Goal: Task Accomplishment & Management: Manage account settings

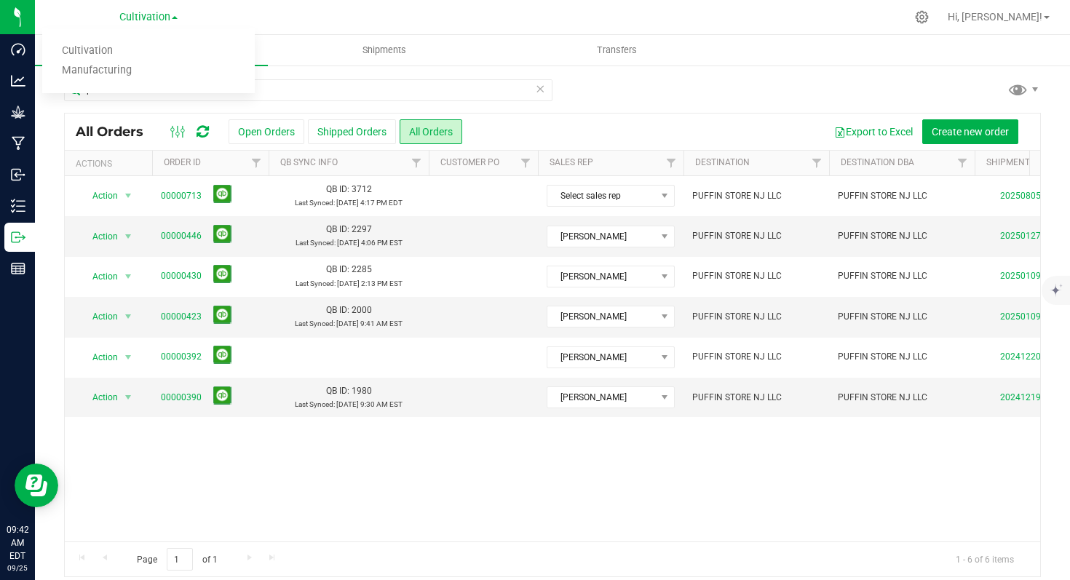
click at [124, 48] on link "Cultivation" at bounding box center [148, 51] width 212 height 20
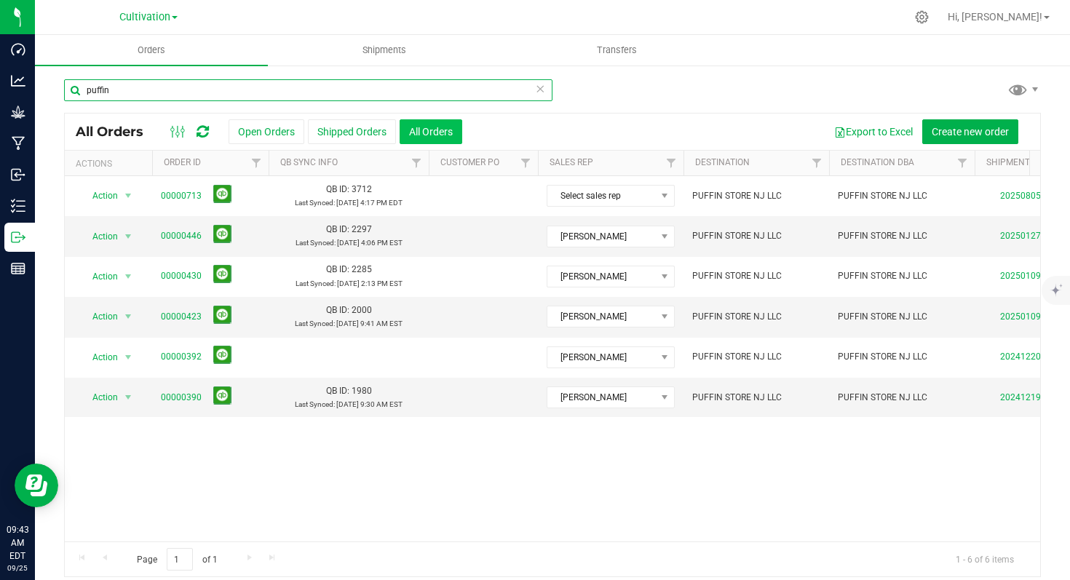
drag, startPoint x: 121, startPoint y: 87, endPoint x: 434, endPoint y: 129, distance: 315.6
click at [15, 92] on div "Dashboard Analytics Grow Manufacturing Inbound Inventory Outbound Reports 09:43…" at bounding box center [535, 290] width 1070 height 580
click at [434, 129] on button "All Orders" at bounding box center [430, 131] width 63 height 25
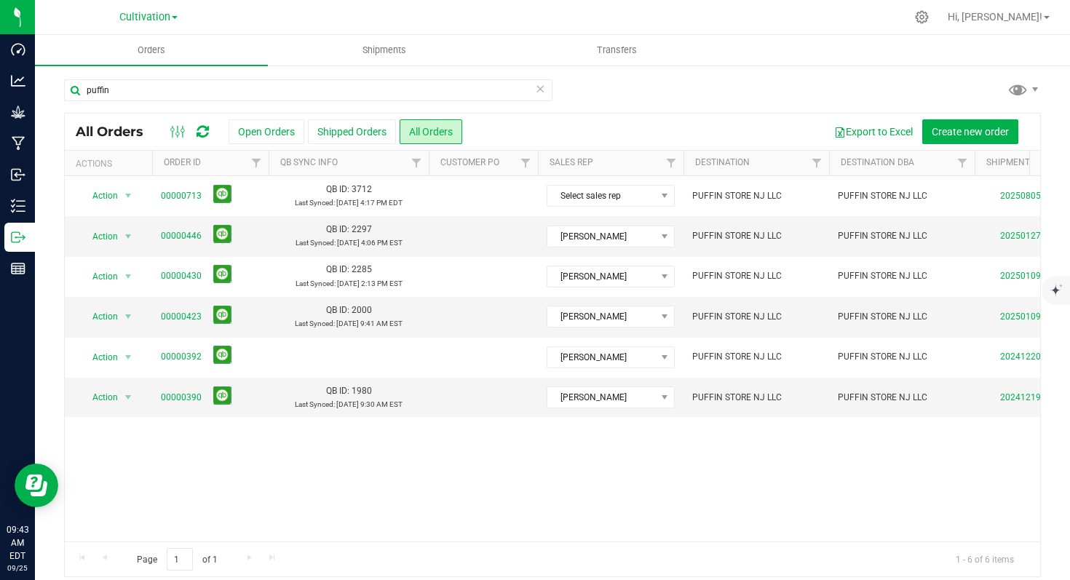
click at [537, 88] on icon at bounding box center [540, 87] width 10 height 17
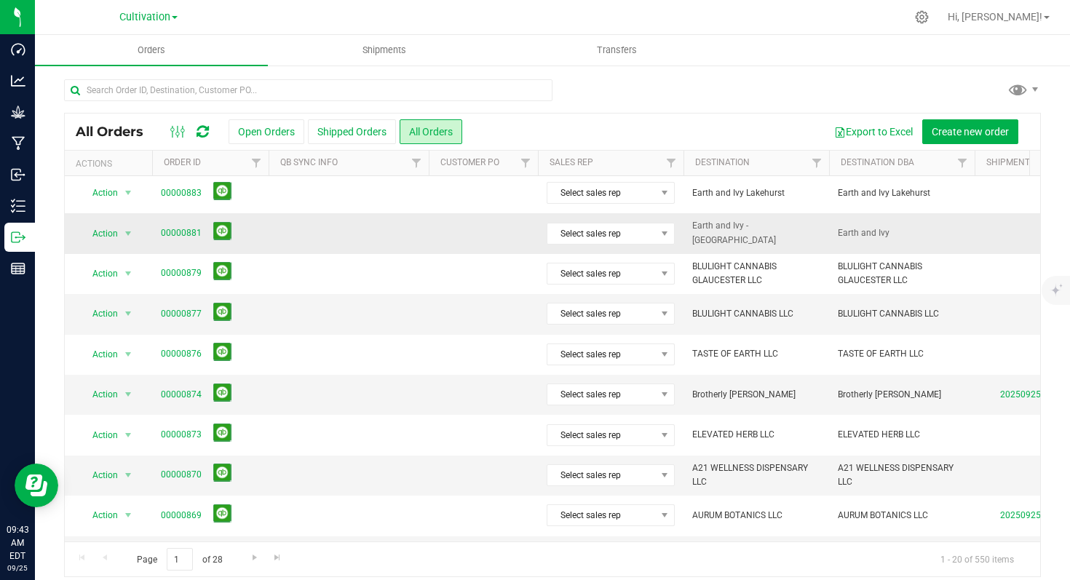
scroll to position [108, 0]
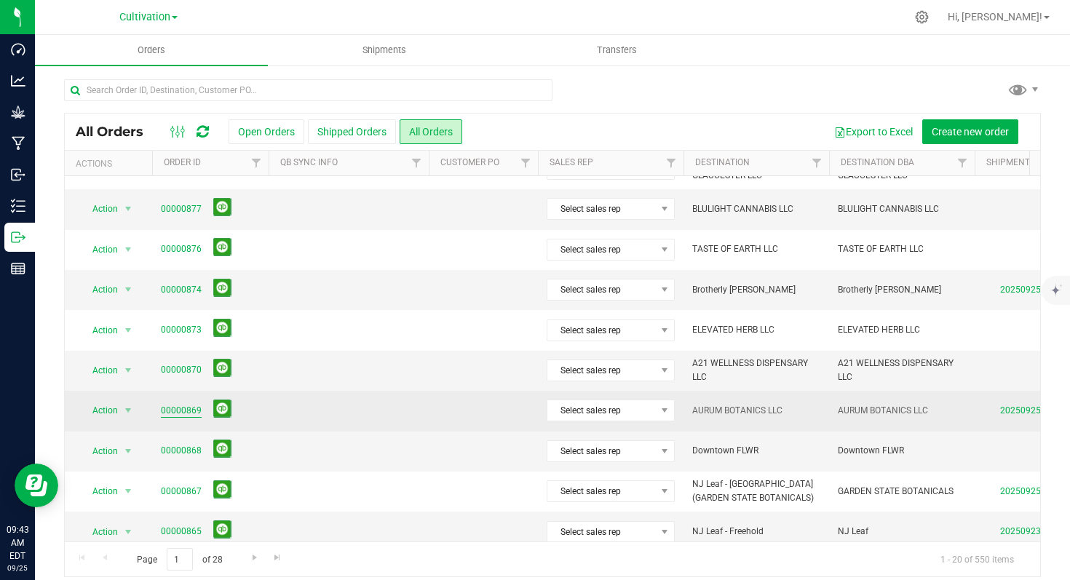
click at [188, 410] on link "00000869" at bounding box center [181, 411] width 41 height 14
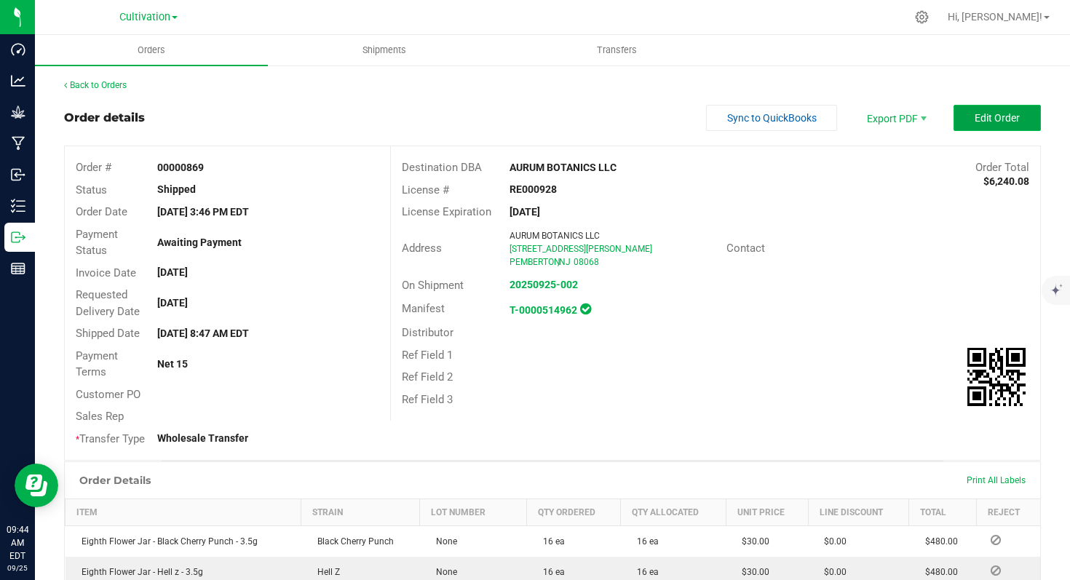
click at [981, 113] on span "Edit Order" at bounding box center [996, 118] width 45 height 12
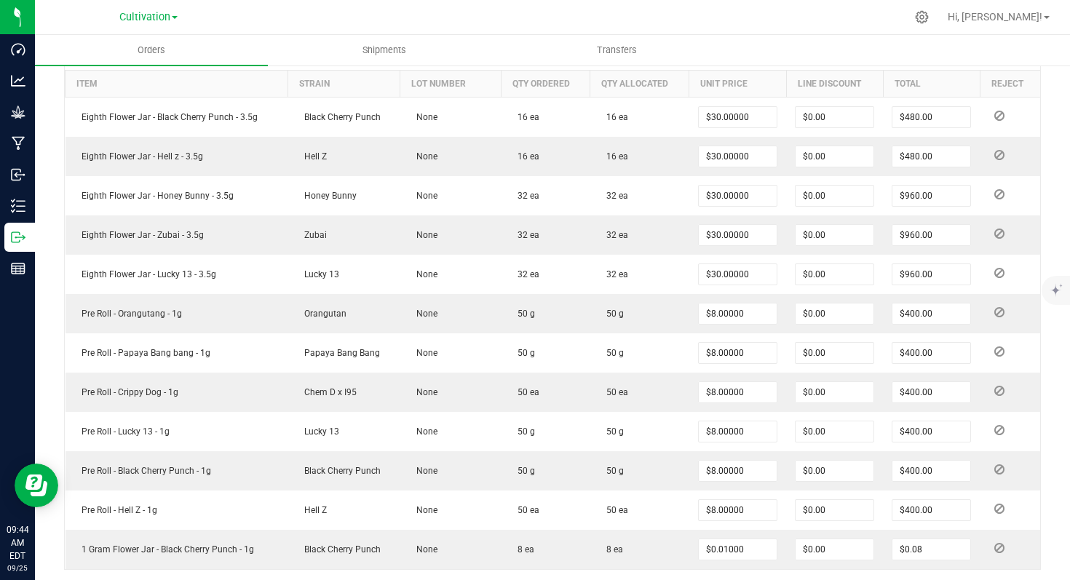
scroll to position [706, 0]
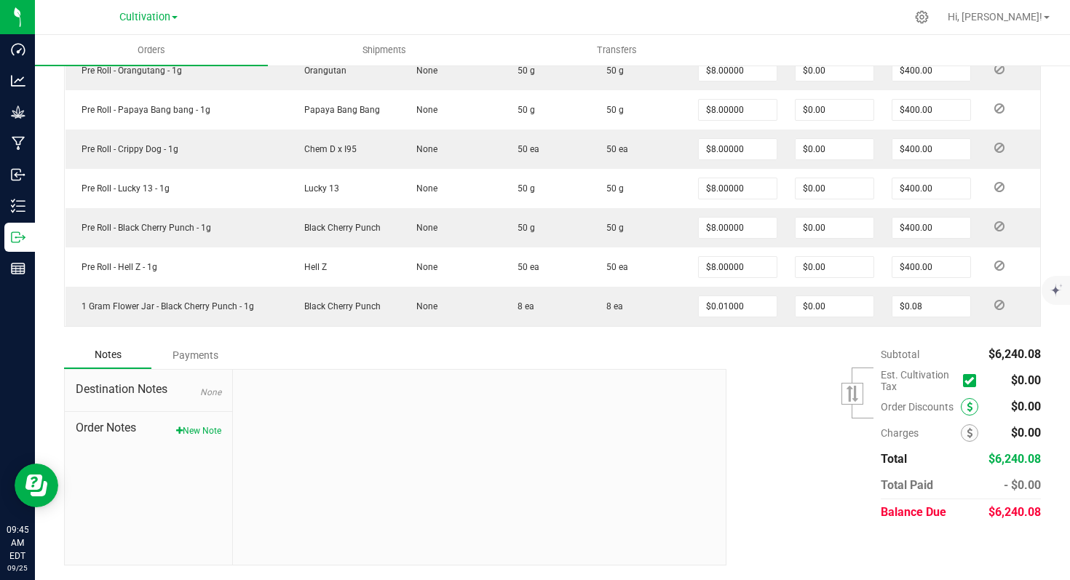
click at [960, 407] on span at bounding box center [968, 406] width 17 height 17
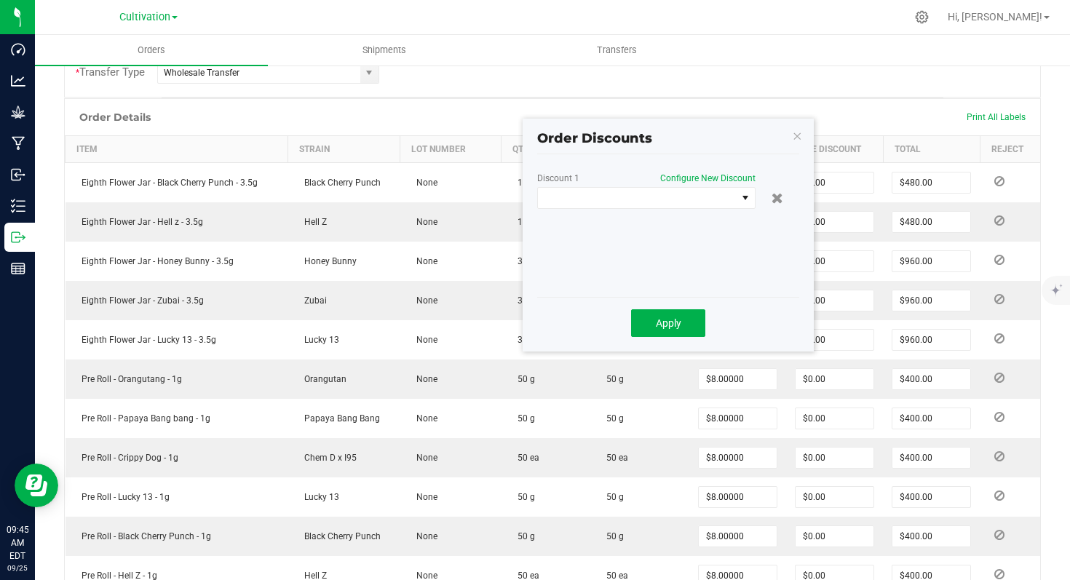
scroll to position [371, 0]
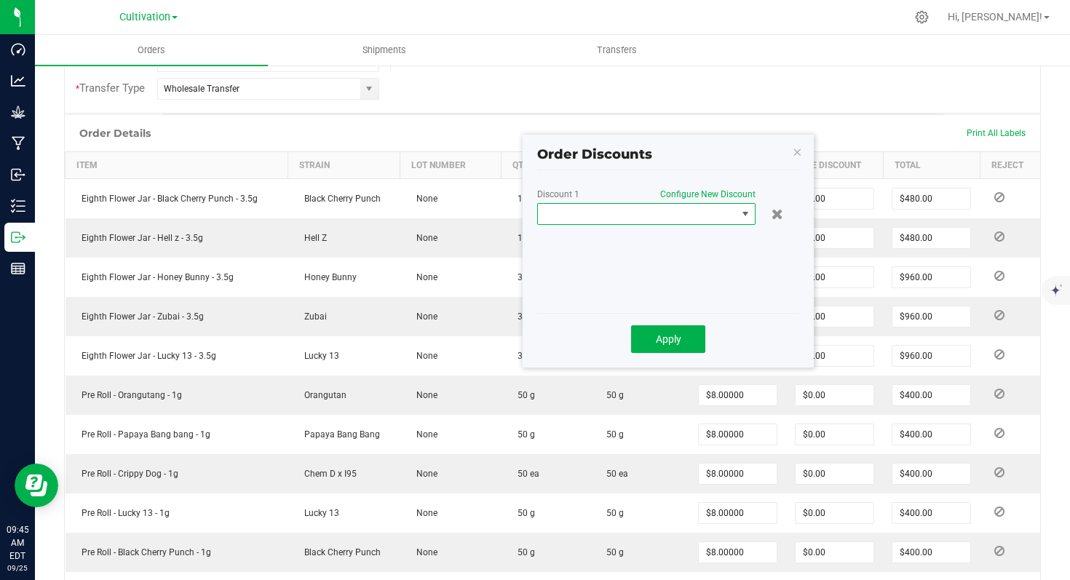
click at [728, 214] on span at bounding box center [637, 214] width 199 height 20
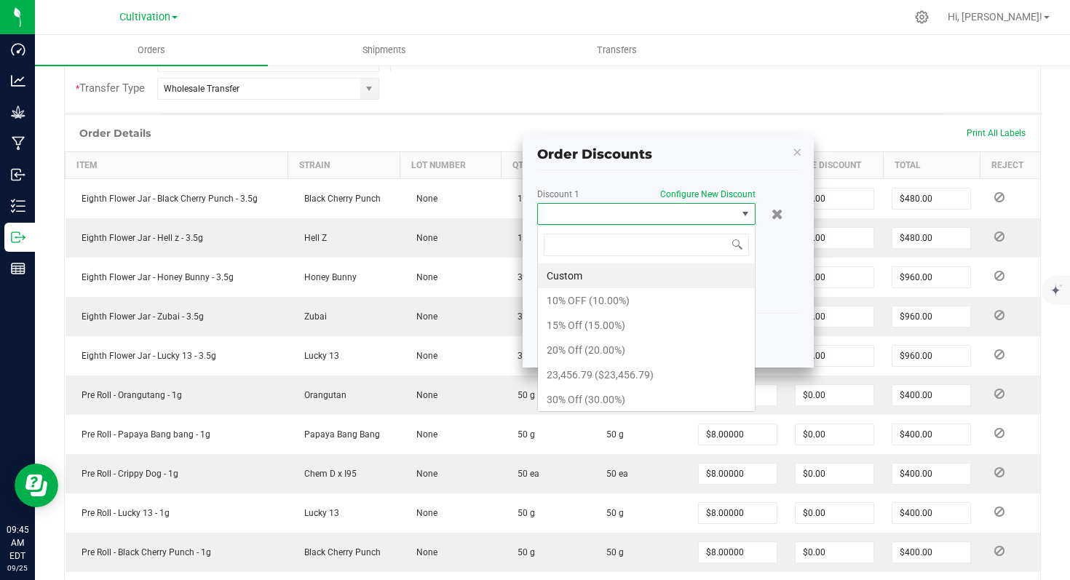
scroll to position [22, 218]
click at [677, 282] on li "Custom" at bounding box center [646, 275] width 217 height 25
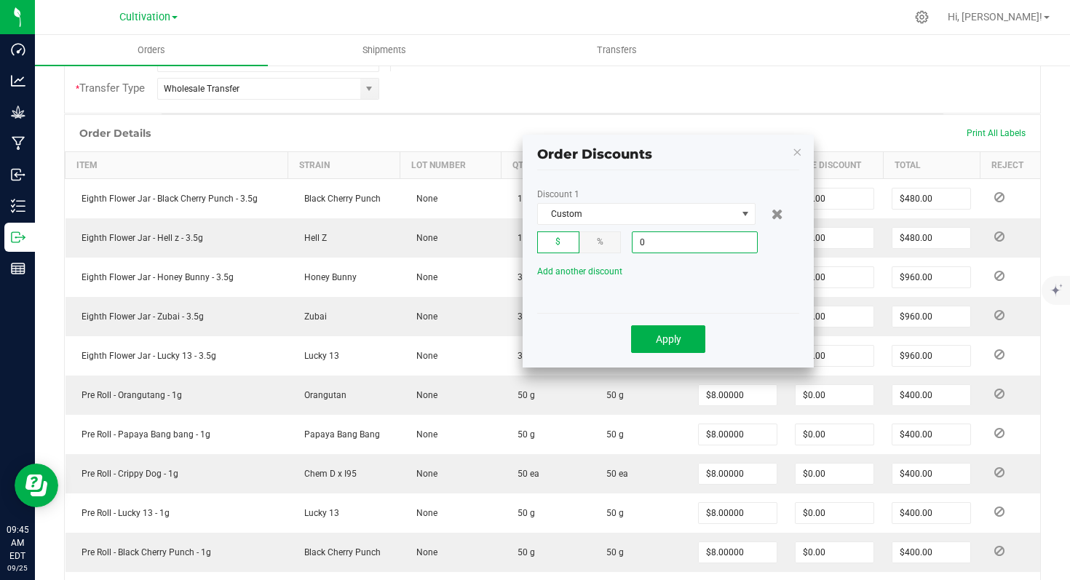
click at [671, 237] on input "0" at bounding box center [694, 242] width 124 height 20
type input "$60.00"
click at [663, 332] on button "Apply" at bounding box center [668, 339] width 74 height 28
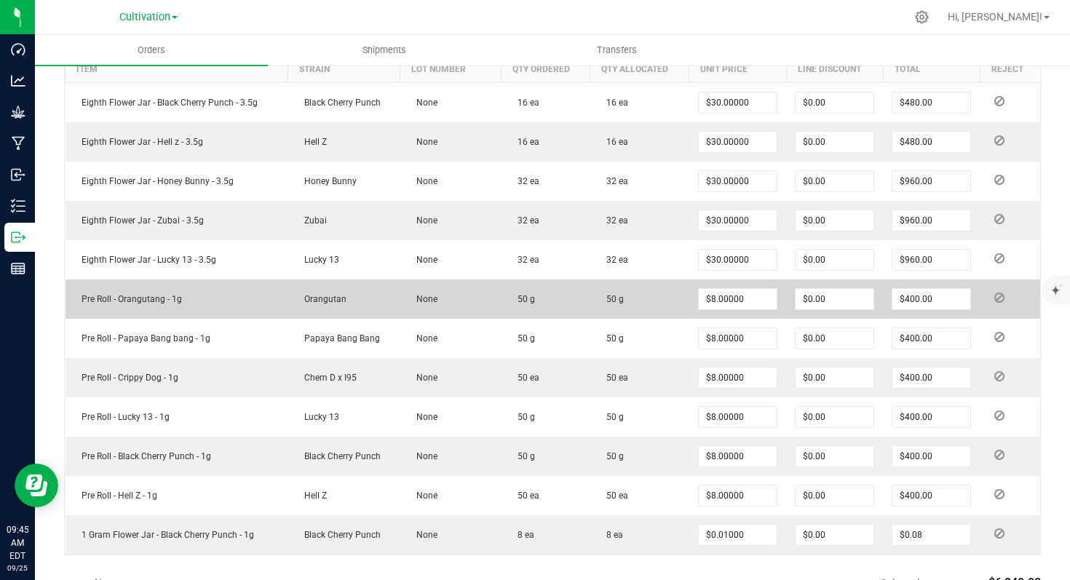
scroll to position [706, 0]
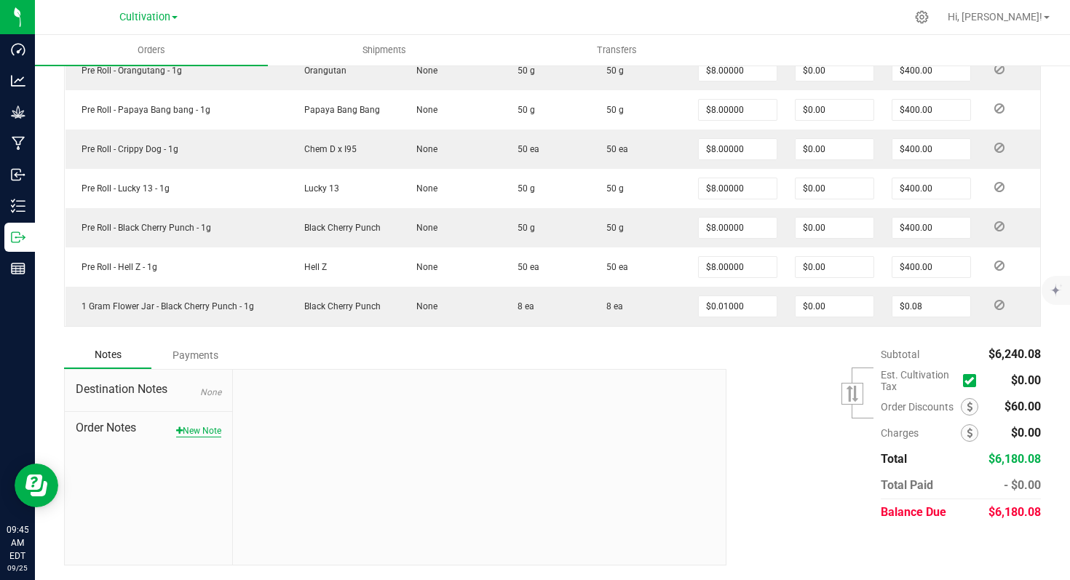
click at [207, 425] on button "New Note" at bounding box center [198, 430] width 45 height 13
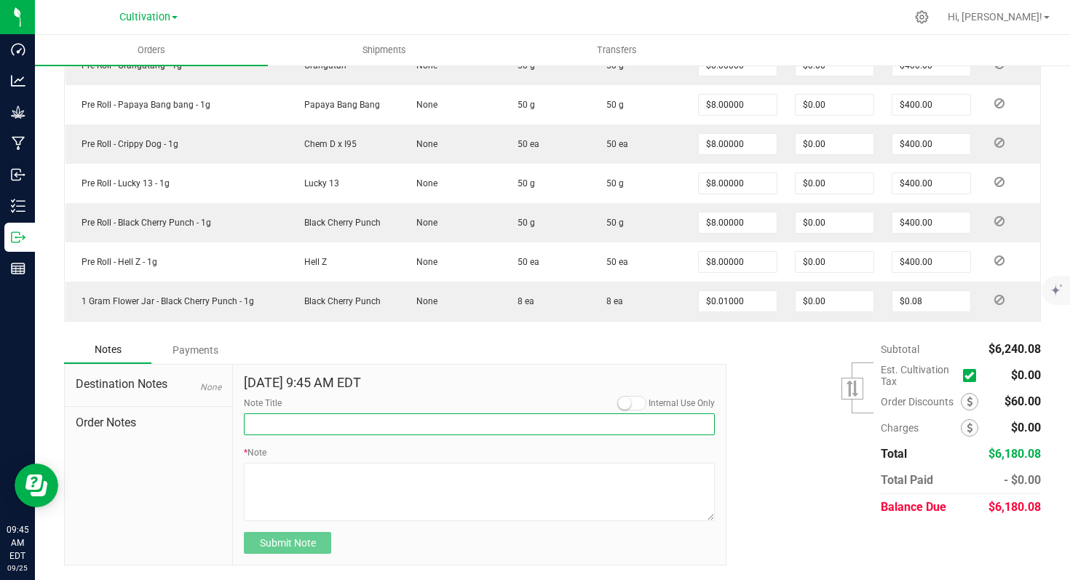
click at [308, 426] on input "Note Title" at bounding box center [479, 424] width 471 height 22
type input "discount"
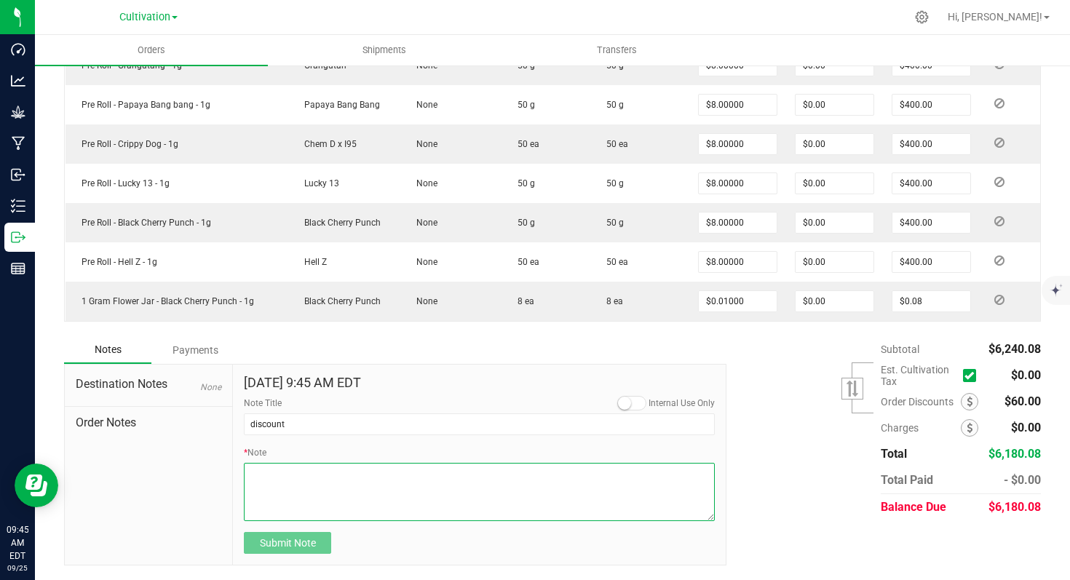
click at [284, 477] on textarea "* Note" at bounding box center [479, 492] width 471 height 58
type textarea "credit for 2 8th samples for Chantal"
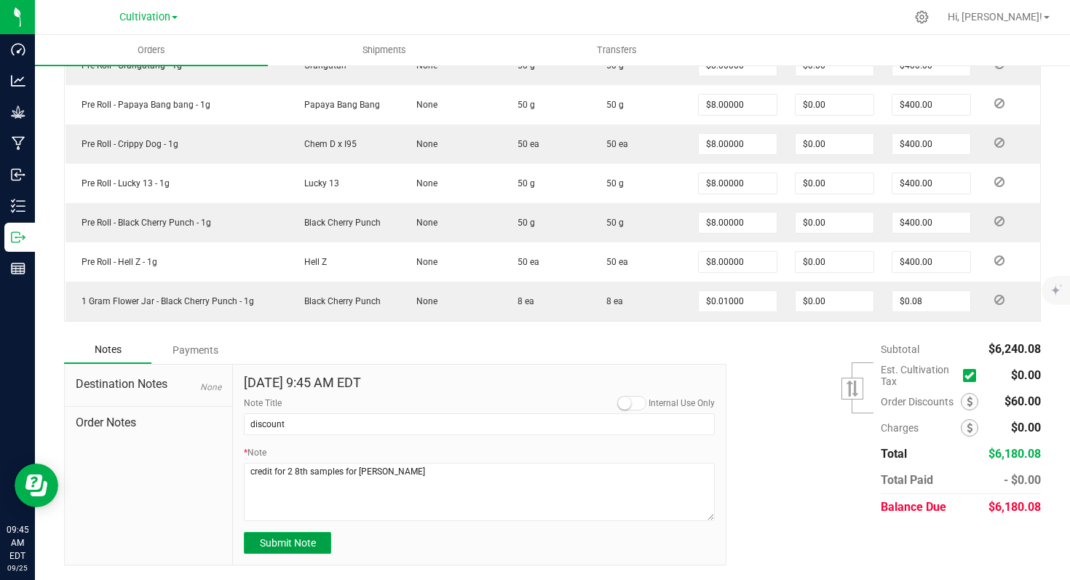
click at [300, 546] on span "Submit Note" at bounding box center [288, 543] width 56 height 12
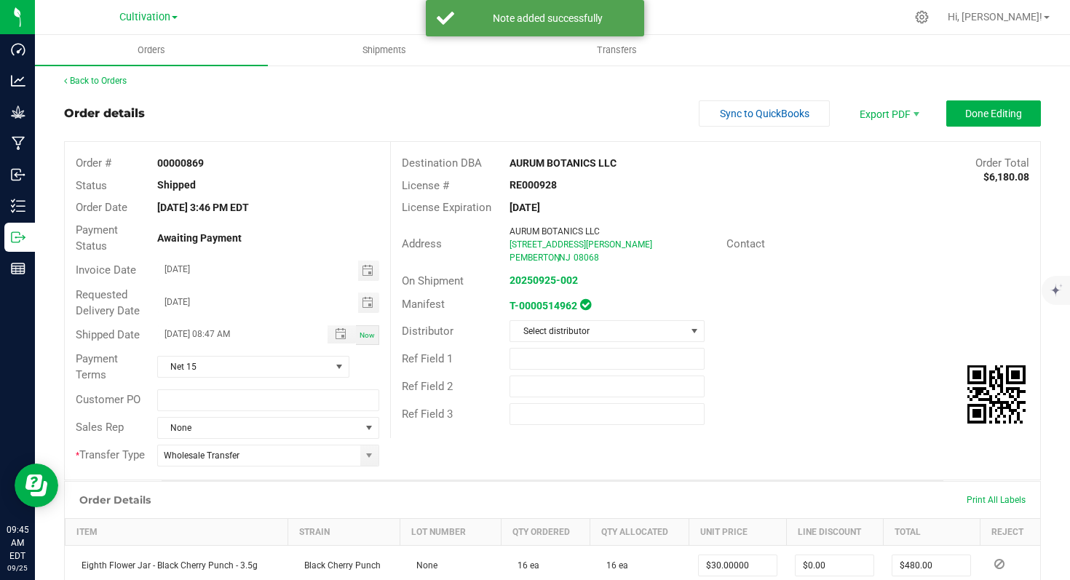
scroll to position [0, 0]
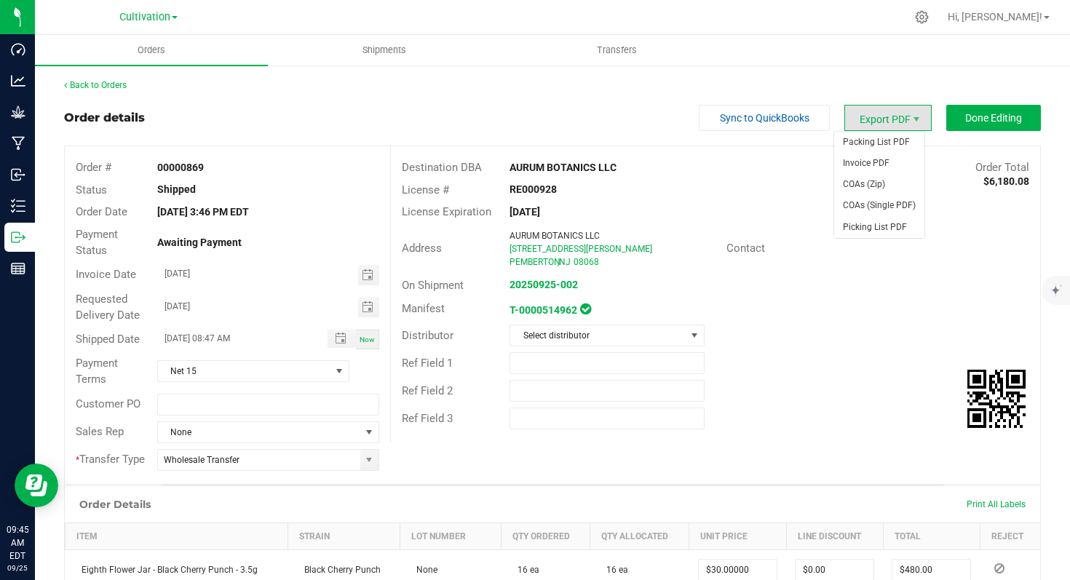
click at [891, 116] on span "Export PDF" at bounding box center [887, 118] width 87 height 26
click at [876, 163] on span "Invoice PDF" at bounding box center [879, 163] width 90 height 21
click at [151, 22] on span "Cultivation" at bounding box center [144, 17] width 51 height 13
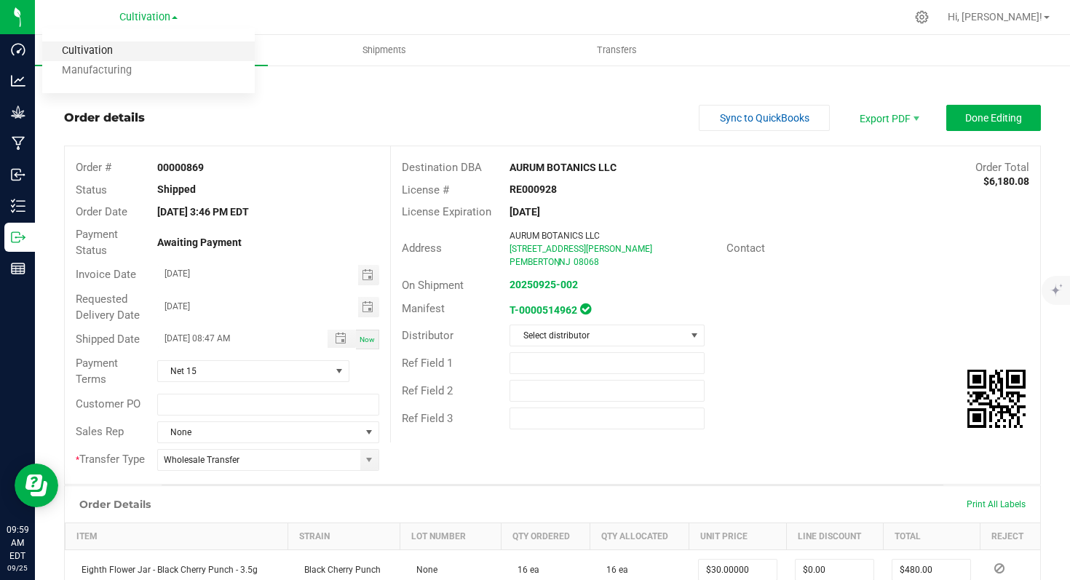
click at [136, 54] on link "Cultivation" at bounding box center [148, 51] width 212 height 20
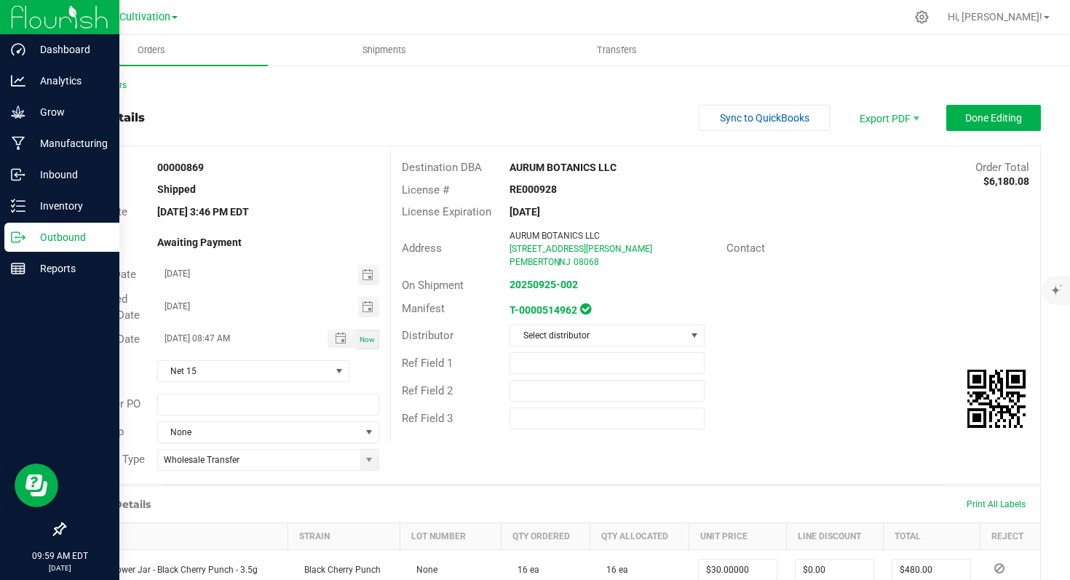
click at [41, 236] on p "Outbound" at bounding box center [68, 236] width 87 height 17
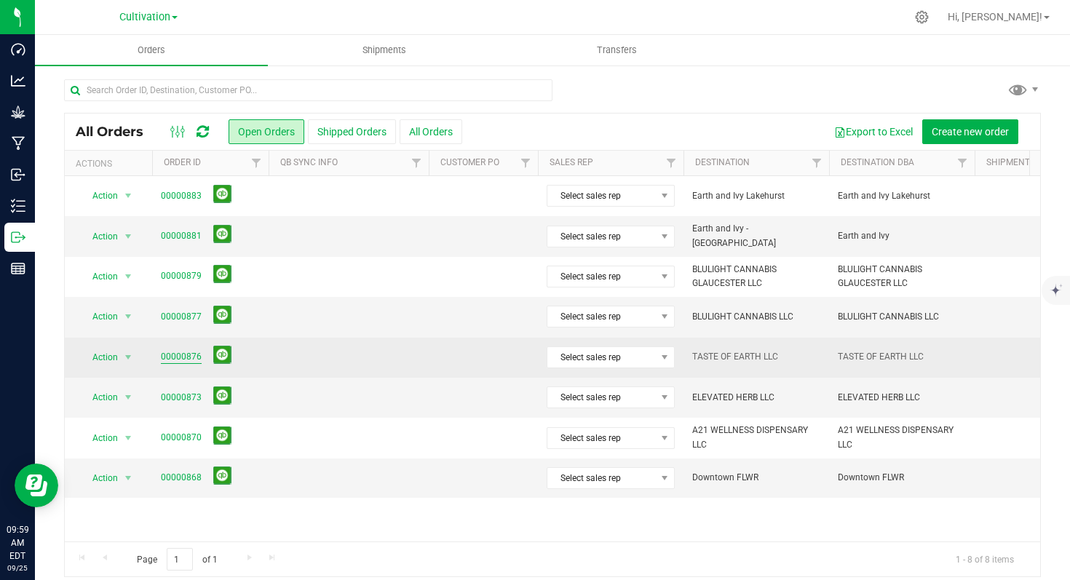
click at [186, 356] on link "00000876" at bounding box center [181, 357] width 41 height 14
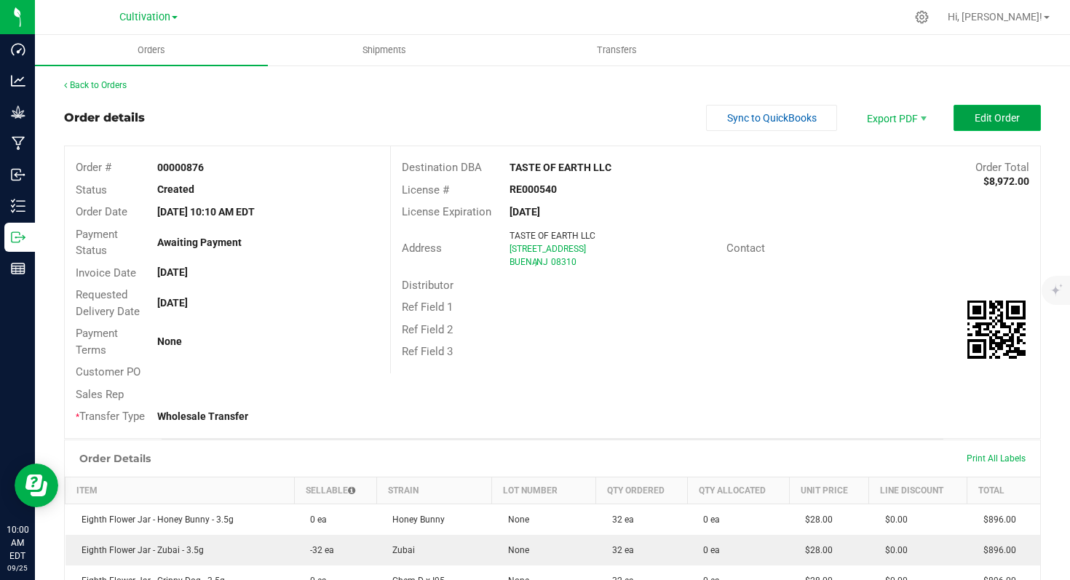
click at [965, 124] on button "Edit Order" at bounding box center [996, 118] width 87 height 26
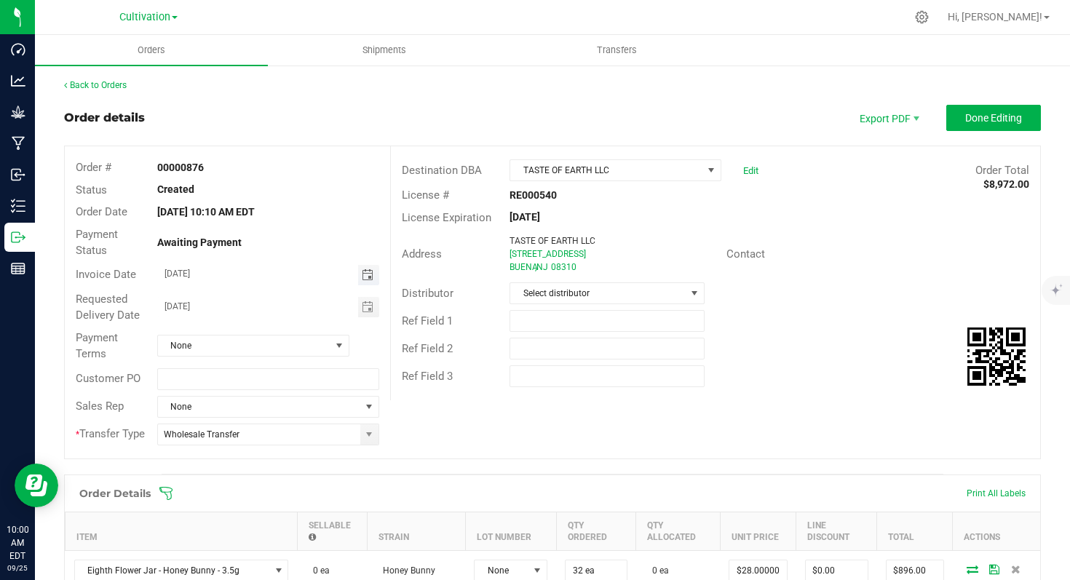
click at [367, 273] on span "Toggle calendar" at bounding box center [368, 275] width 12 height 12
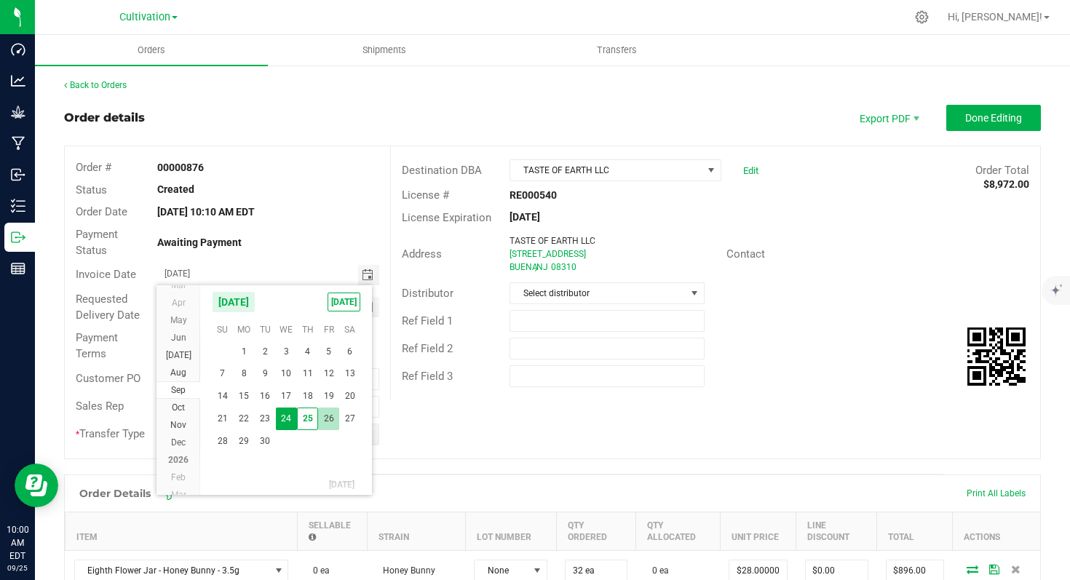
click at [326, 422] on span "26" at bounding box center [328, 418] width 21 height 23
type input "[DATE]"
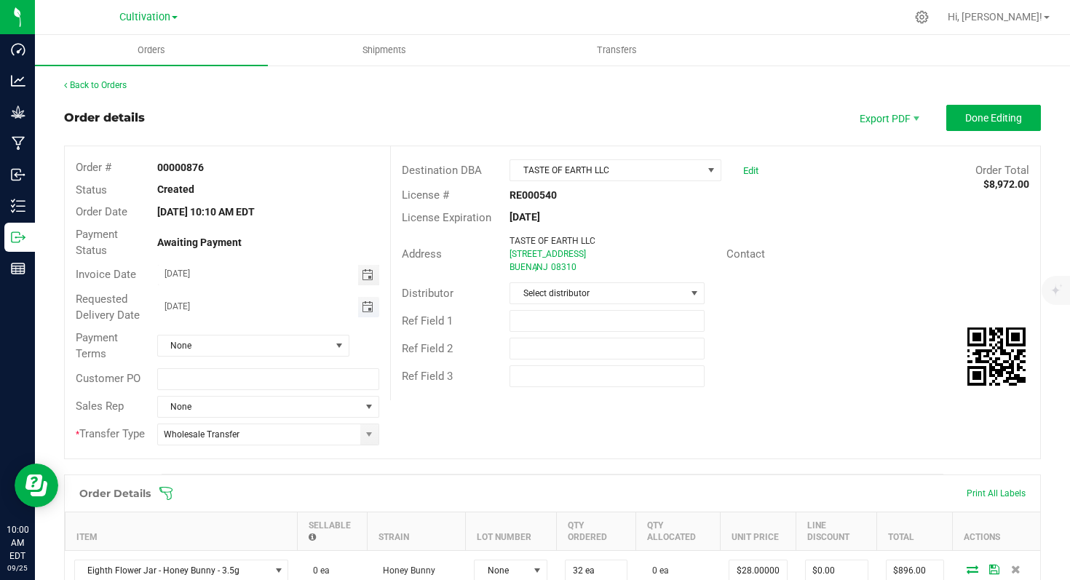
click at [363, 311] on span "Toggle calendar" at bounding box center [368, 307] width 12 height 12
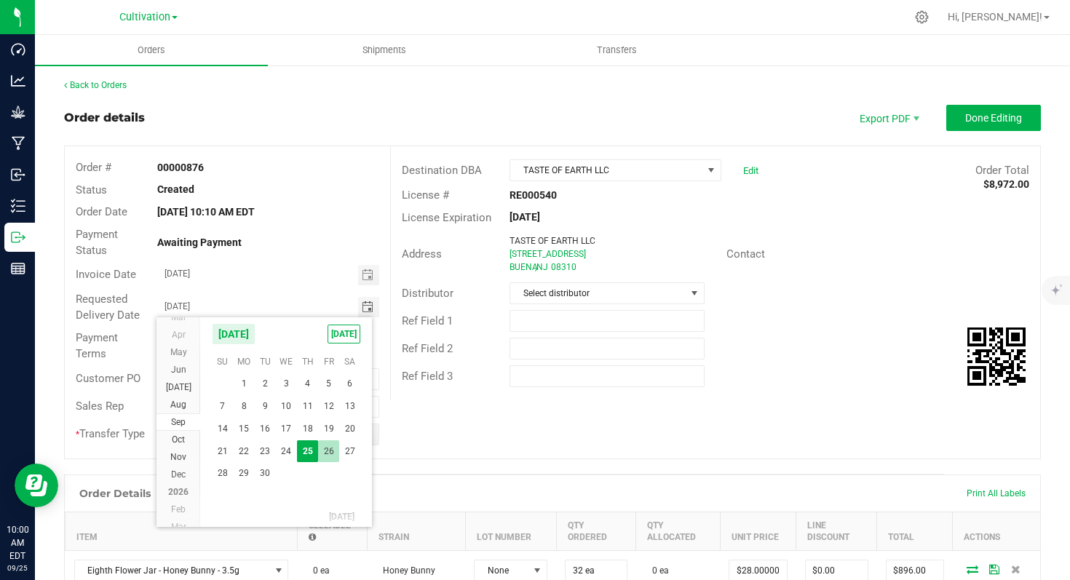
click at [327, 444] on span "26" at bounding box center [328, 451] width 21 height 23
type input "[DATE]"
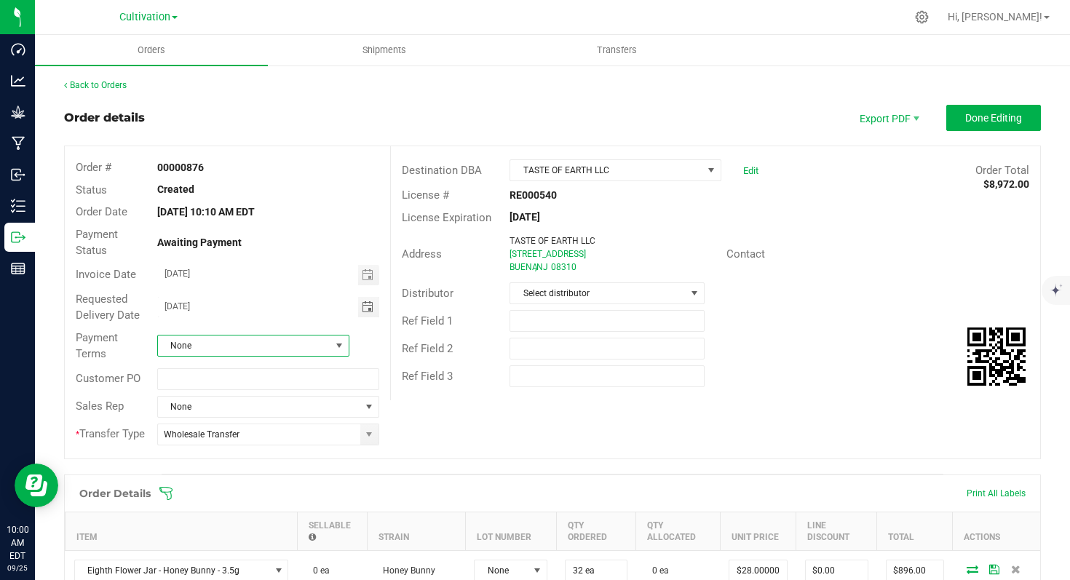
click at [333, 346] on span at bounding box center [339, 346] width 12 height 12
click at [214, 526] on li "Net 15" at bounding box center [250, 531] width 188 height 25
click at [965, 123] on span "Done Editing" at bounding box center [993, 118] width 57 height 12
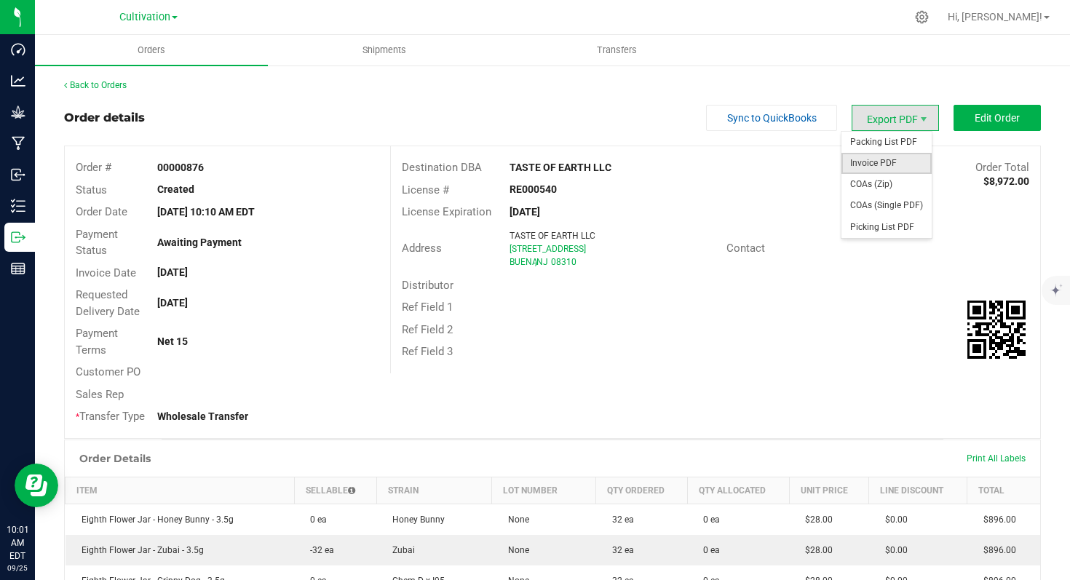
click at [885, 166] on span "Invoice PDF" at bounding box center [886, 163] width 90 height 21
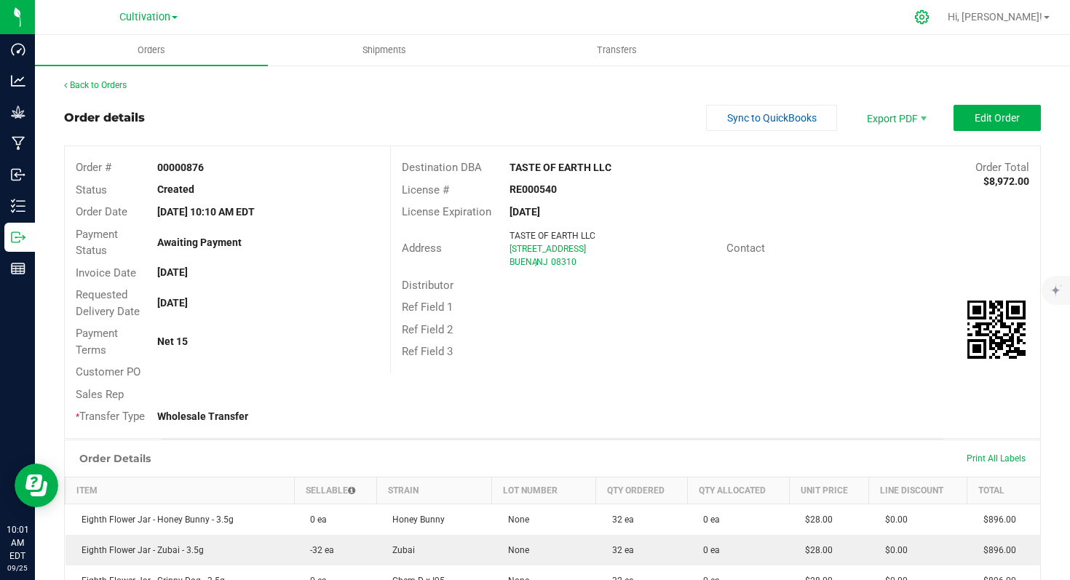
click at [929, 17] on icon at bounding box center [921, 16] width 15 height 15
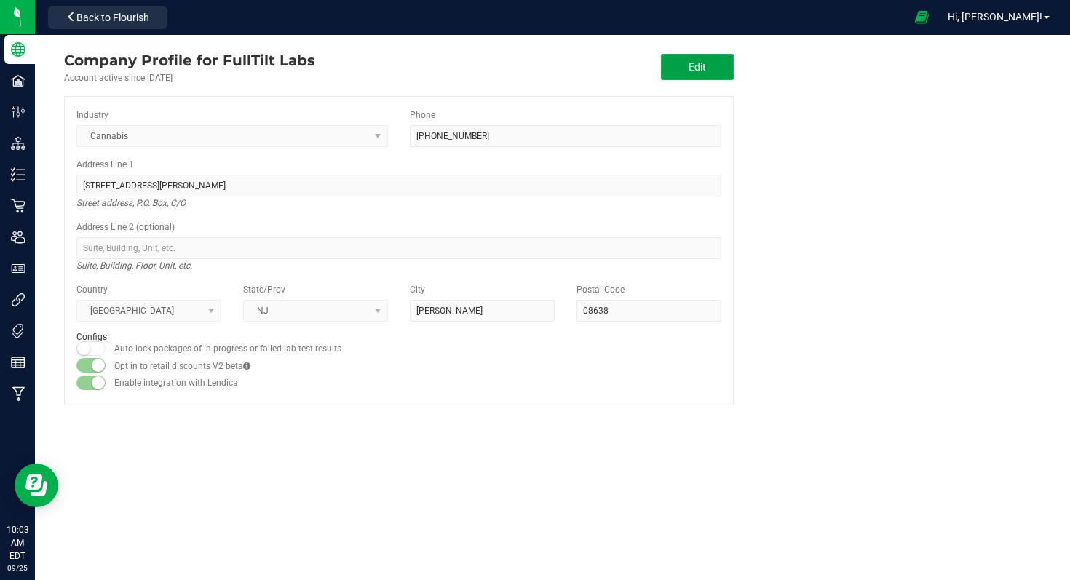
click at [709, 58] on button "Edit" at bounding box center [697, 67] width 73 height 26
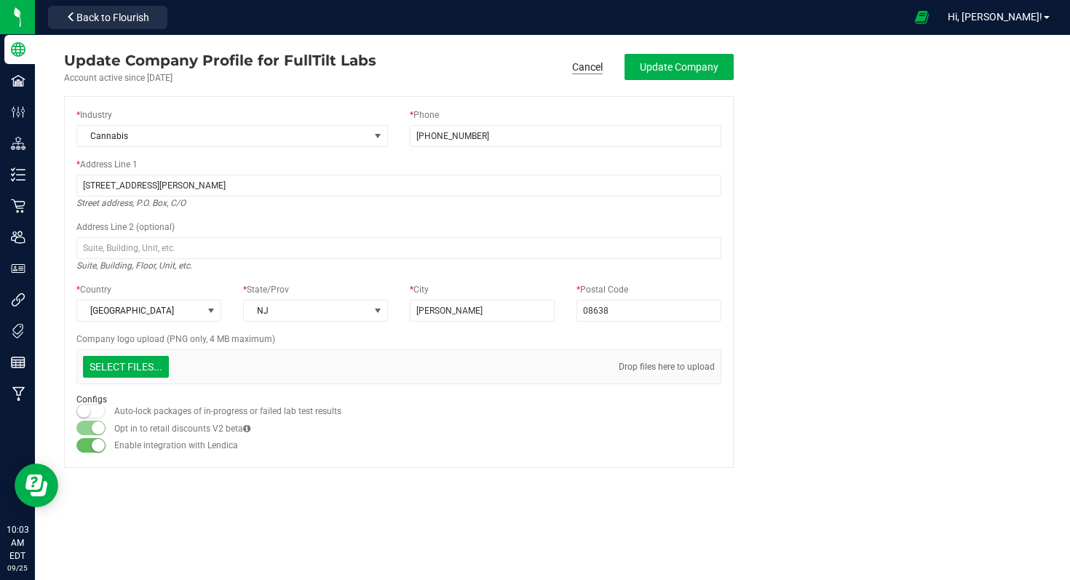
click at [596, 63] on link "Cancel" at bounding box center [587, 67] width 31 height 15
type input "[PHONE_NUMBER]"
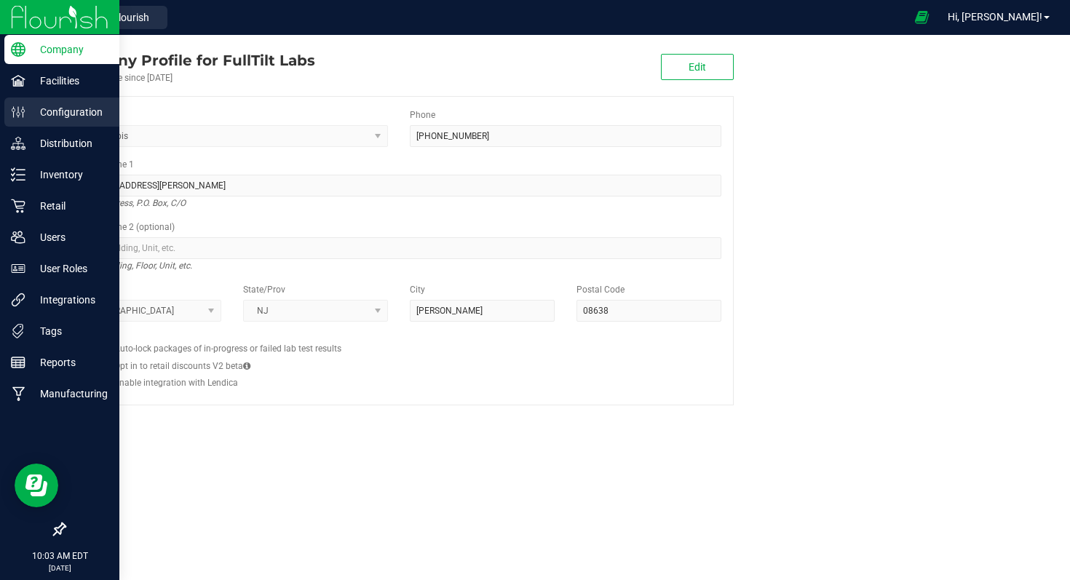
click at [54, 108] on p "Configuration" at bounding box center [68, 111] width 87 height 17
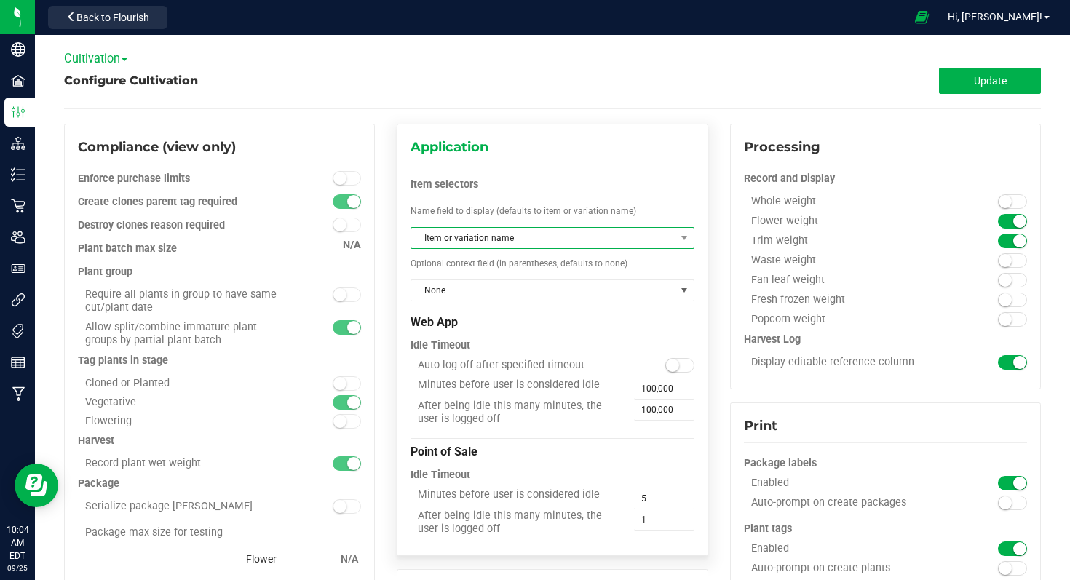
click at [675, 236] on span at bounding box center [684, 238] width 18 height 20
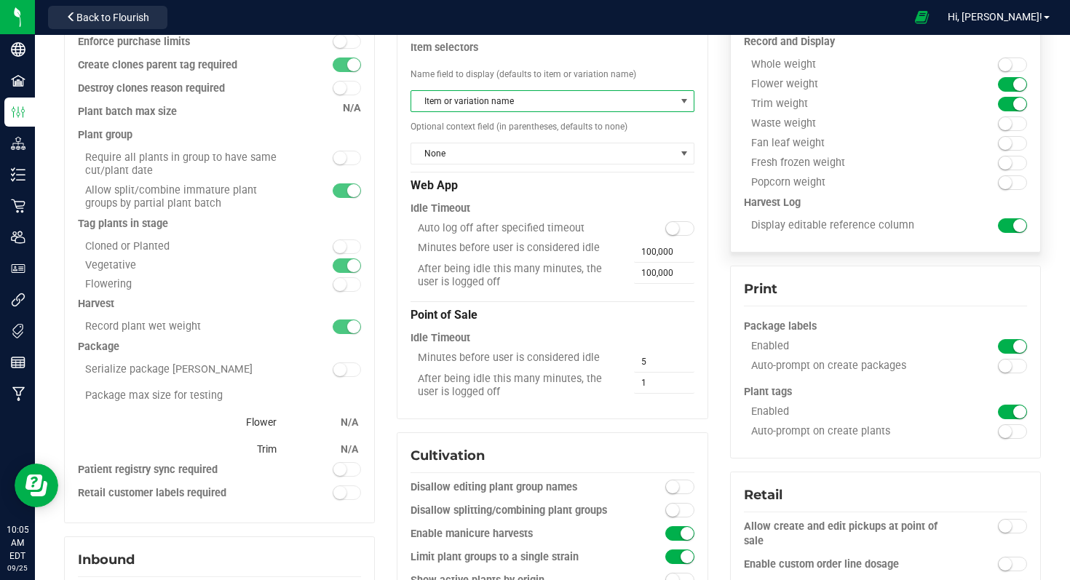
scroll to position [0, 0]
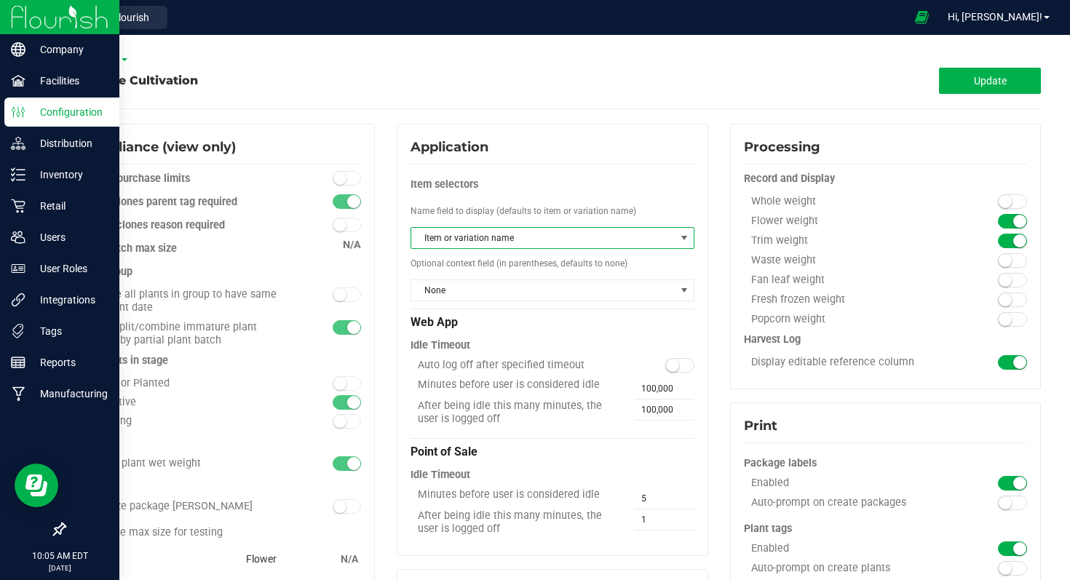
click at [45, 21] on img at bounding box center [59, 17] width 97 height 34
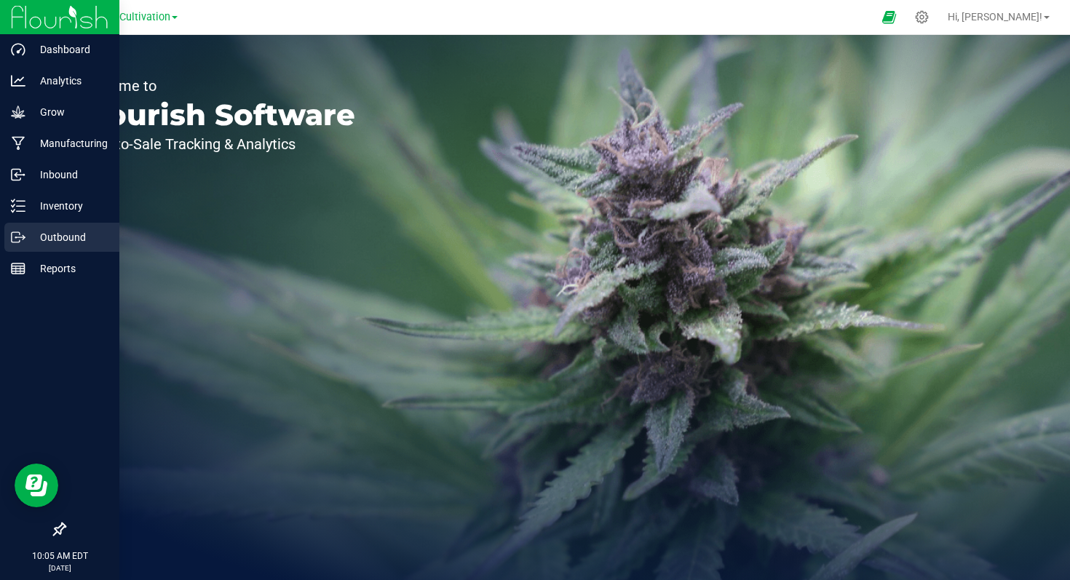
click at [68, 242] on p "Outbound" at bounding box center [68, 236] width 87 height 17
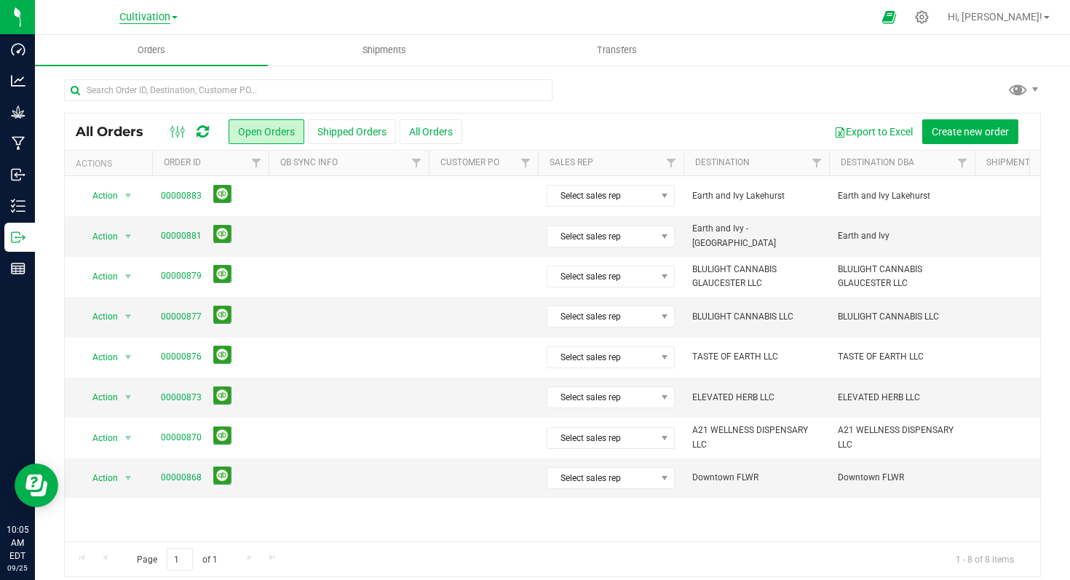
click at [140, 17] on span "Cultivation" at bounding box center [144, 17] width 51 height 13
click at [117, 53] on link "Cultivation" at bounding box center [148, 51] width 212 height 20
click at [929, 14] on icon at bounding box center [921, 16] width 15 height 15
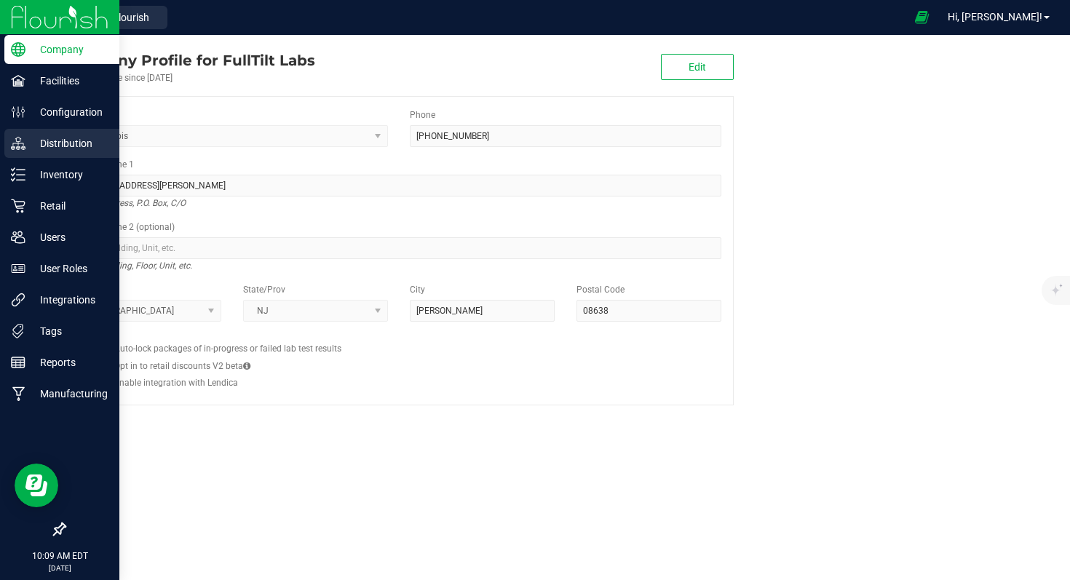
click at [78, 144] on p "Distribution" at bounding box center [68, 143] width 87 height 17
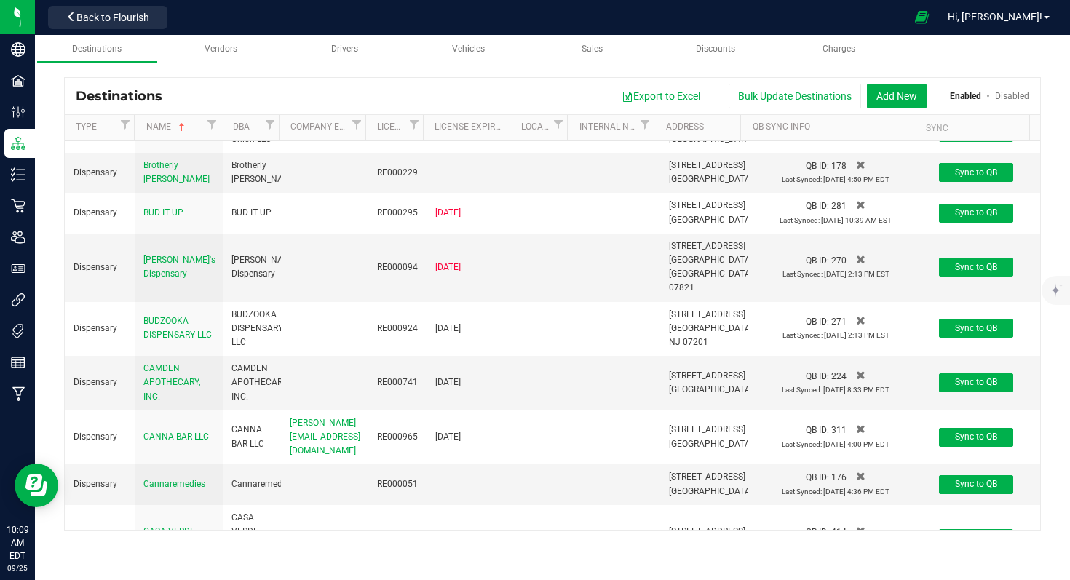
scroll to position [1204, 0]
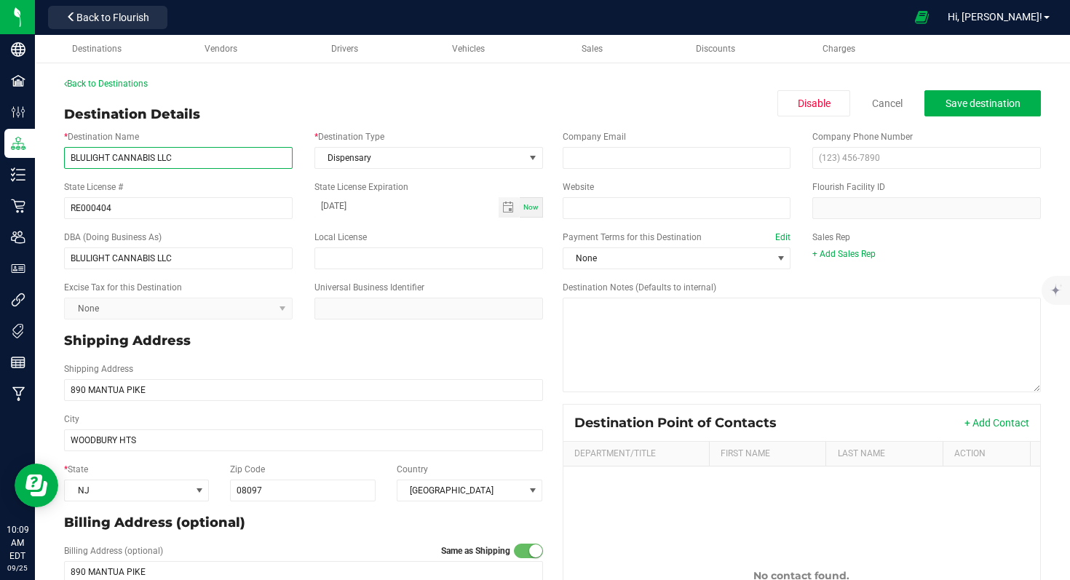
click at [182, 161] on input "BLULIGHT CANNABIS LLC" at bounding box center [178, 158] width 228 height 22
type input "BLULIGHT CANNABIS LLC - [GEOGRAPHIC_DATA]"
click at [954, 108] on span "Save destination" at bounding box center [982, 103] width 75 height 12
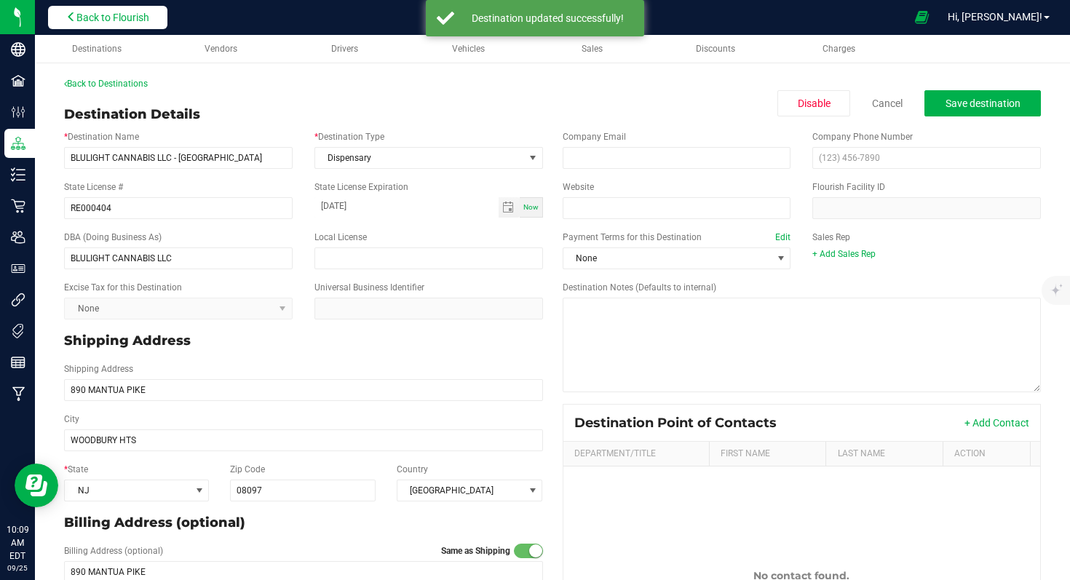
click at [81, 22] on span "Back to Flourish" at bounding box center [112, 18] width 73 height 12
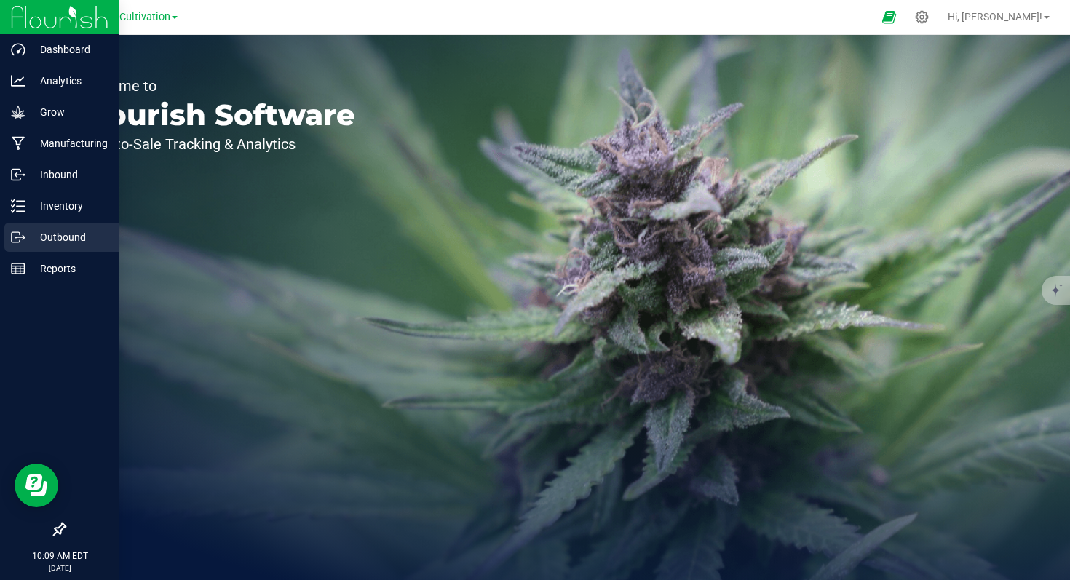
click at [66, 239] on p "Outbound" at bounding box center [68, 236] width 87 height 17
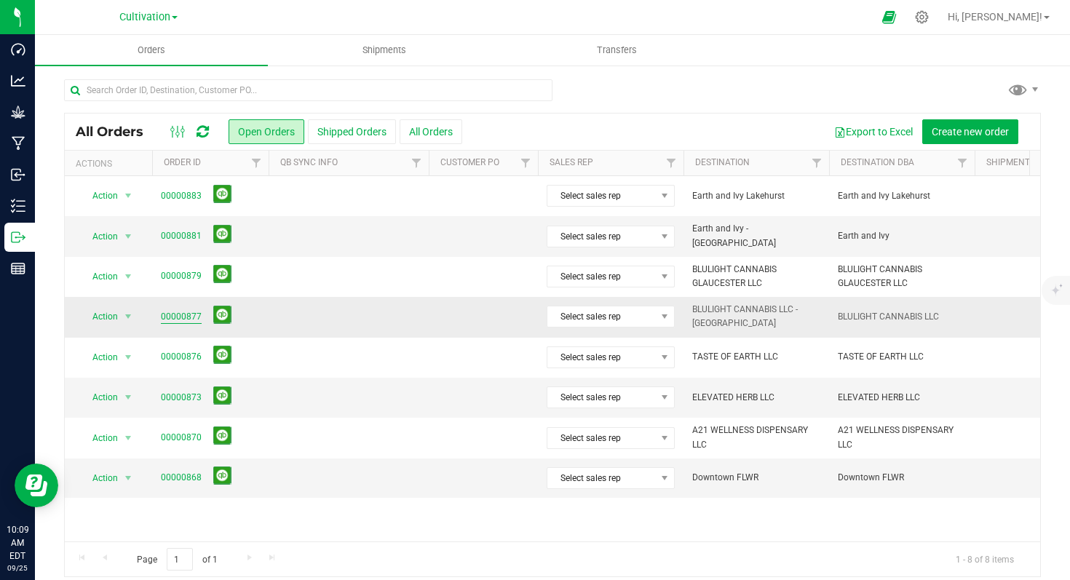
click at [180, 315] on link "00000877" at bounding box center [181, 317] width 41 height 14
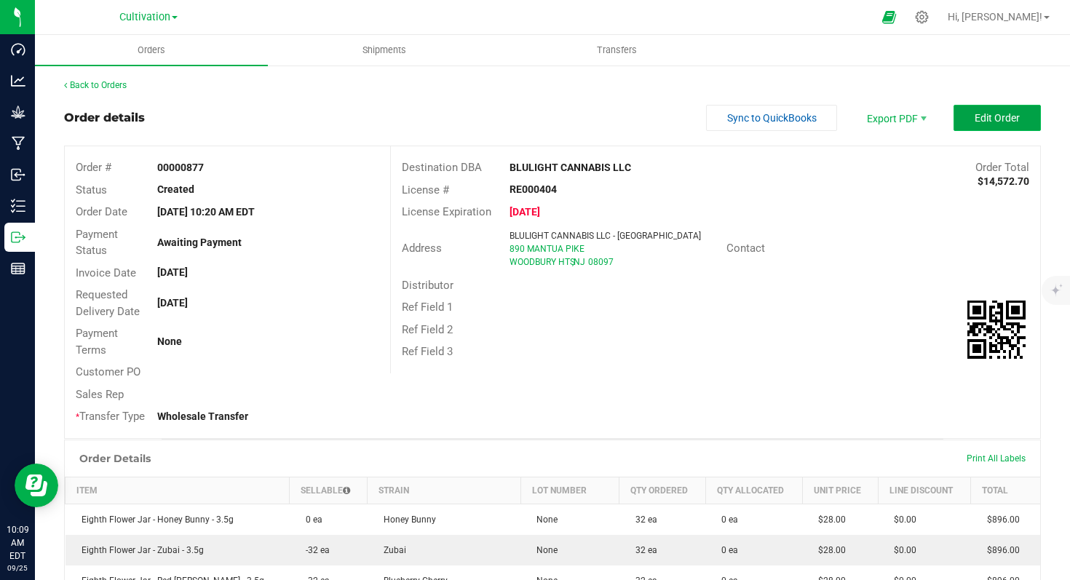
click at [959, 119] on button "Edit Order" at bounding box center [996, 118] width 87 height 26
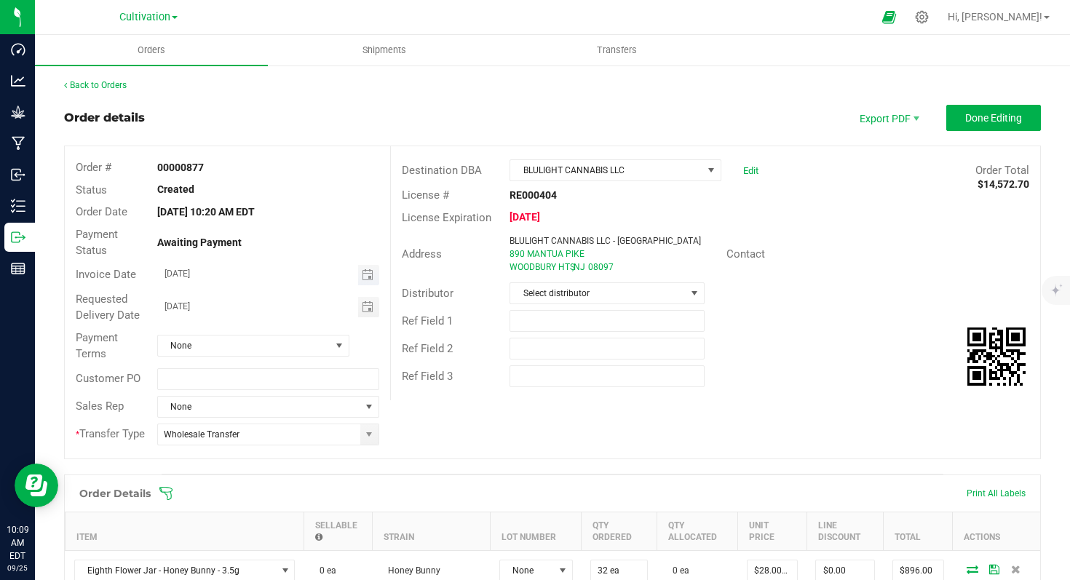
click at [364, 280] on span "Toggle calendar" at bounding box center [368, 275] width 21 height 20
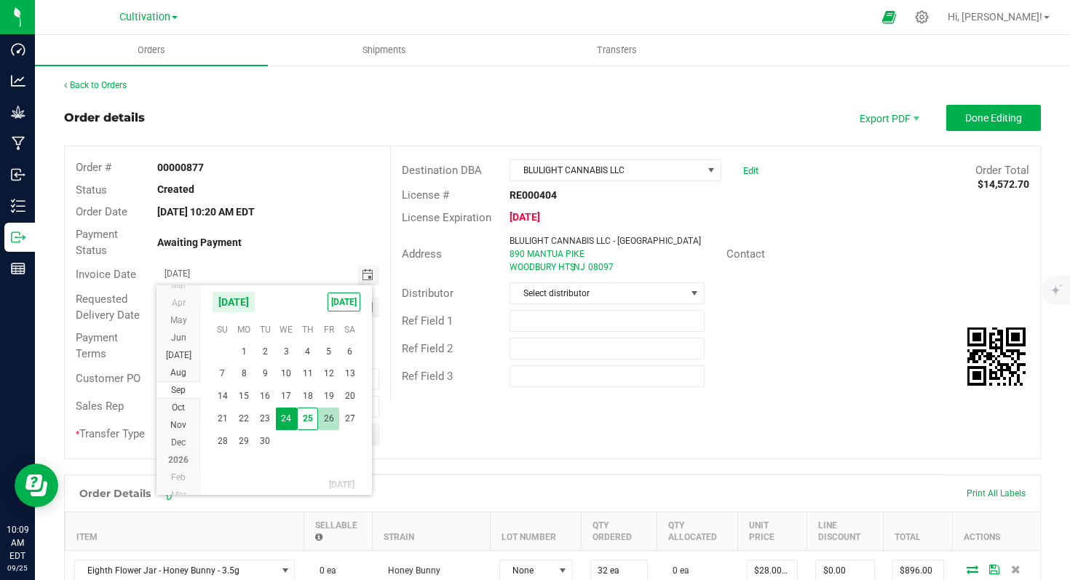
click at [330, 415] on span "26" at bounding box center [328, 418] width 21 height 23
type input "[DATE]"
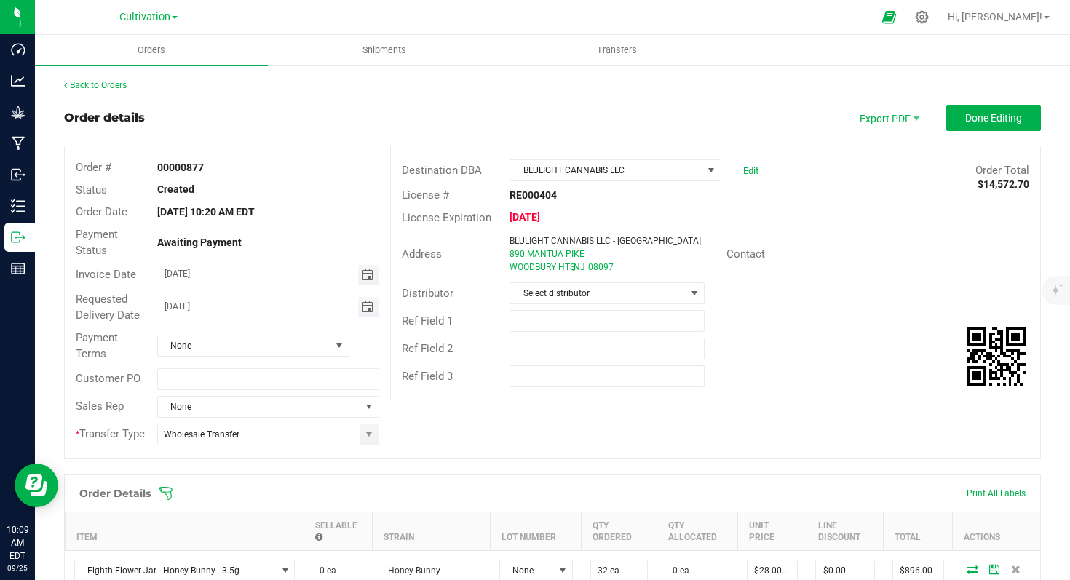
click at [367, 307] on span "Toggle calendar" at bounding box center [368, 307] width 12 height 12
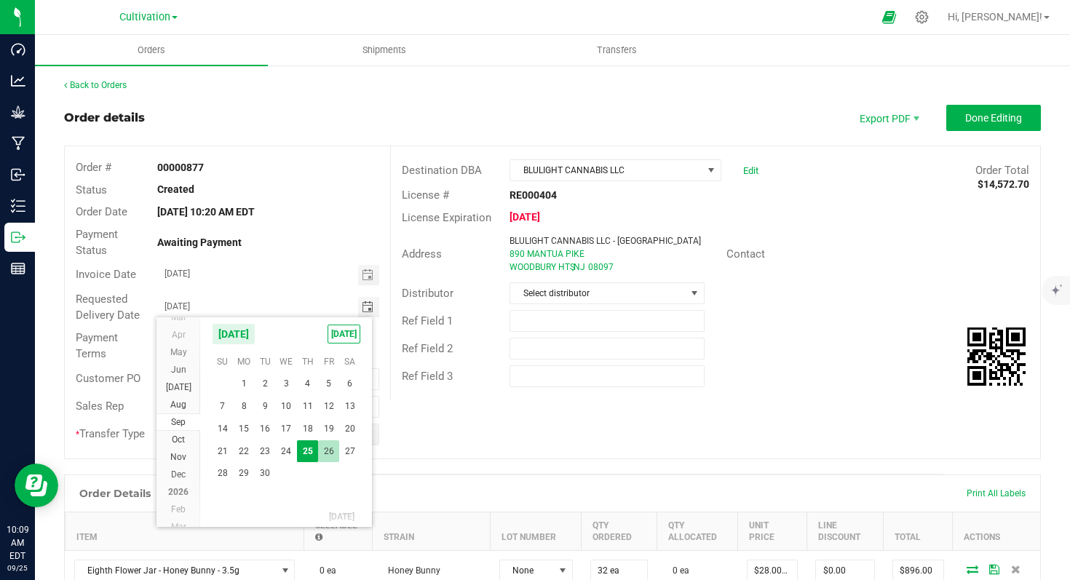
click at [332, 445] on span "26" at bounding box center [328, 451] width 21 height 23
type input "[DATE]"
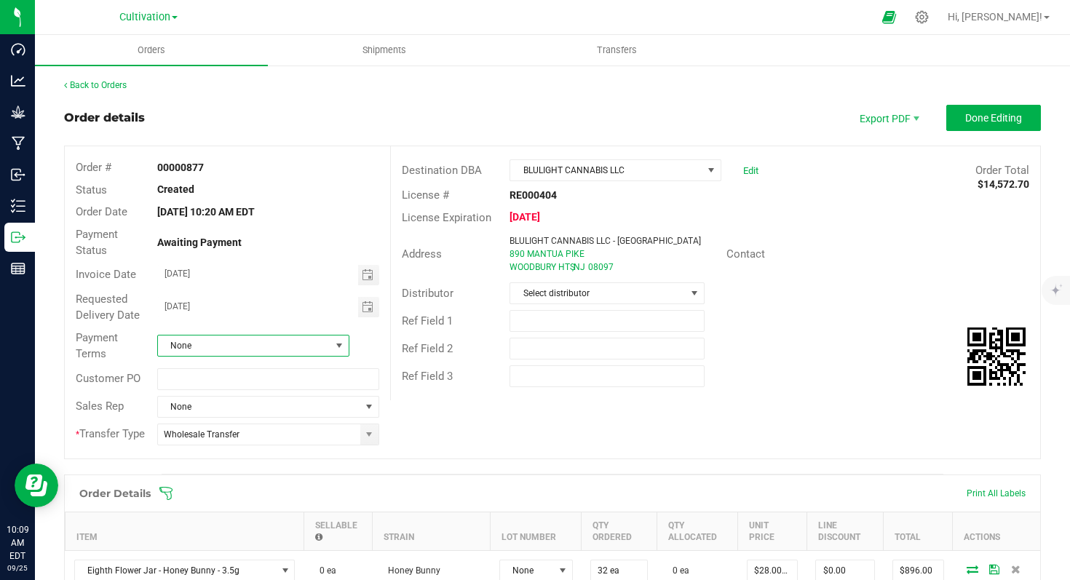
click at [333, 347] on span at bounding box center [339, 346] width 12 height 12
click at [248, 434] on li "Cash on Delivery" at bounding box center [250, 433] width 188 height 25
click at [953, 124] on button "Done Editing" at bounding box center [993, 118] width 95 height 26
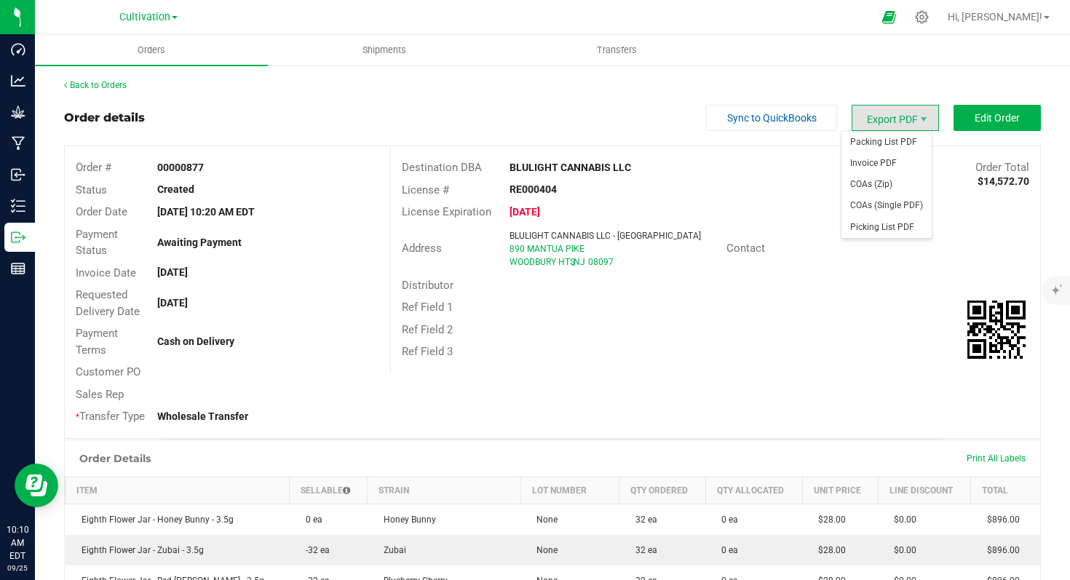
click at [885, 116] on span "Export PDF" at bounding box center [894, 118] width 87 height 26
click at [875, 160] on span "Invoice PDF" at bounding box center [886, 163] width 90 height 21
click at [169, 20] on span "Cultivation" at bounding box center [144, 17] width 51 height 13
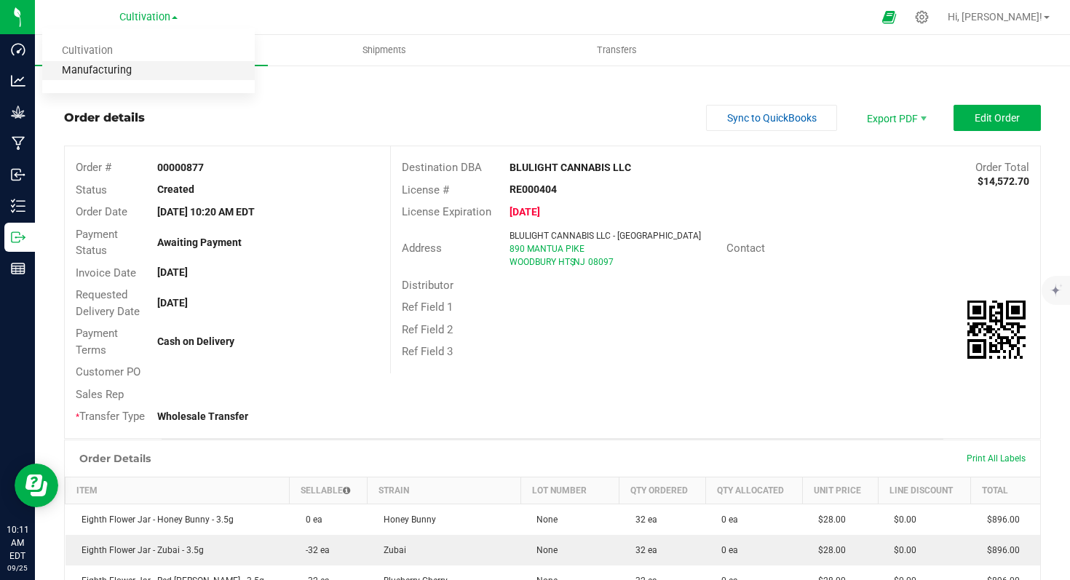
click at [138, 65] on link "Manufacturing" at bounding box center [148, 71] width 212 height 20
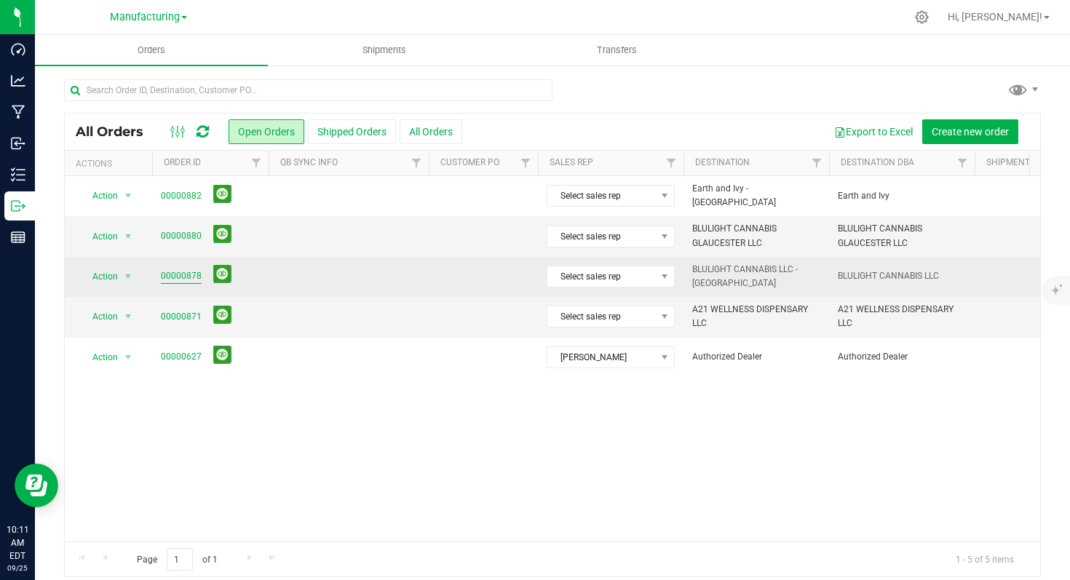
click at [190, 276] on link "00000878" at bounding box center [181, 276] width 41 height 14
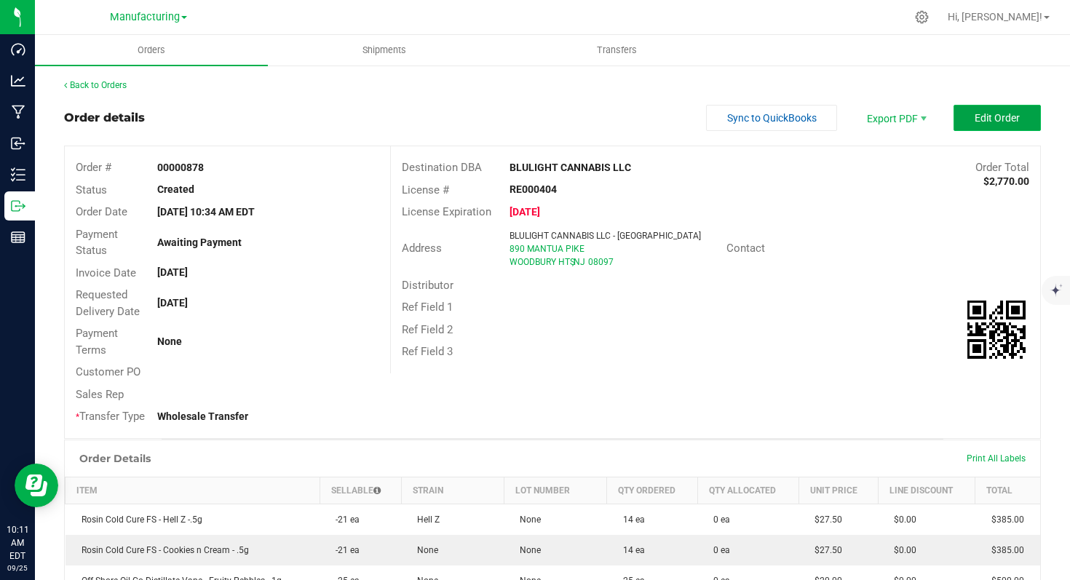
click at [968, 126] on button "Edit Order" at bounding box center [996, 118] width 87 height 26
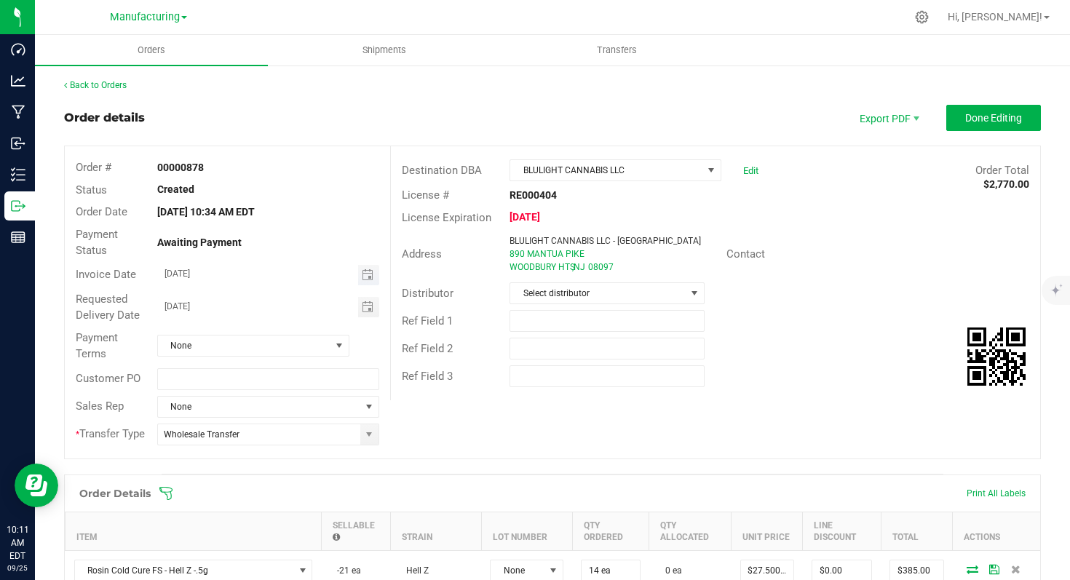
click at [362, 280] on span "Toggle calendar" at bounding box center [368, 275] width 21 height 20
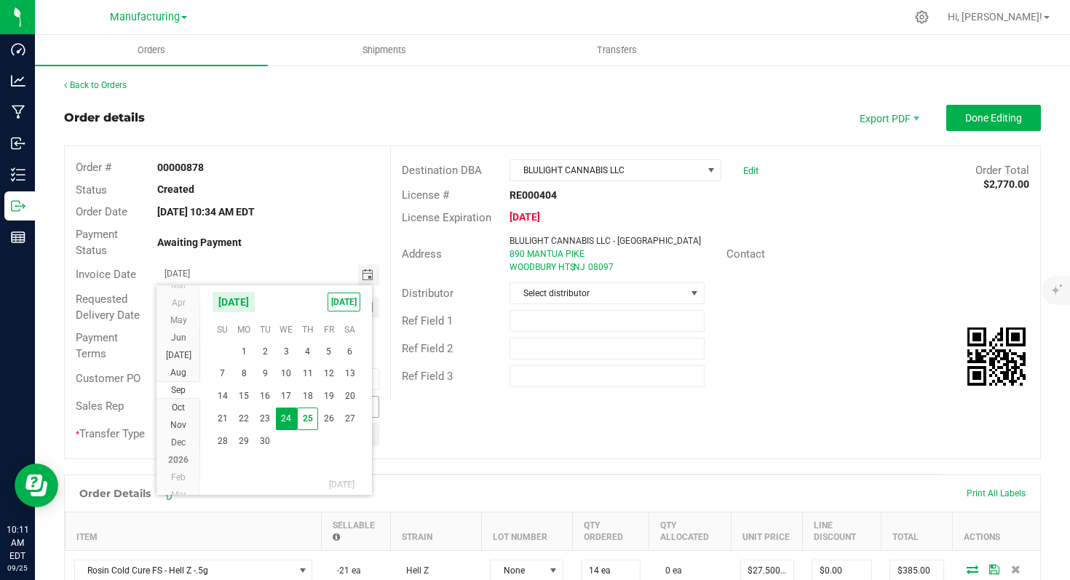
click at [329, 413] on span "26" at bounding box center [328, 418] width 21 height 23
type input "[DATE]"
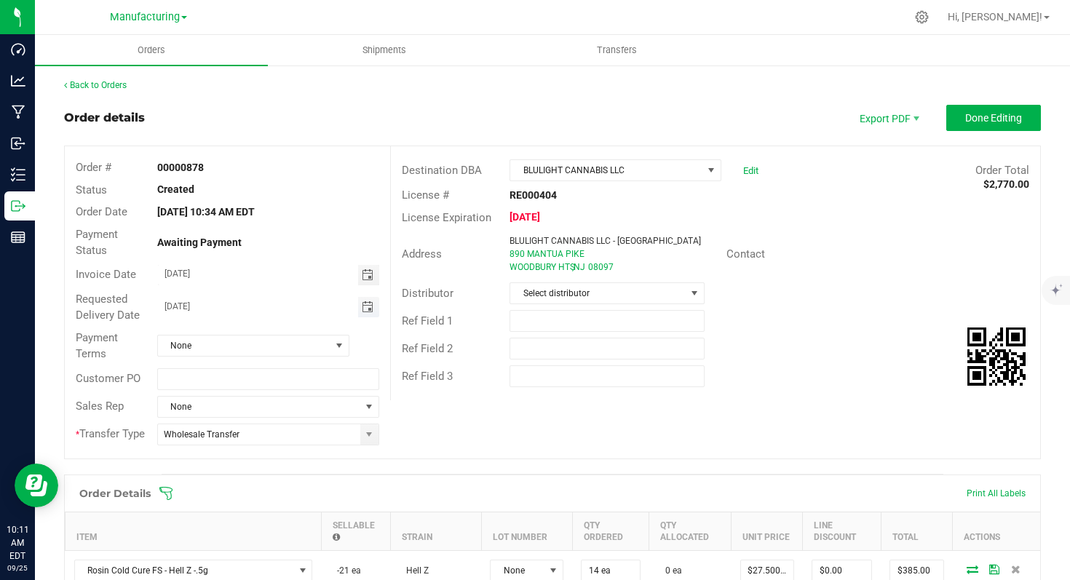
click at [363, 307] on span "Toggle calendar" at bounding box center [368, 307] width 12 height 12
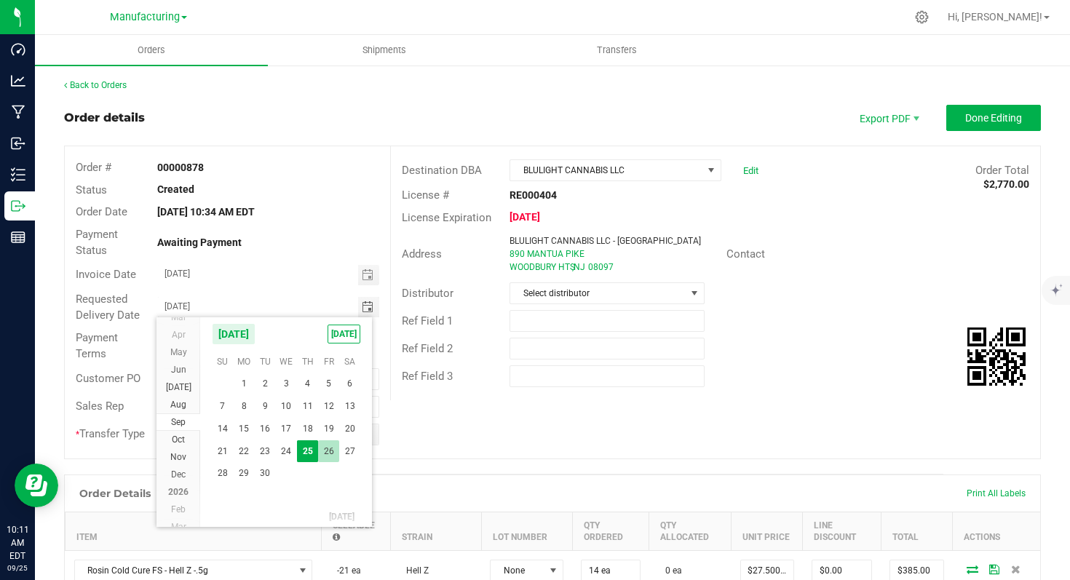
click at [332, 444] on span "26" at bounding box center [328, 451] width 21 height 23
type input "[DATE]"
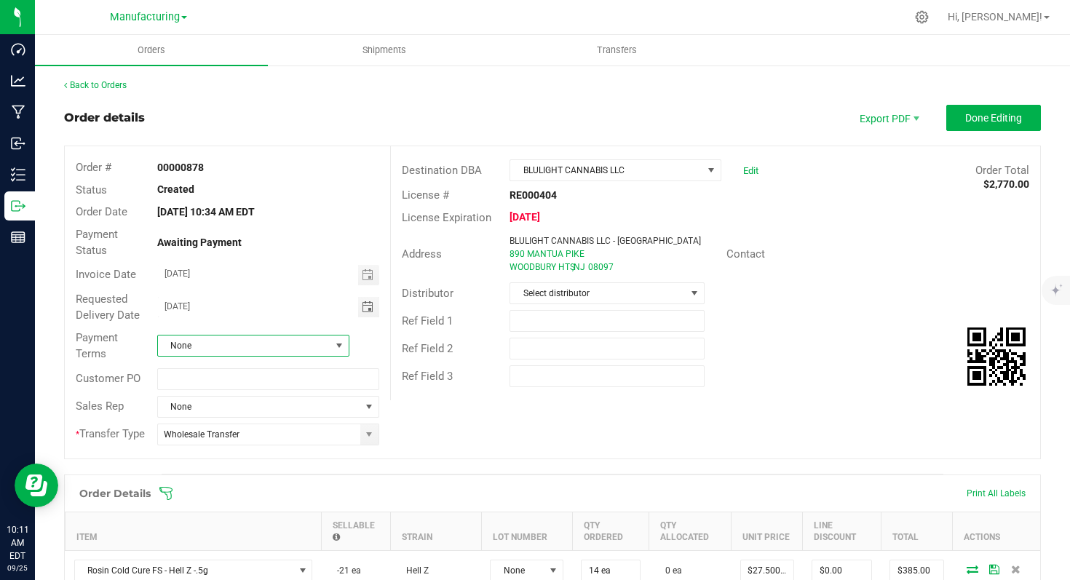
click at [338, 345] on span at bounding box center [339, 346] width 12 height 12
drag, startPoint x: 278, startPoint y: 429, endPoint x: 285, endPoint y: 426, distance: 8.1
click at [278, 429] on li "Cash on Delivery" at bounding box center [250, 433] width 188 height 25
click at [991, 118] on span "Done Editing" at bounding box center [993, 118] width 57 height 12
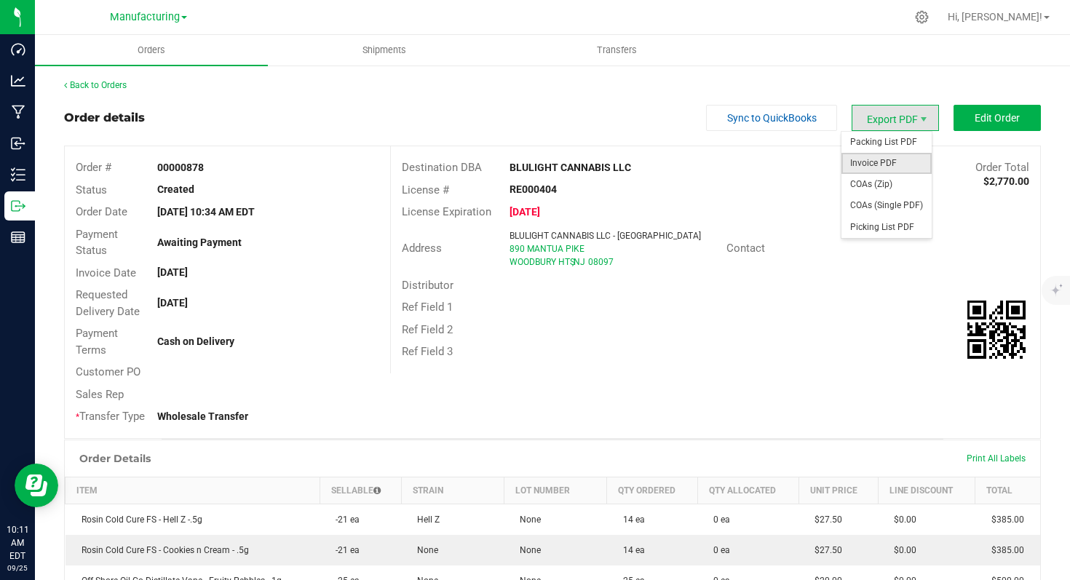
click at [883, 158] on span "Invoice PDF" at bounding box center [886, 163] width 90 height 21
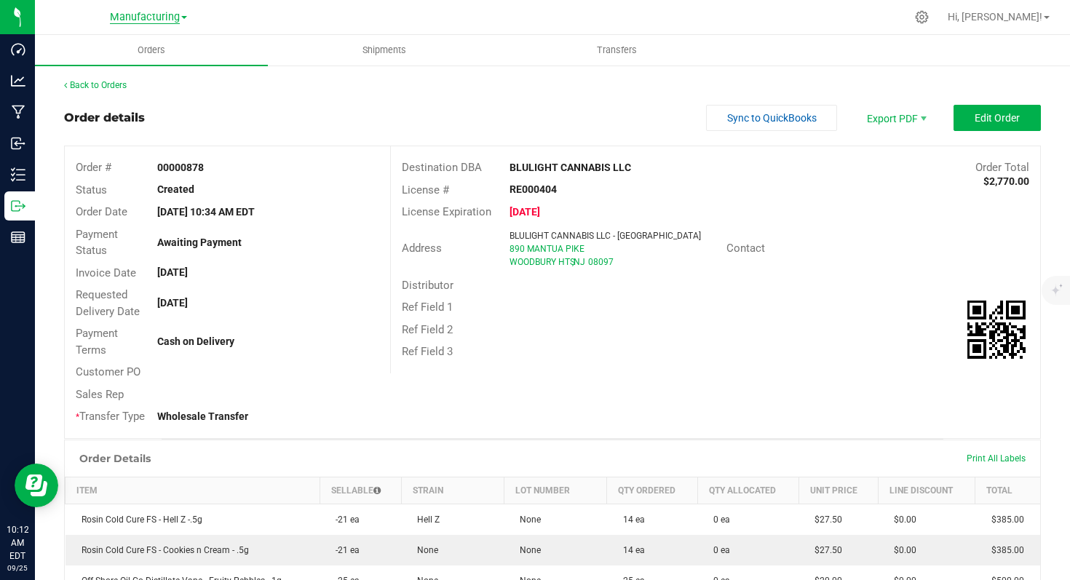
click at [164, 22] on span "Manufacturing" at bounding box center [145, 17] width 70 height 13
click at [150, 50] on link "Cultivation" at bounding box center [148, 51] width 212 height 20
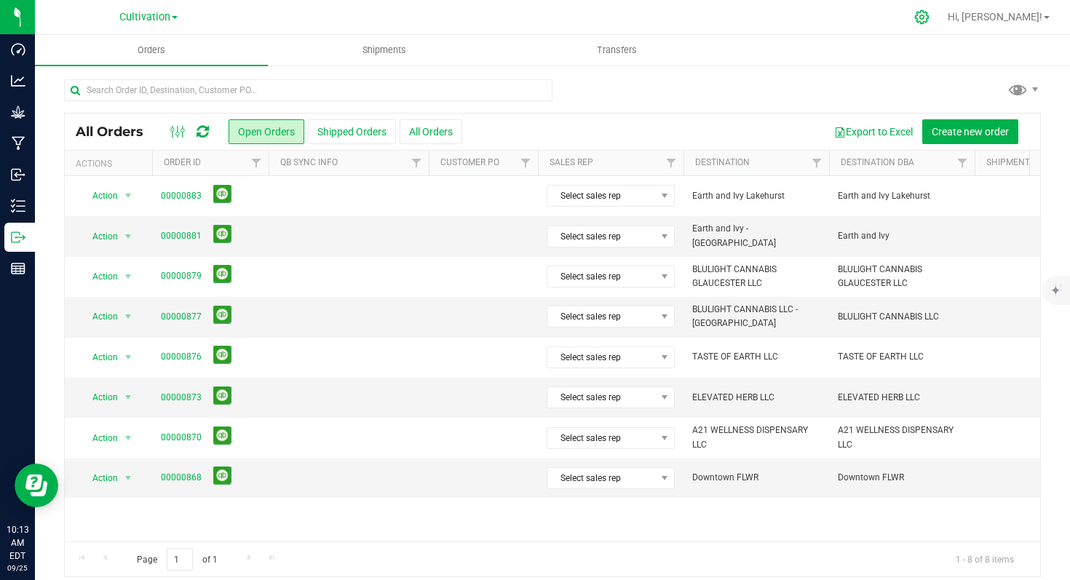
click at [928, 12] on icon at bounding box center [922, 17] width 14 height 14
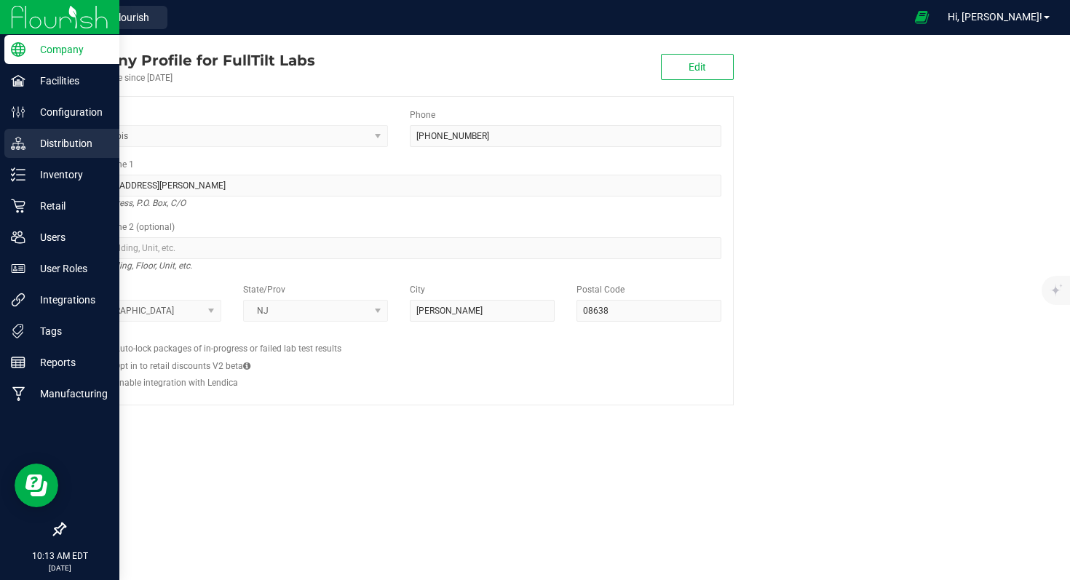
click at [67, 138] on p "Distribution" at bounding box center [68, 143] width 87 height 17
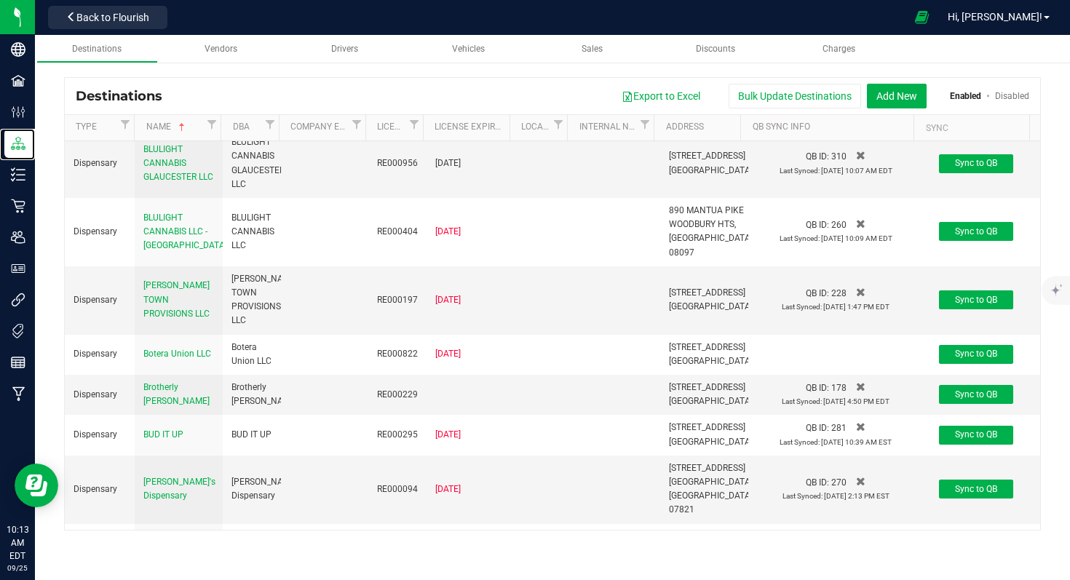
scroll to position [1067, 0]
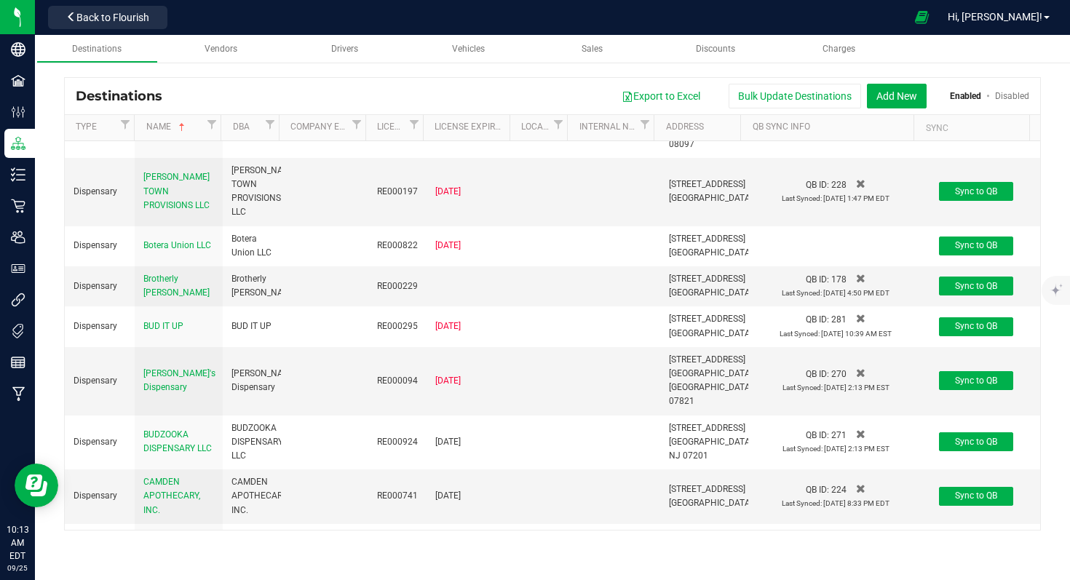
click at [167, 73] on span "BLULIGHT CANNABIS GLAUCESTER LLC" at bounding box center [178, 55] width 70 height 38
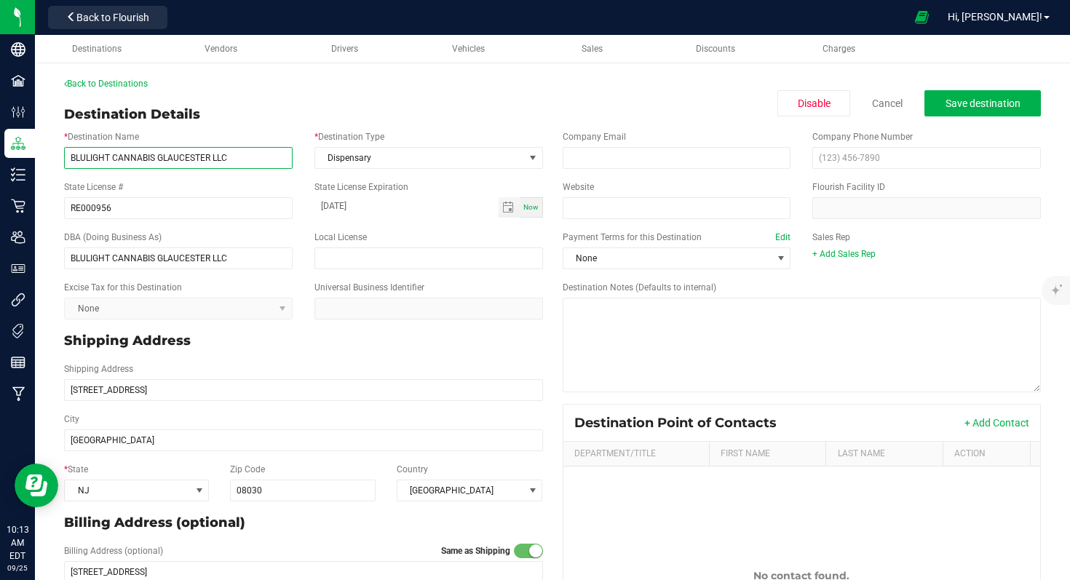
click at [208, 159] on input "BLULIGHT CANNABIS GLAUCESTER LLC" at bounding box center [178, 158] width 228 height 22
drag, startPoint x: 212, startPoint y: 160, endPoint x: 159, endPoint y: 159, distance: 53.9
click at [158, 159] on input "BLULIGHT CANNABIS GLAUCESTER LLC" at bounding box center [178, 158] width 228 height 22
click at [192, 159] on input "BLULIGHT CANNABIS LLC" at bounding box center [178, 158] width 228 height 22
paste input "[GEOGRAPHIC_DATA]"
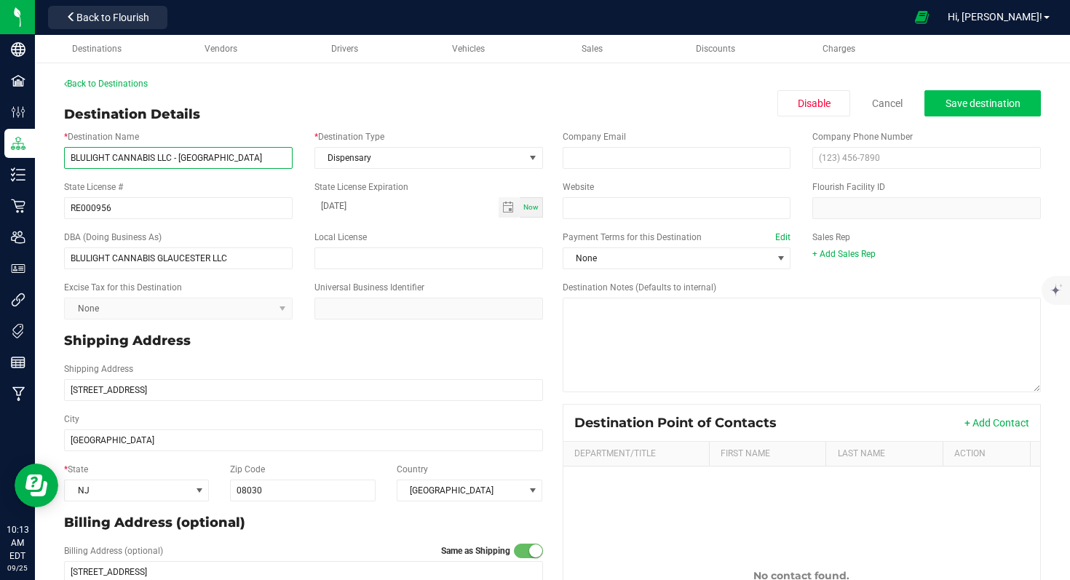
type input "BLULIGHT CANNABIS LLC - [GEOGRAPHIC_DATA]"
click at [982, 104] on span "Save destination" at bounding box center [982, 103] width 75 height 12
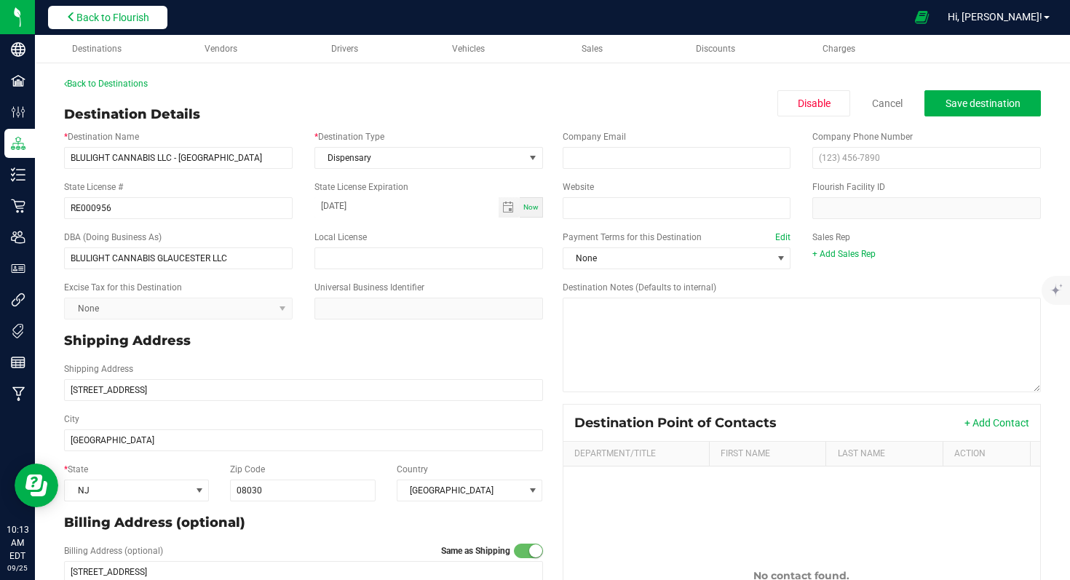
click at [85, 17] on span "Back to Flourish" at bounding box center [112, 18] width 73 height 12
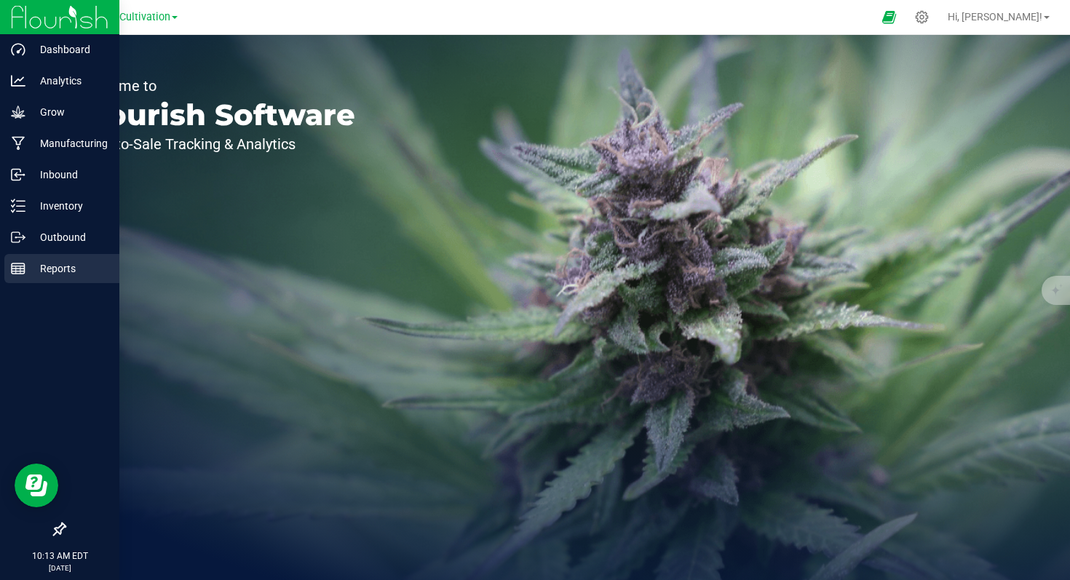
click at [63, 268] on p "Reports" at bounding box center [68, 268] width 87 height 17
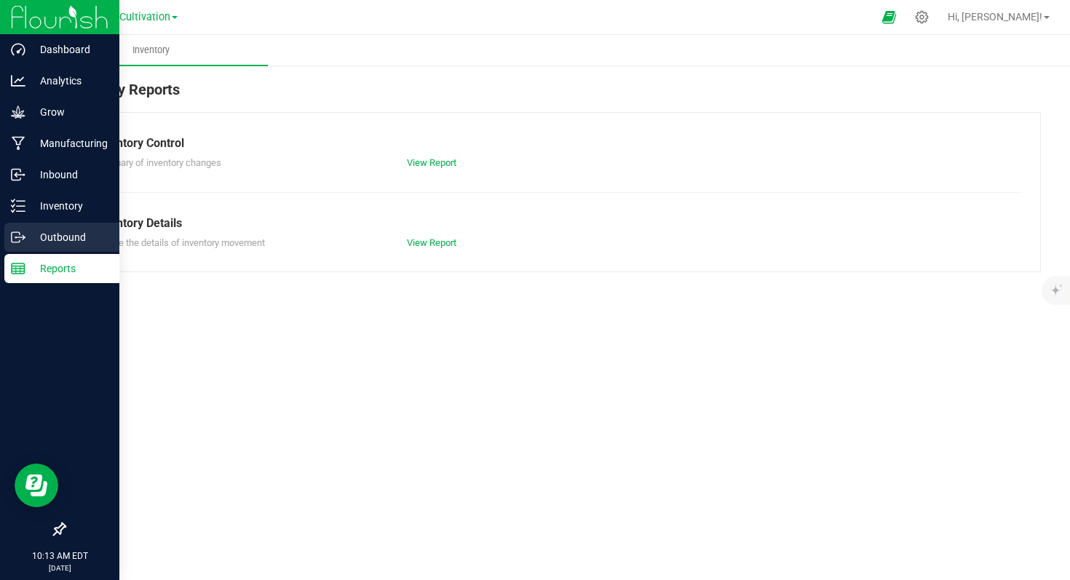
click at [49, 234] on p "Outbound" at bounding box center [68, 236] width 87 height 17
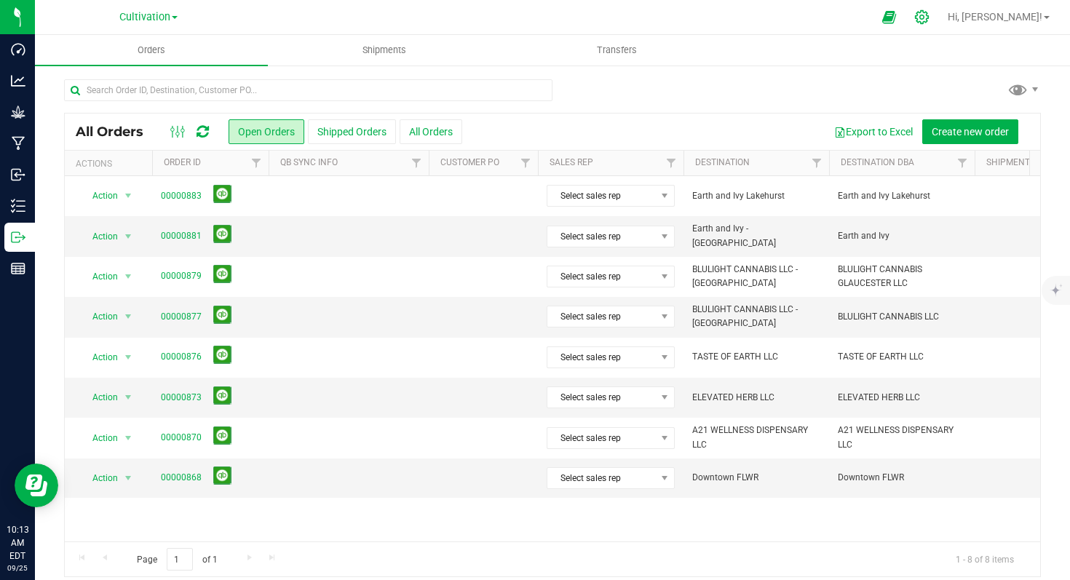
click at [929, 15] on icon at bounding box center [921, 16] width 15 height 15
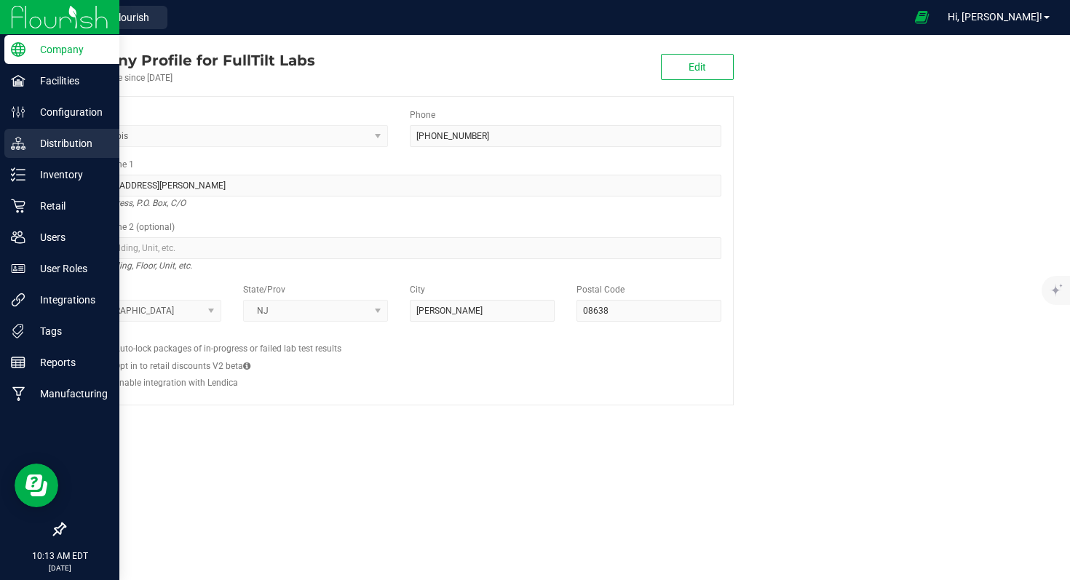
click at [76, 145] on p "Distribution" at bounding box center [68, 143] width 87 height 17
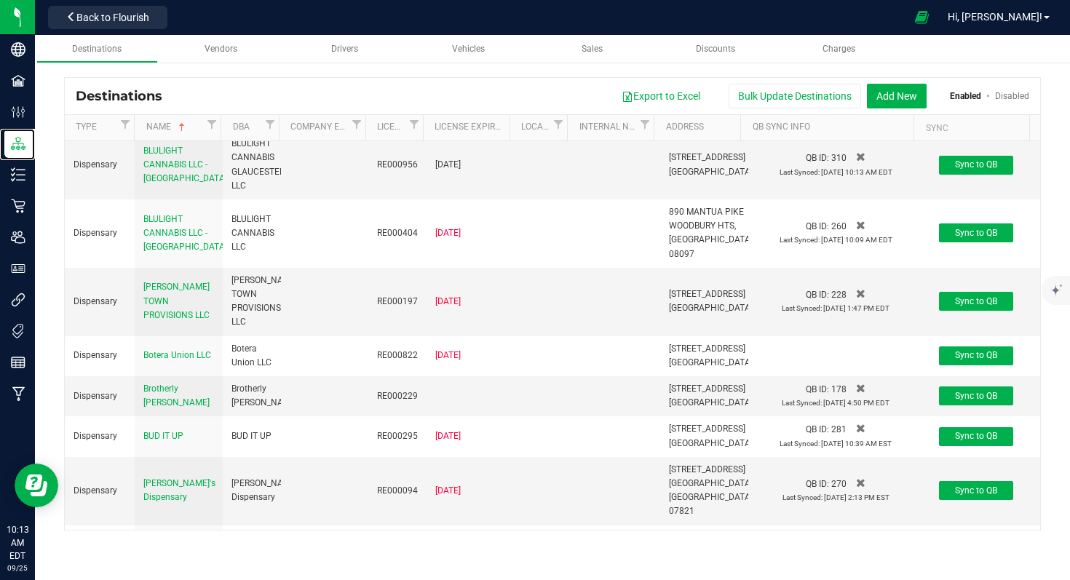
scroll to position [959, 0]
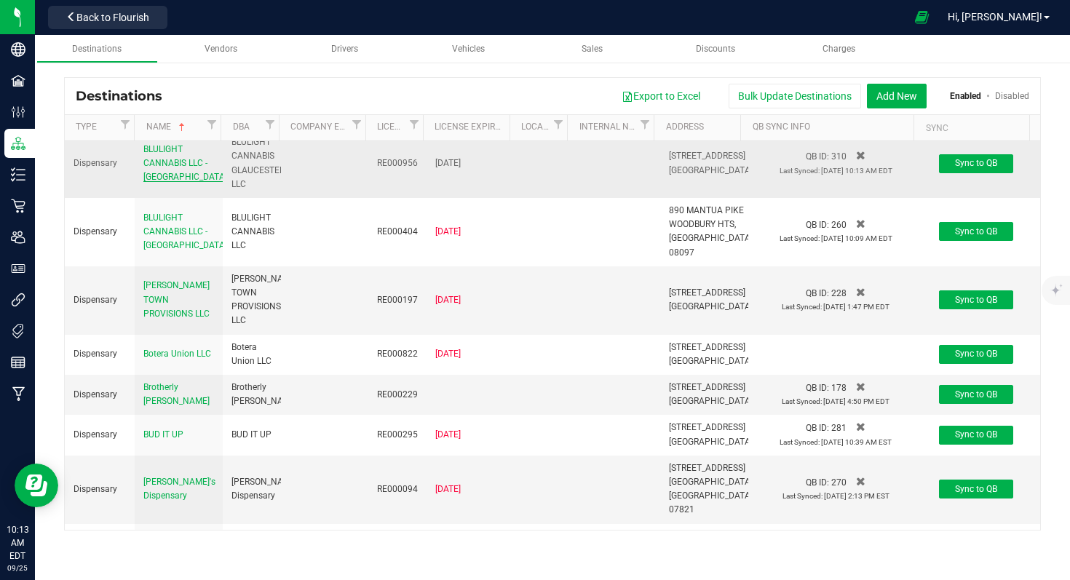
click at [177, 182] on span "BLULIGHT CANNABIS LLC - [GEOGRAPHIC_DATA]" at bounding box center [185, 163] width 84 height 38
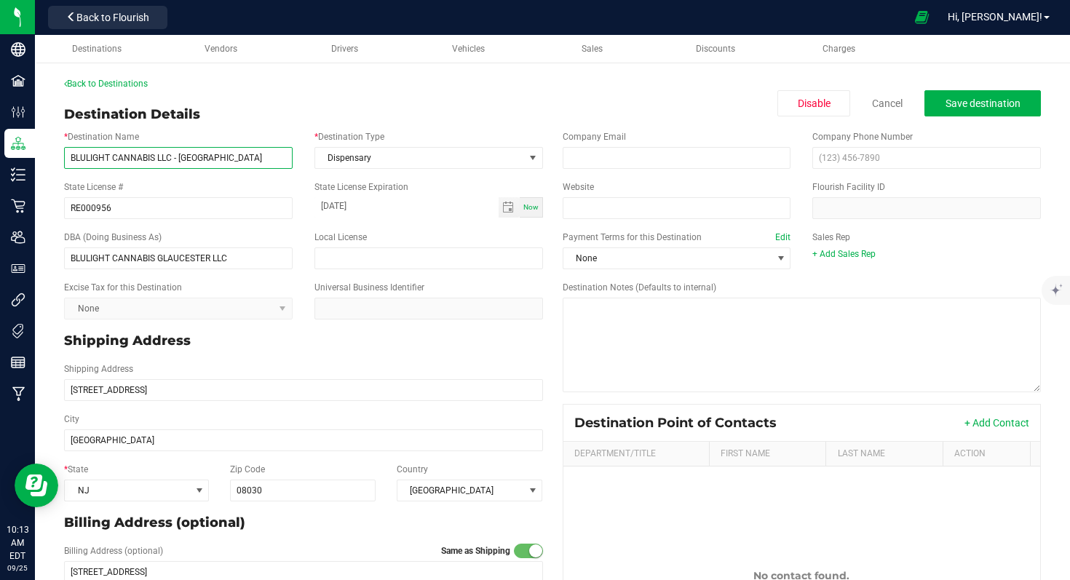
drag, startPoint x: 258, startPoint y: 158, endPoint x: 178, endPoint y: 158, distance: 80.0
click at [178, 158] on input "BLULIGHT CANNABIS LLC - [GEOGRAPHIC_DATA]" at bounding box center [178, 158] width 228 height 22
click at [212, 257] on input "BLULIGHT CANNABIS GLAUCESTER LLC" at bounding box center [178, 258] width 228 height 22
click at [174, 263] on input "BLULIGHT CANNABIS GLAUCESTER LLC" at bounding box center [178, 258] width 228 height 22
click at [173, 263] on input "BLULIGHT CANNABIS GLAUCESTER LLC" at bounding box center [178, 258] width 228 height 22
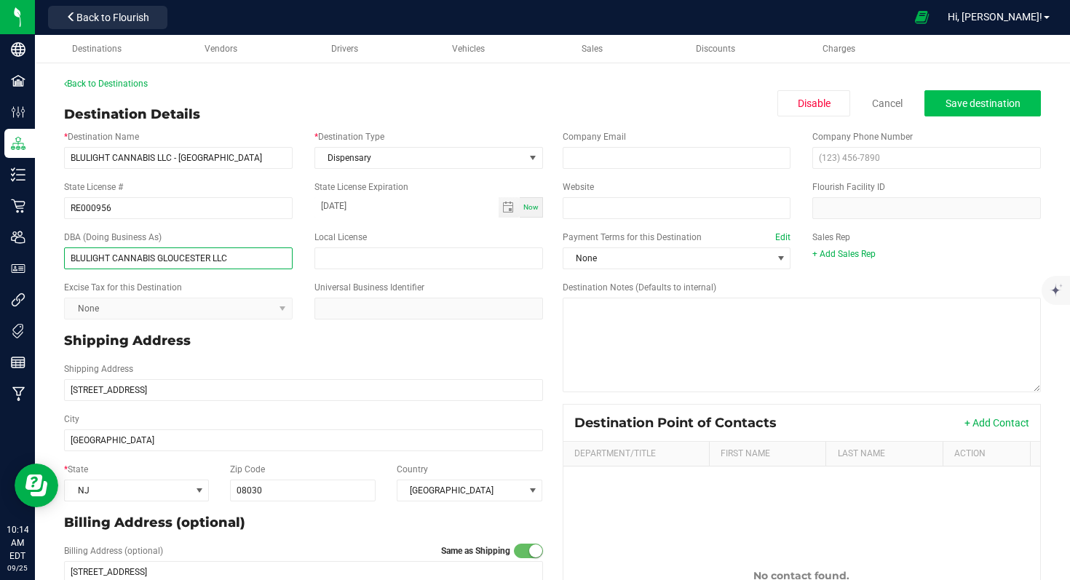
type input "BLULIGHT CANNABIS GLOUCESTER LLC"
click at [930, 103] on button "Save destination" at bounding box center [982, 103] width 116 height 26
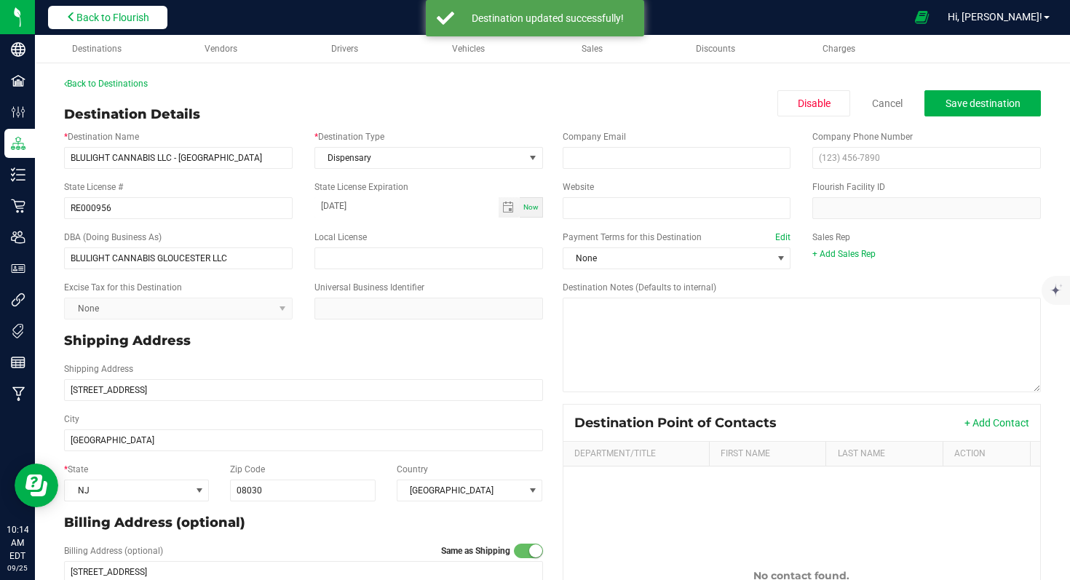
click at [80, 9] on button "Back to Flourish" at bounding box center [107, 17] width 119 height 23
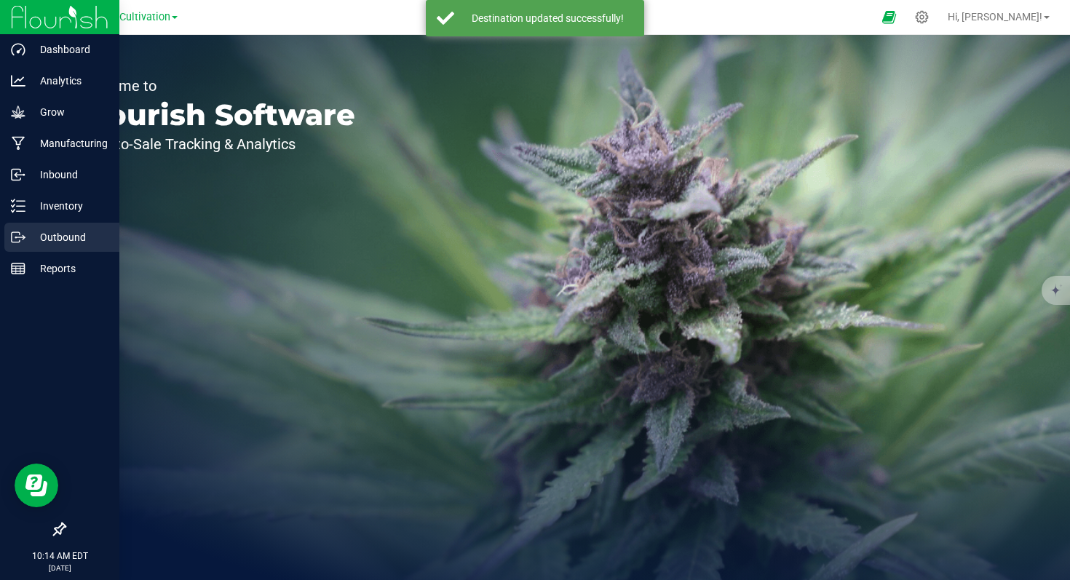
click at [44, 236] on p "Outbound" at bounding box center [68, 236] width 87 height 17
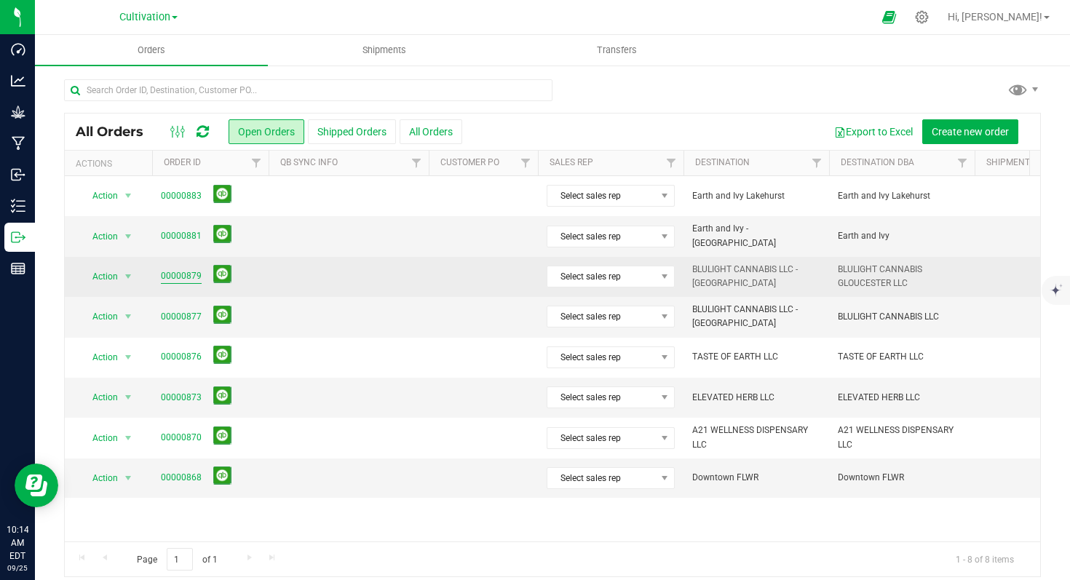
click at [188, 275] on link "00000879" at bounding box center [181, 276] width 41 height 14
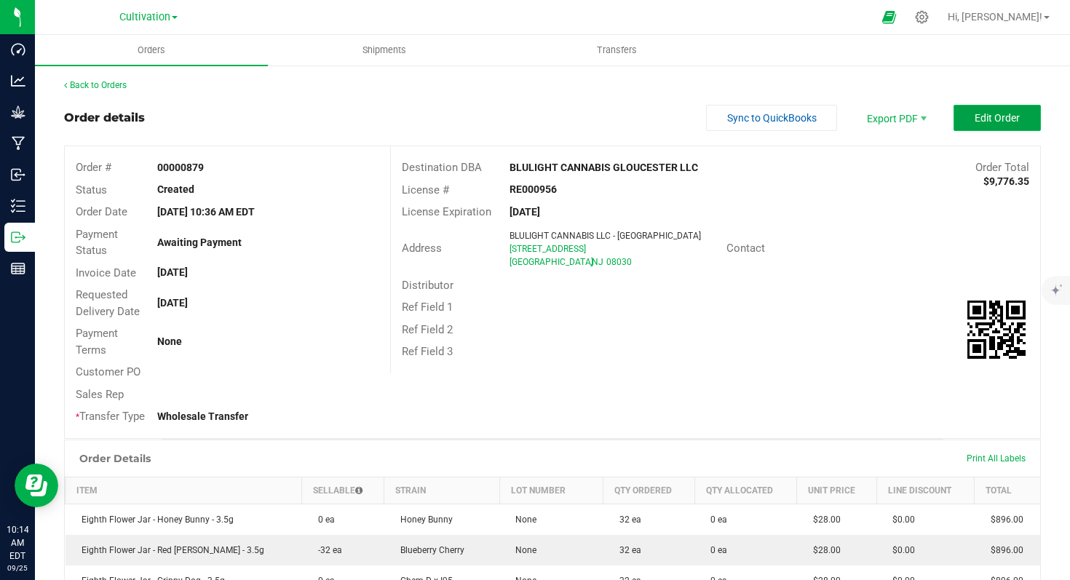
click at [989, 119] on span "Edit Order" at bounding box center [996, 118] width 45 height 12
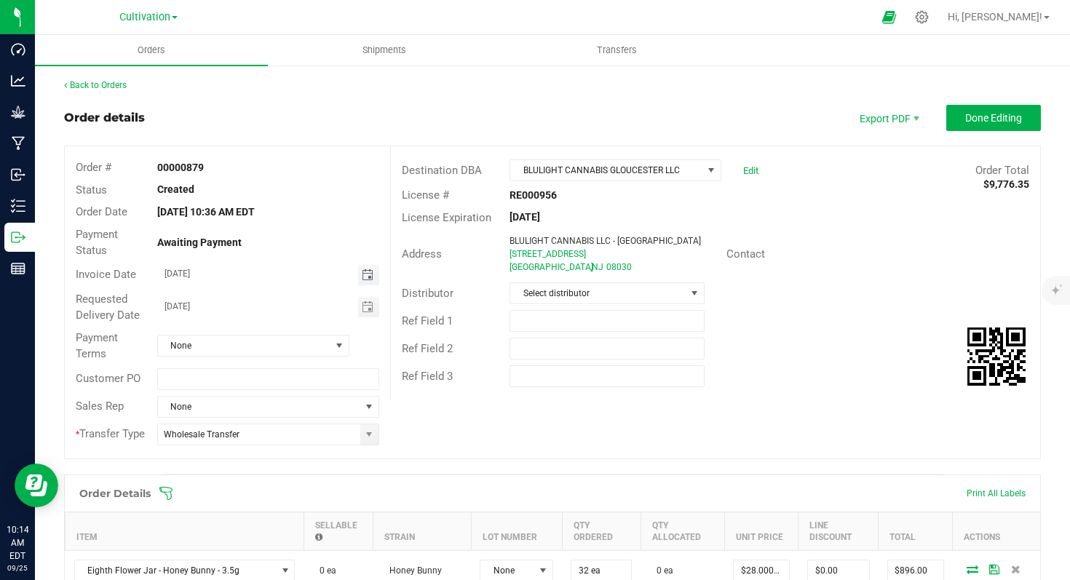
click at [362, 277] on span "Toggle calendar" at bounding box center [368, 275] width 12 height 12
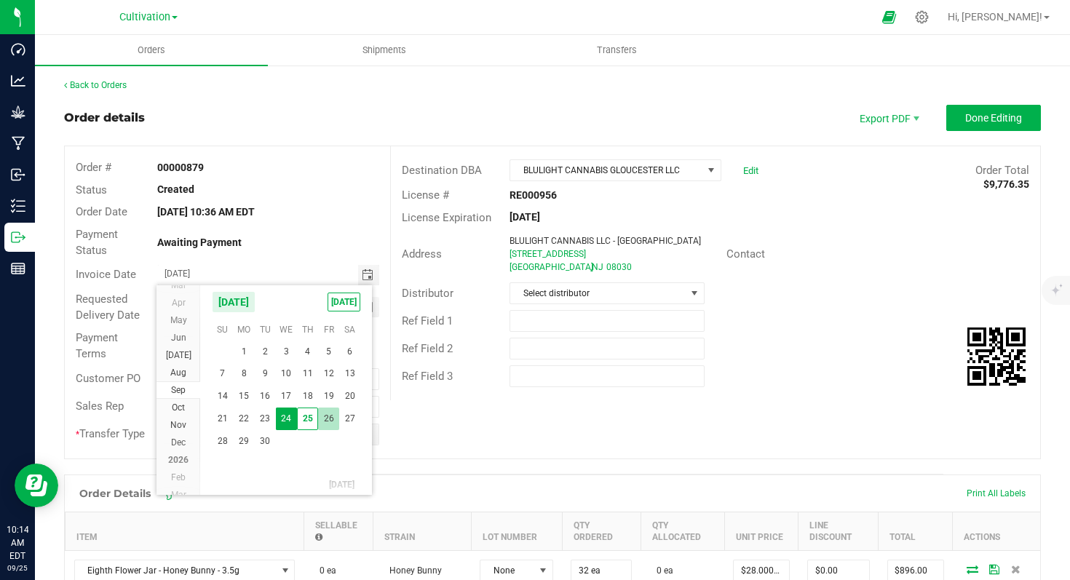
click at [330, 417] on span "26" at bounding box center [328, 418] width 21 height 23
type input "[DATE]"
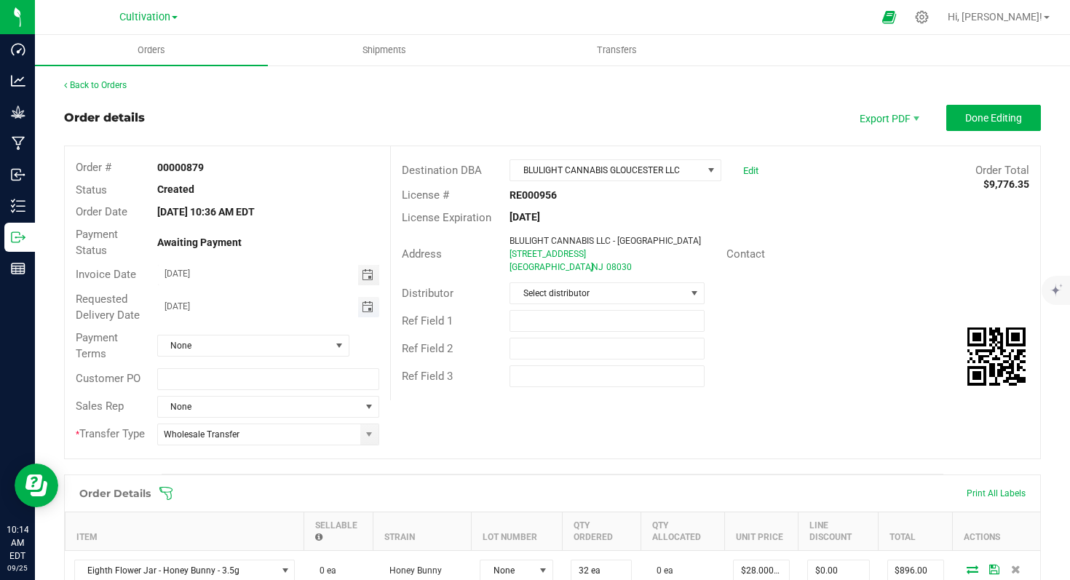
click at [368, 306] on span "Toggle calendar" at bounding box center [368, 307] width 12 height 12
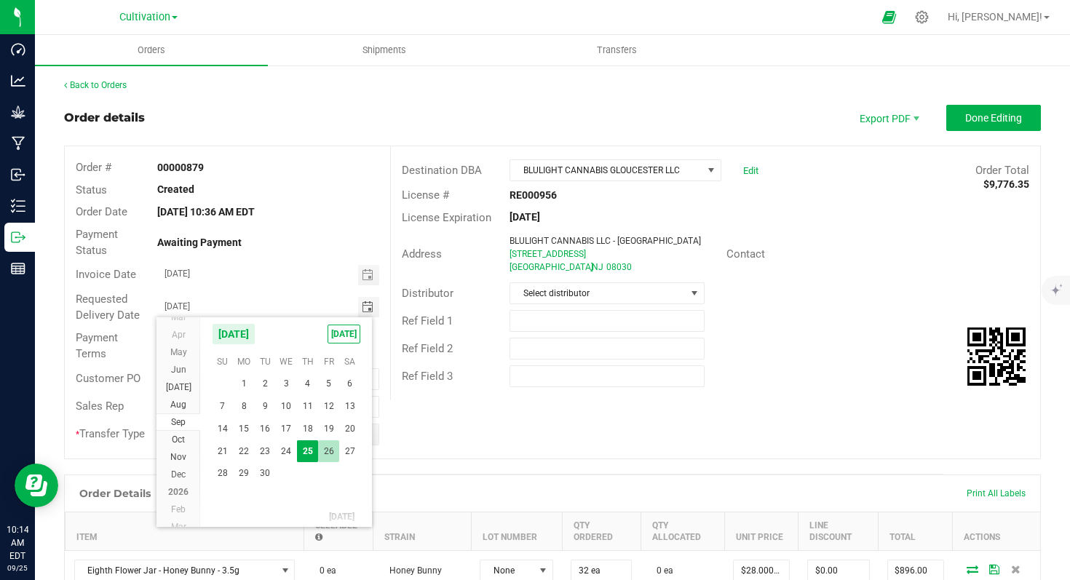
click at [331, 458] on span "26" at bounding box center [328, 451] width 21 height 23
type input "[DATE]"
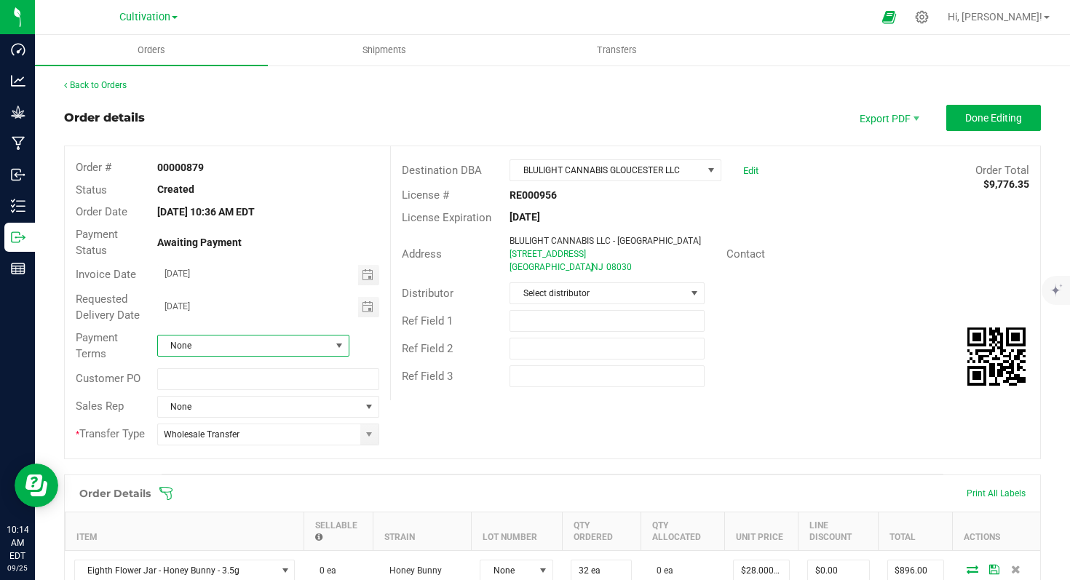
click at [335, 343] on span at bounding box center [339, 346] width 12 height 12
click at [249, 437] on li "Cash on Delivery" at bounding box center [250, 433] width 188 height 25
click at [965, 122] on span "Done Editing" at bounding box center [993, 118] width 57 height 12
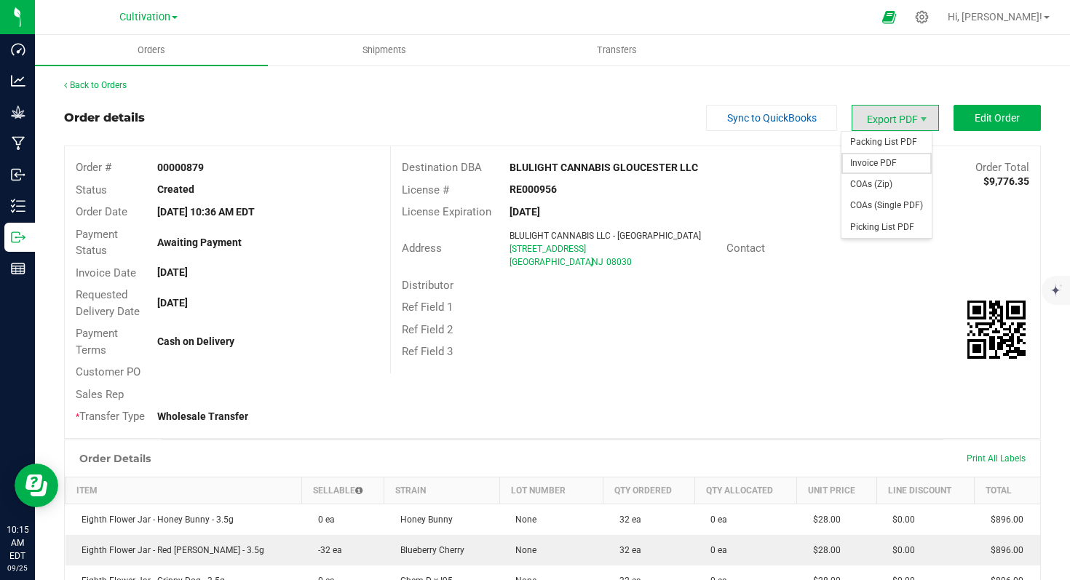
click at [886, 162] on span "Invoice PDF" at bounding box center [886, 163] width 90 height 21
click at [165, 17] on span "Cultivation" at bounding box center [144, 17] width 51 height 13
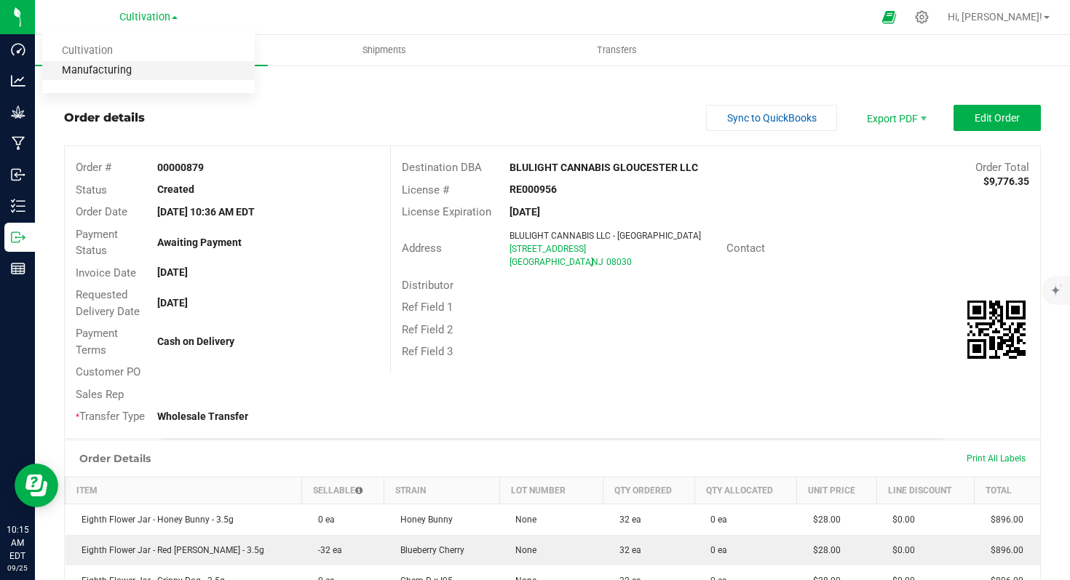
click at [138, 78] on link "Manufacturing" at bounding box center [148, 71] width 212 height 20
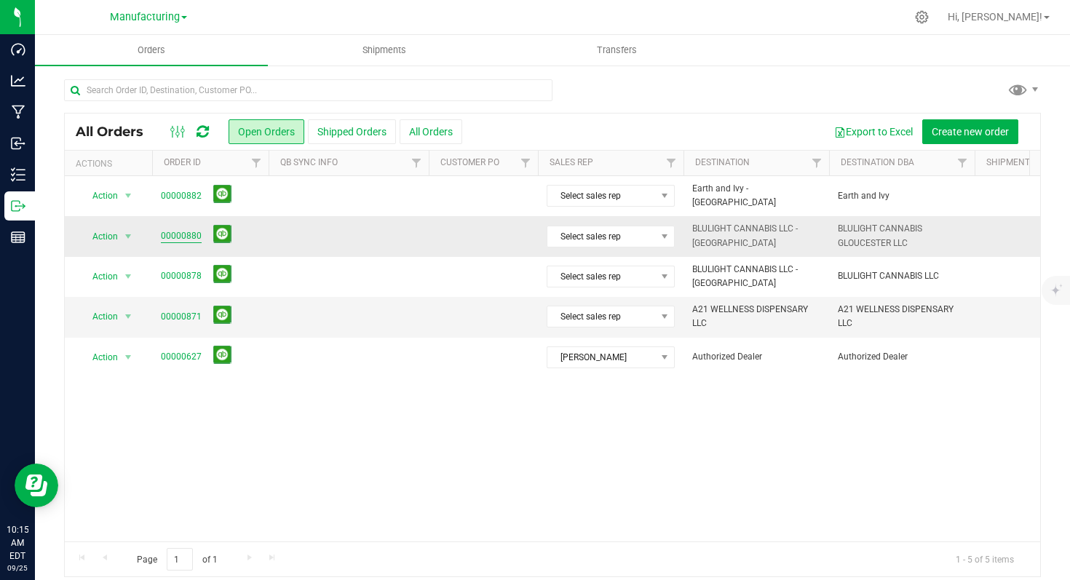
click at [191, 234] on link "00000880" at bounding box center [181, 236] width 41 height 14
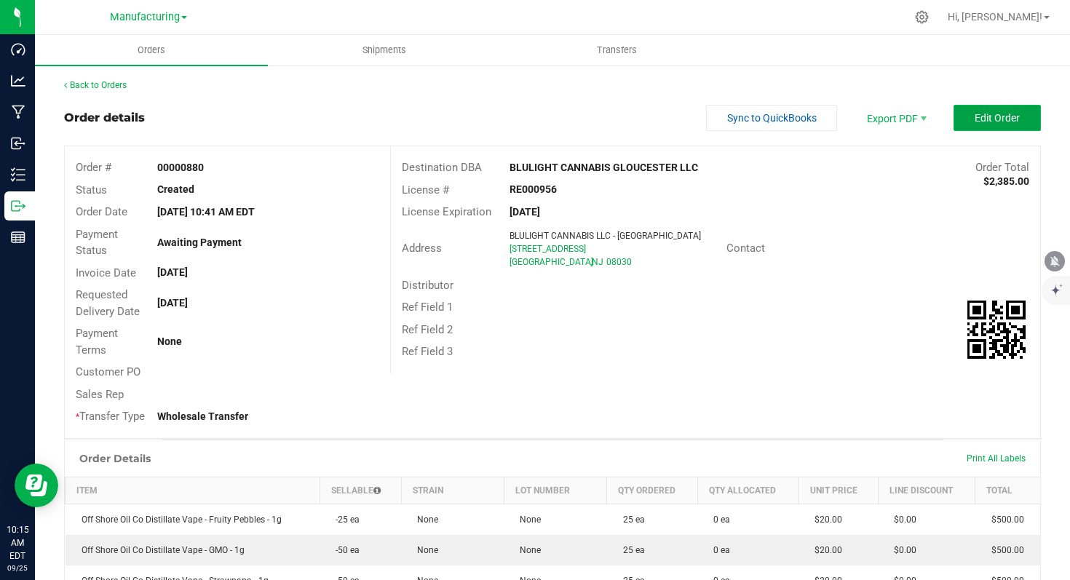
click at [976, 121] on span "Edit Order" at bounding box center [996, 118] width 45 height 12
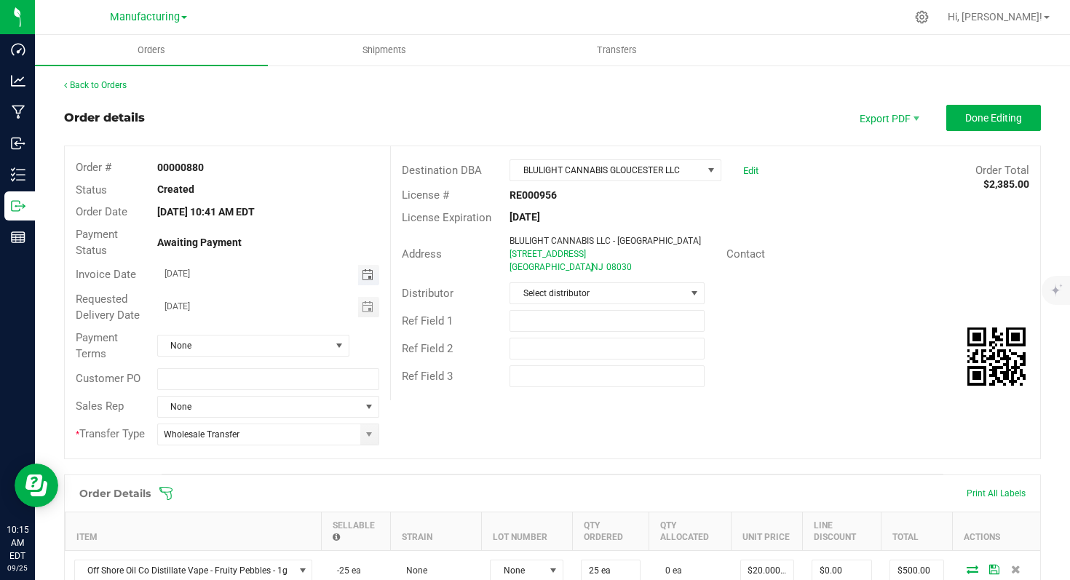
click at [367, 274] on span "Toggle calendar" at bounding box center [368, 275] width 12 height 12
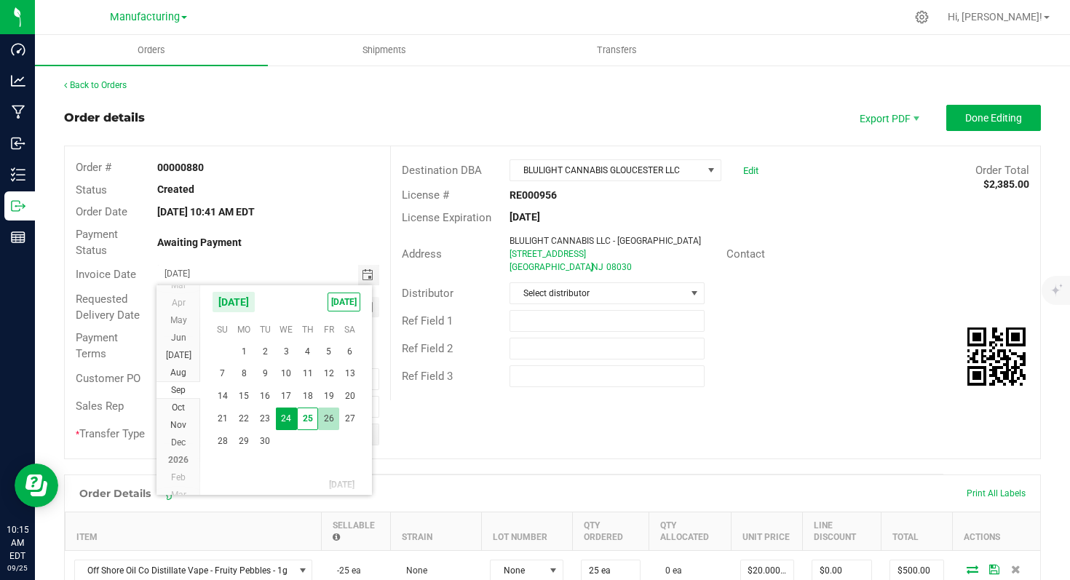
click at [326, 415] on span "26" at bounding box center [328, 418] width 21 height 23
type input "[DATE]"
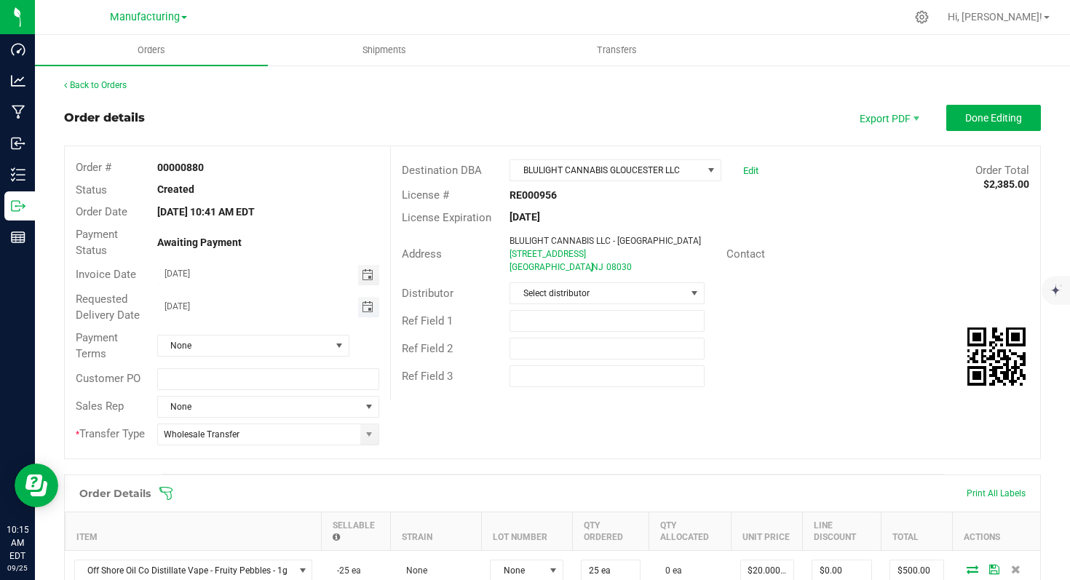
click at [362, 304] on span "Toggle calendar" at bounding box center [368, 307] width 12 height 12
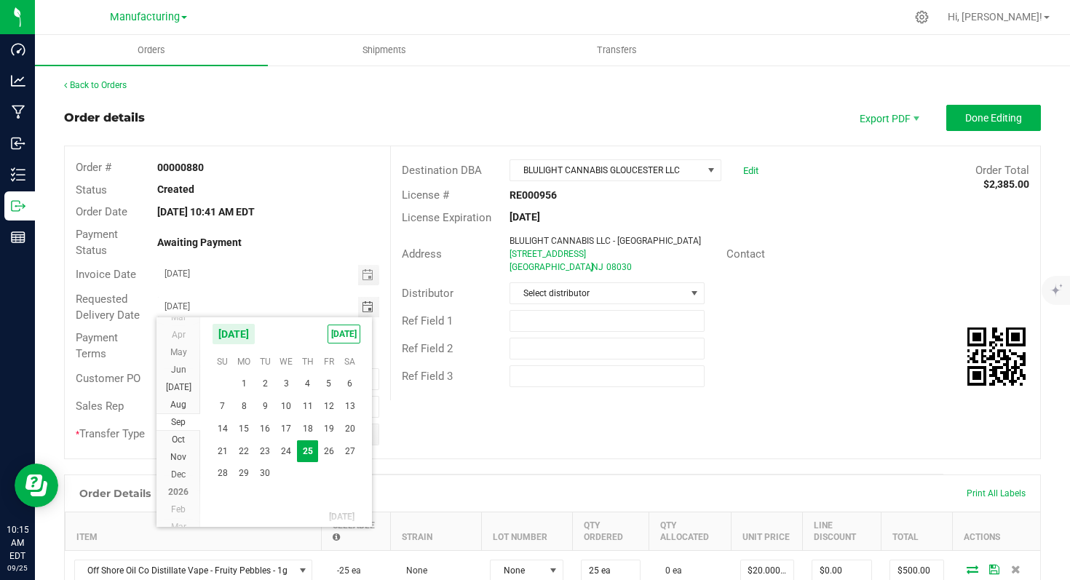
click at [329, 451] on span "26" at bounding box center [328, 451] width 21 height 23
type input "[DATE]"
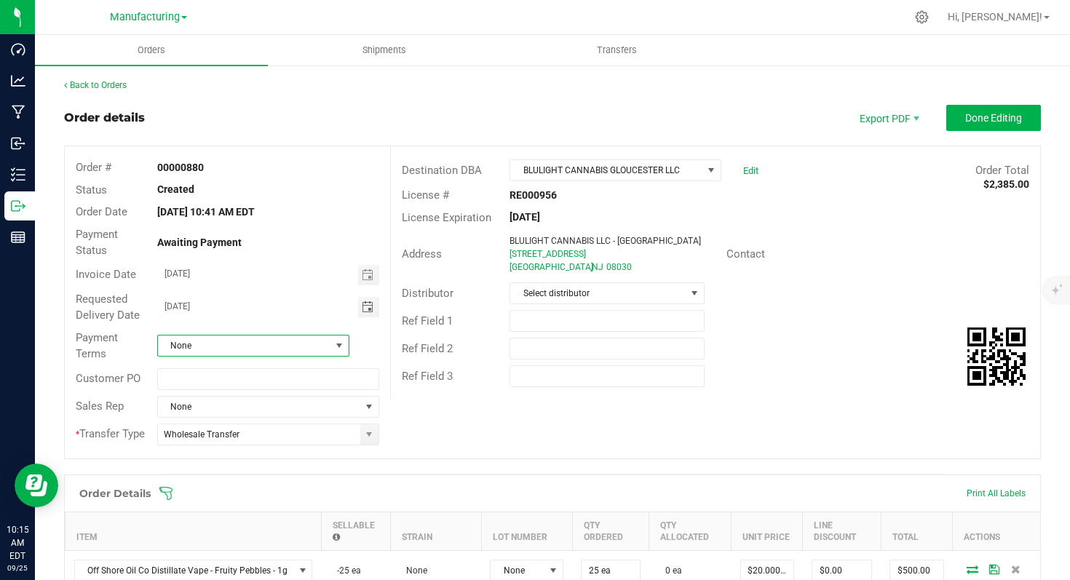
click at [337, 346] on span at bounding box center [339, 346] width 12 height 12
click at [250, 432] on li "Cash on Delivery" at bounding box center [250, 433] width 188 height 25
click at [969, 122] on span "Done Editing" at bounding box center [993, 118] width 57 height 12
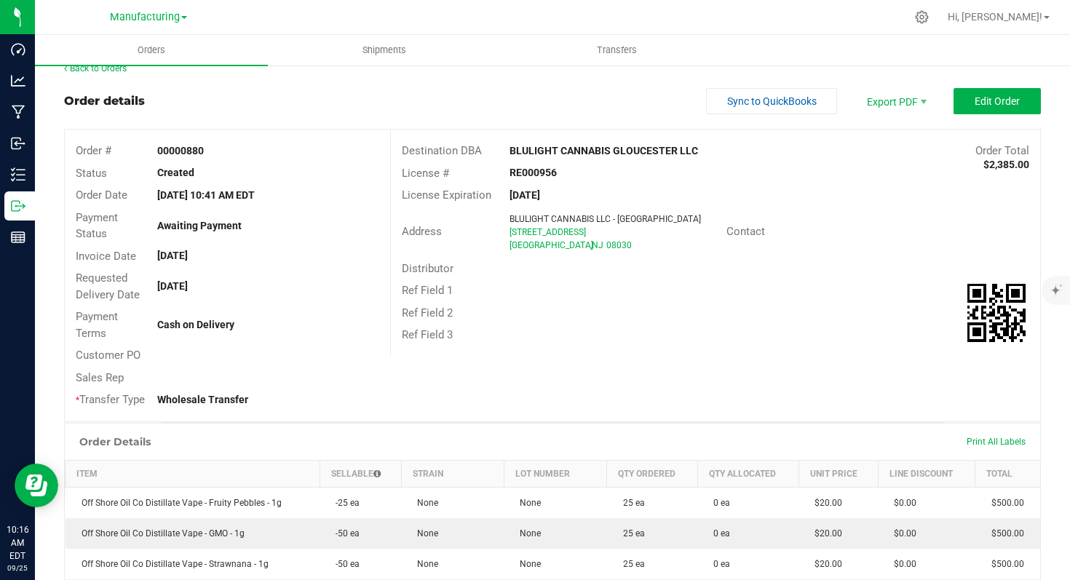
scroll to position [17, 0]
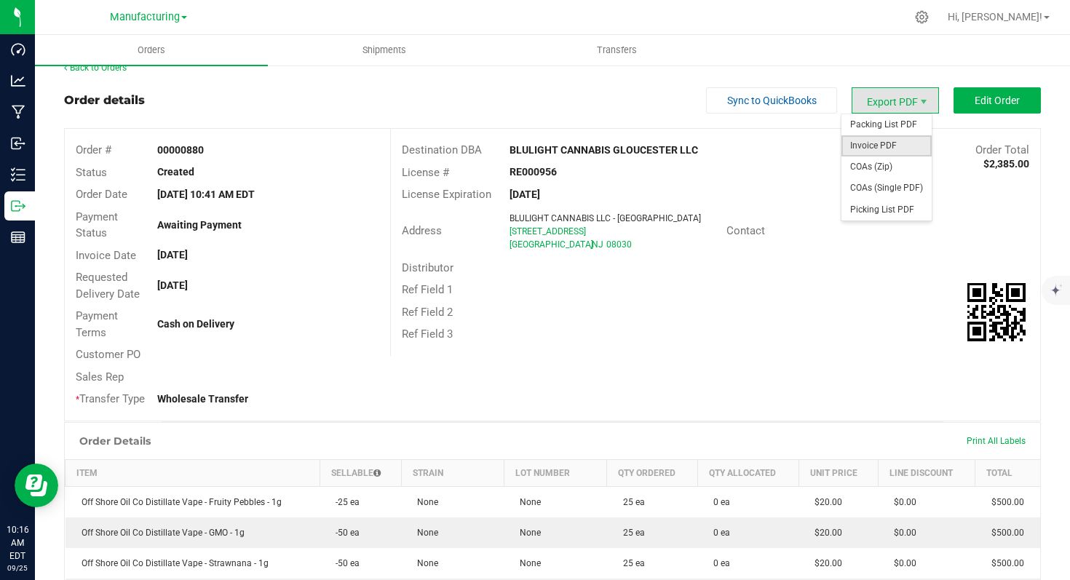
click at [877, 145] on span "Invoice PDF" at bounding box center [886, 145] width 90 height 21
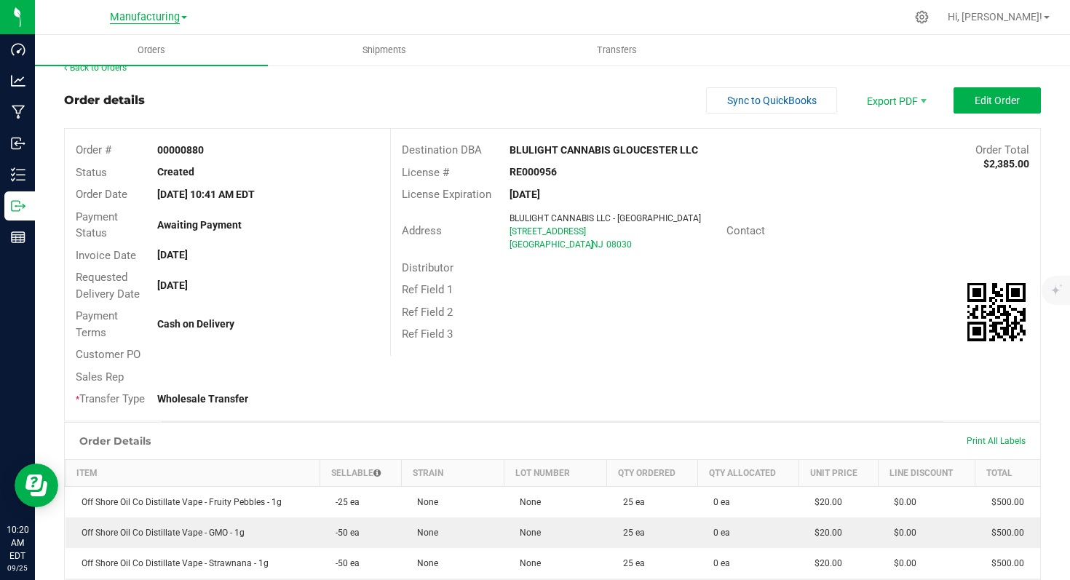
click at [140, 17] on span "Manufacturing" at bounding box center [145, 17] width 70 height 13
click at [108, 52] on link "Cultivation" at bounding box center [148, 51] width 212 height 20
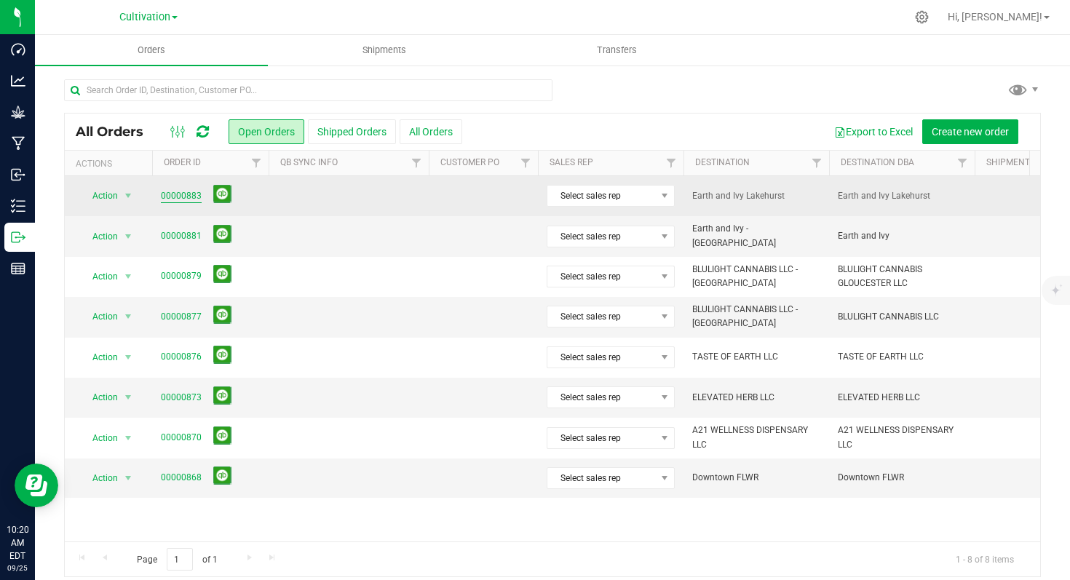
click at [194, 194] on link "00000883" at bounding box center [181, 196] width 41 height 14
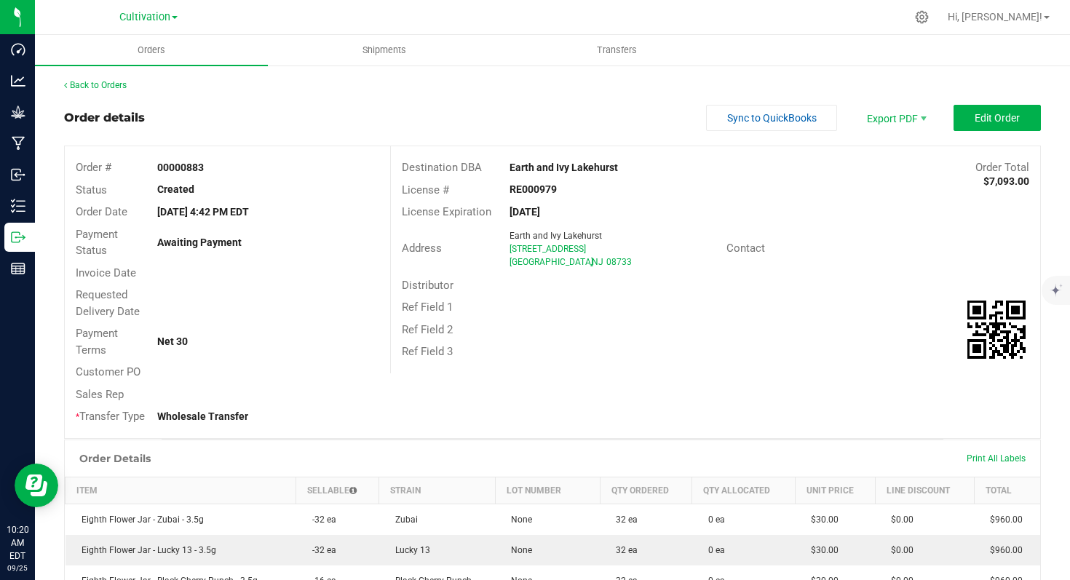
scroll to position [248, 0]
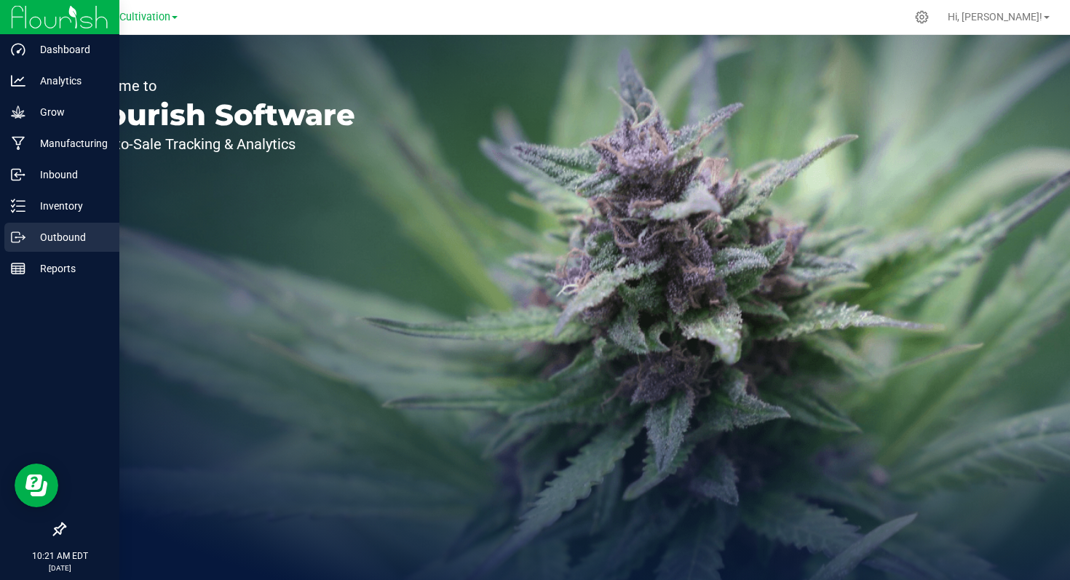
click at [58, 242] on p "Outbound" at bounding box center [68, 236] width 87 height 17
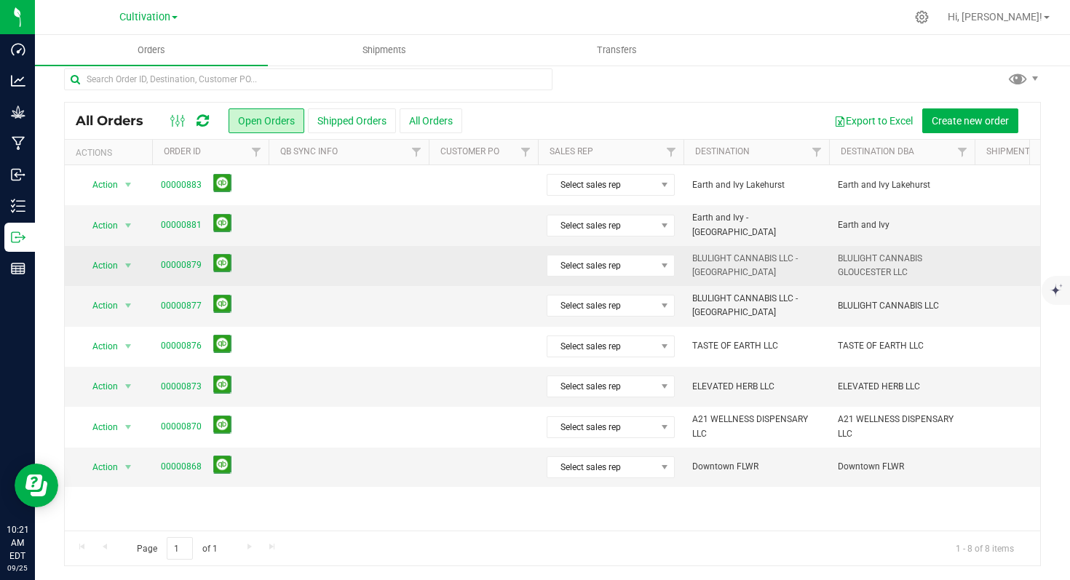
scroll to position [12, 0]
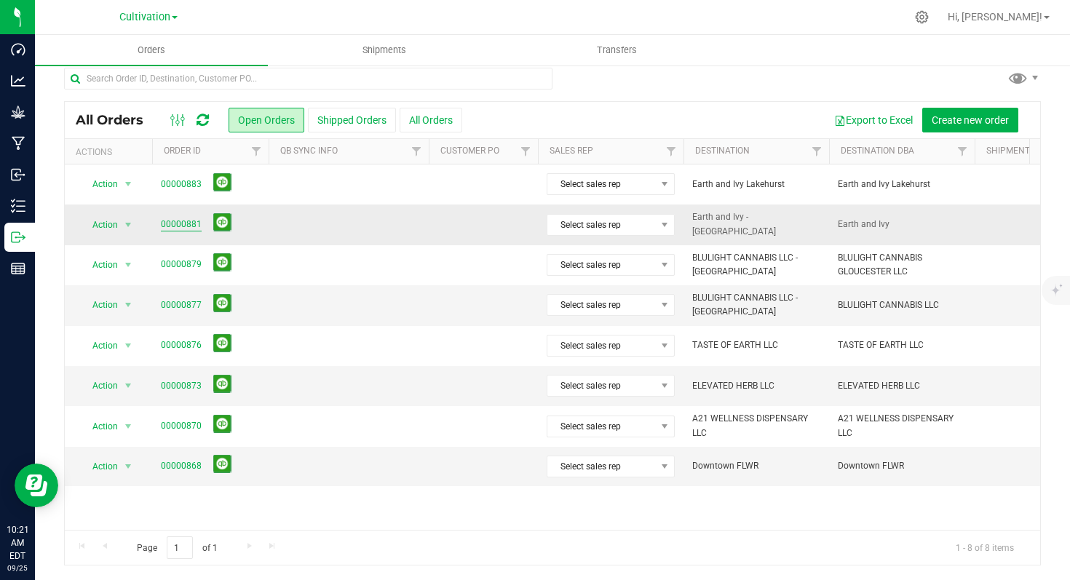
click at [186, 226] on link "00000881" at bounding box center [181, 225] width 41 height 14
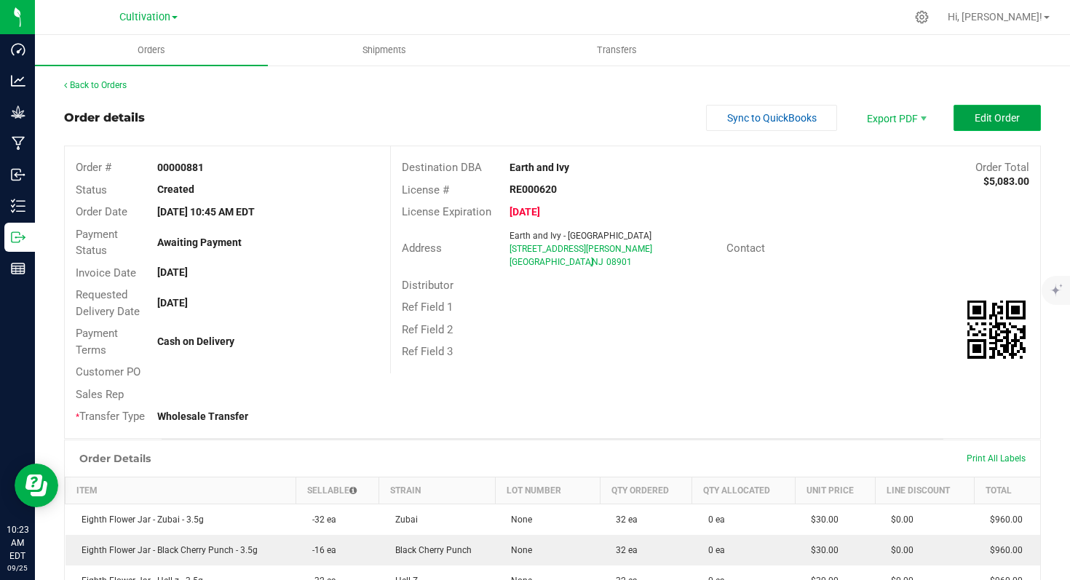
click at [985, 113] on span "Edit Order" at bounding box center [996, 118] width 45 height 12
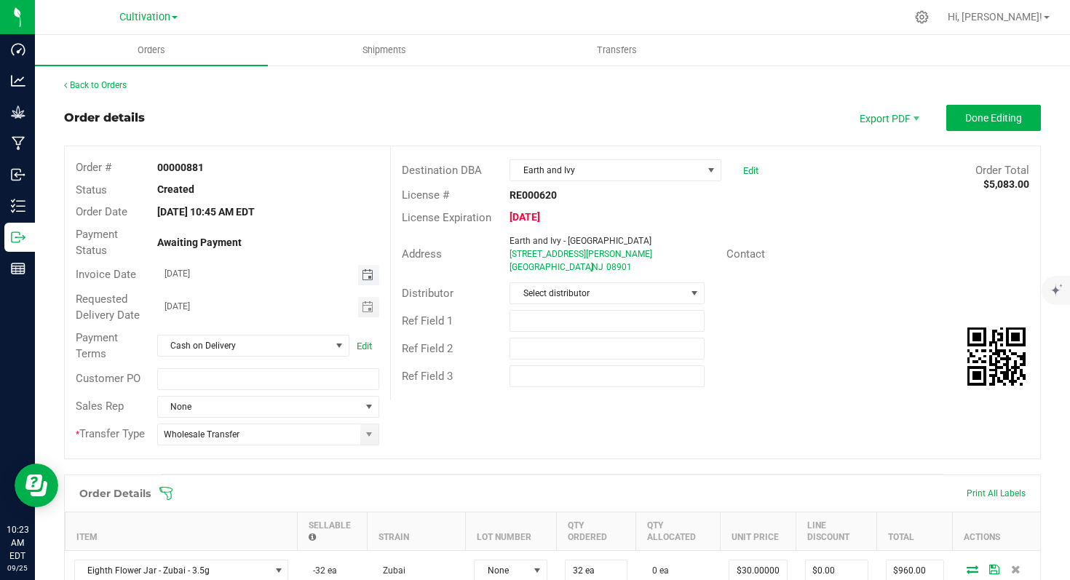
click at [365, 278] on span "Toggle calendar" at bounding box center [368, 275] width 12 height 12
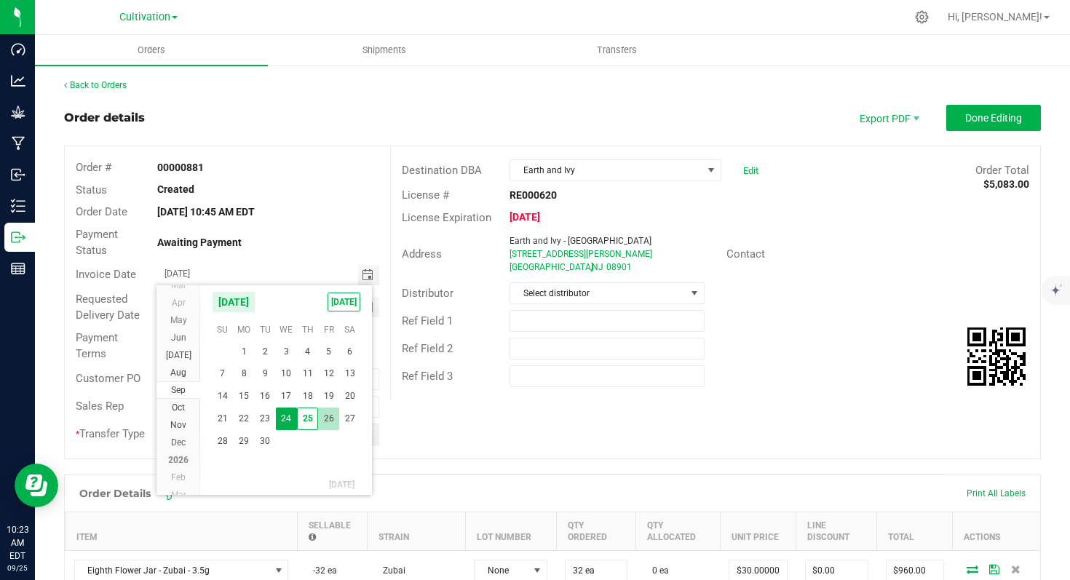
click at [329, 420] on span "26" at bounding box center [328, 418] width 21 height 23
type input "[DATE]"
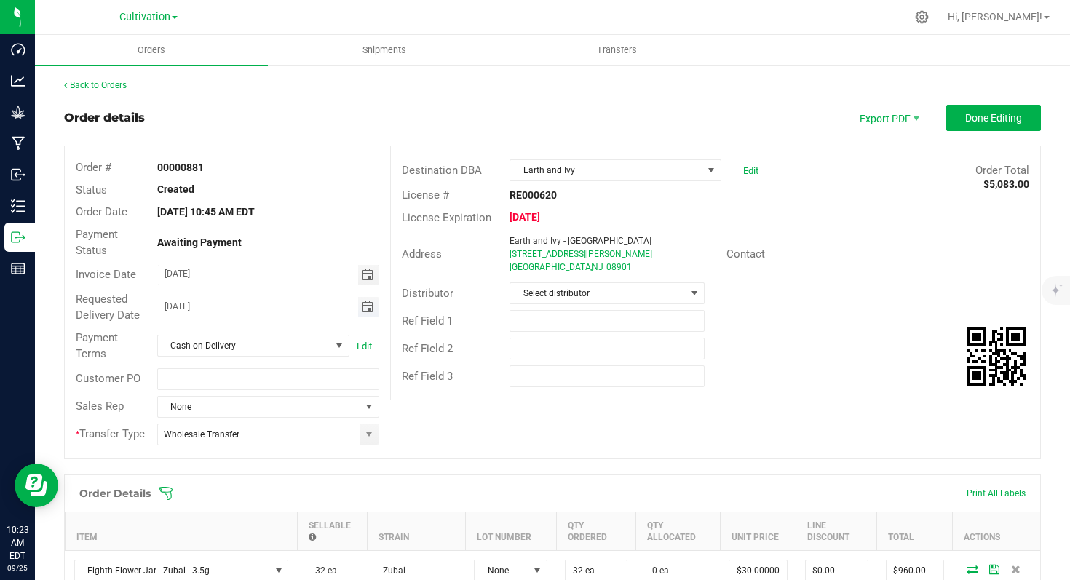
click at [367, 310] on span "Toggle calendar" at bounding box center [368, 307] width 12 height 12
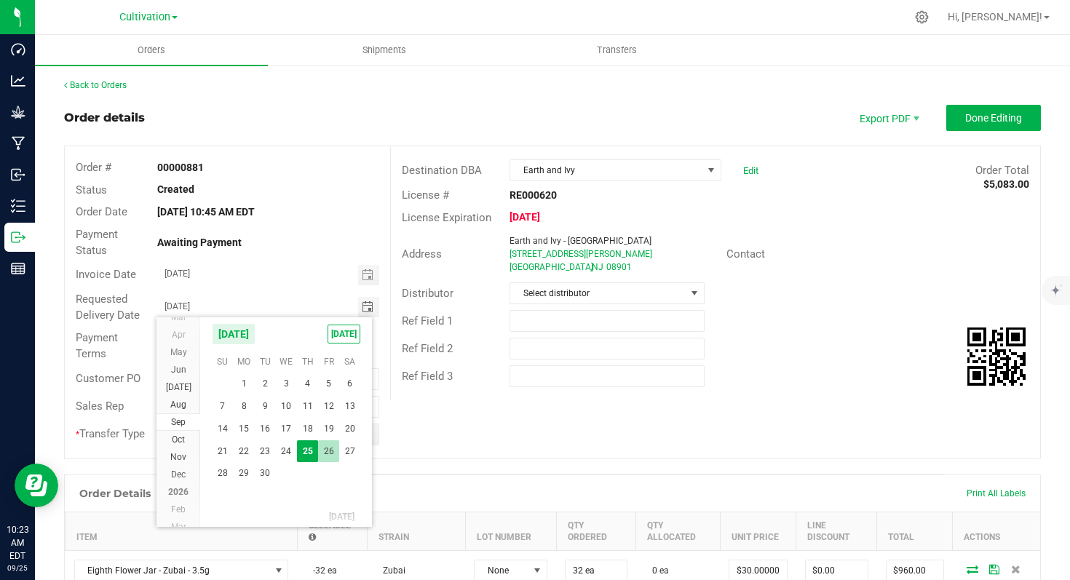
click at [332, 453] on span "26" at bounding box center [328, 451] width 21 height 23
type input "[DATE]"
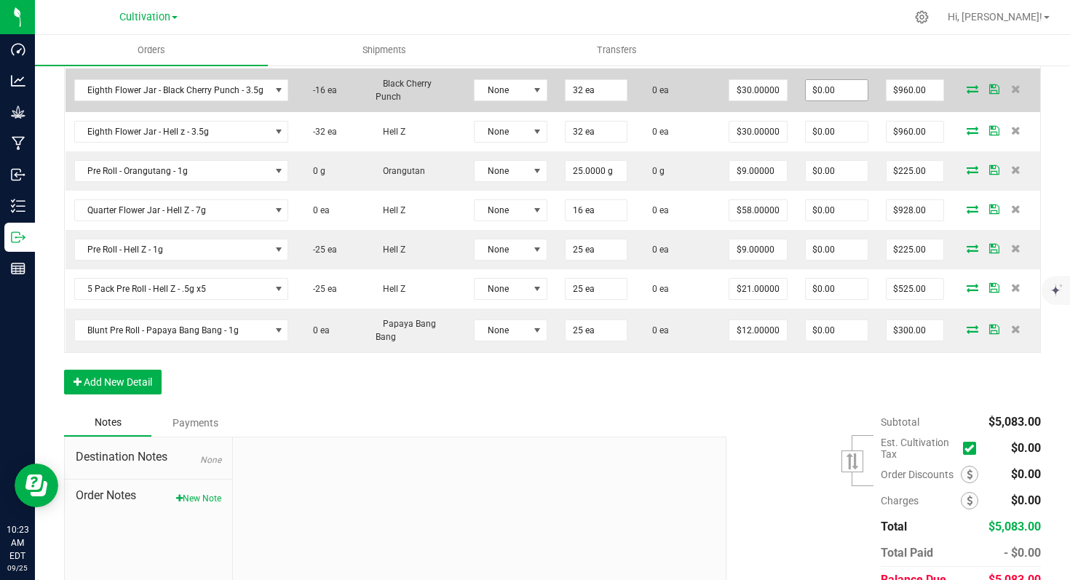
scroll to position [600, 0]
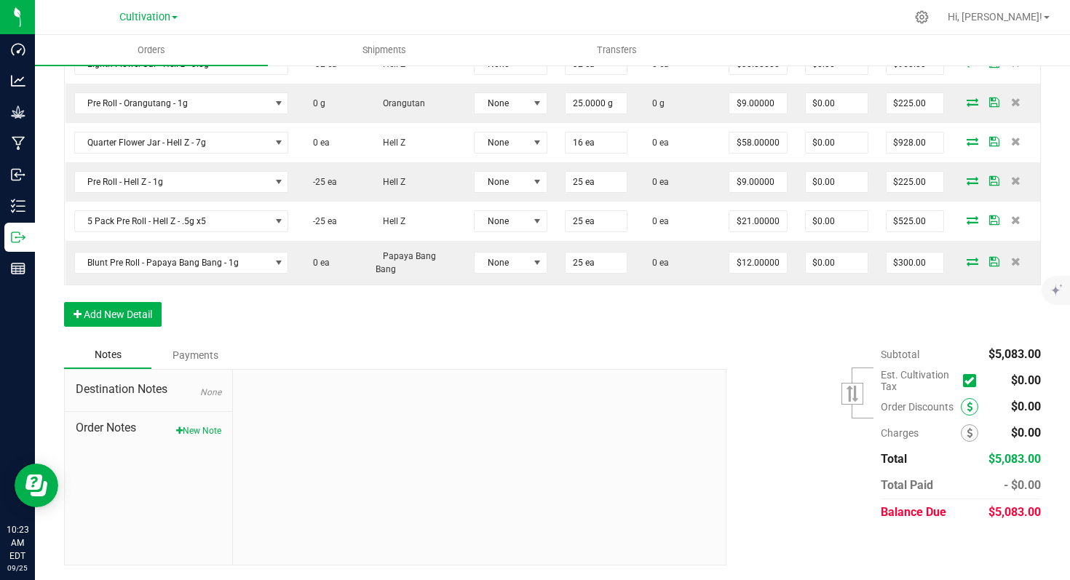
click at [966, 410] on icon at bounding box center [969, 407] width 6 height 10
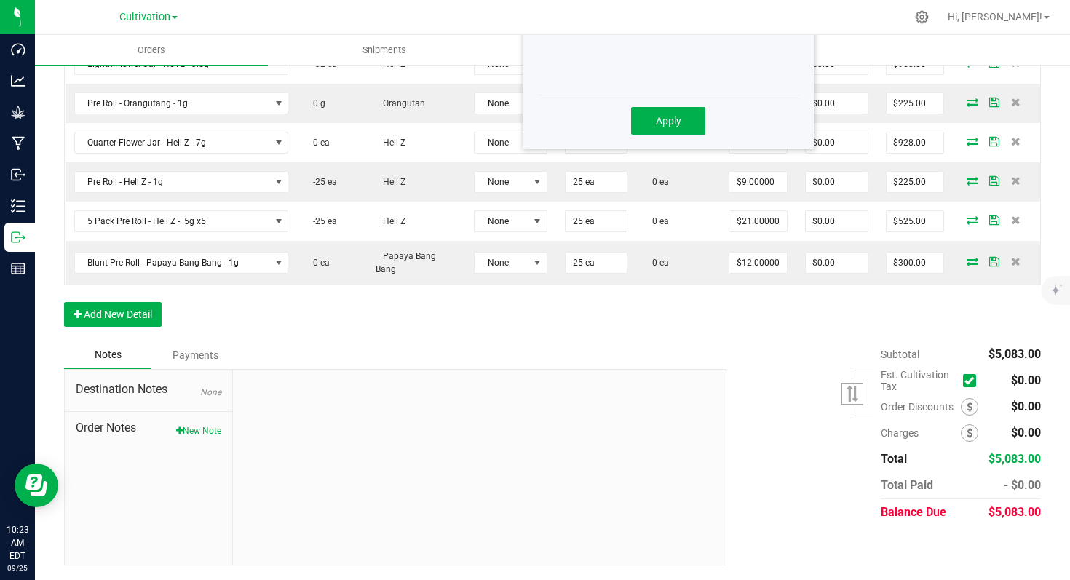
scroll to position [318, 0]
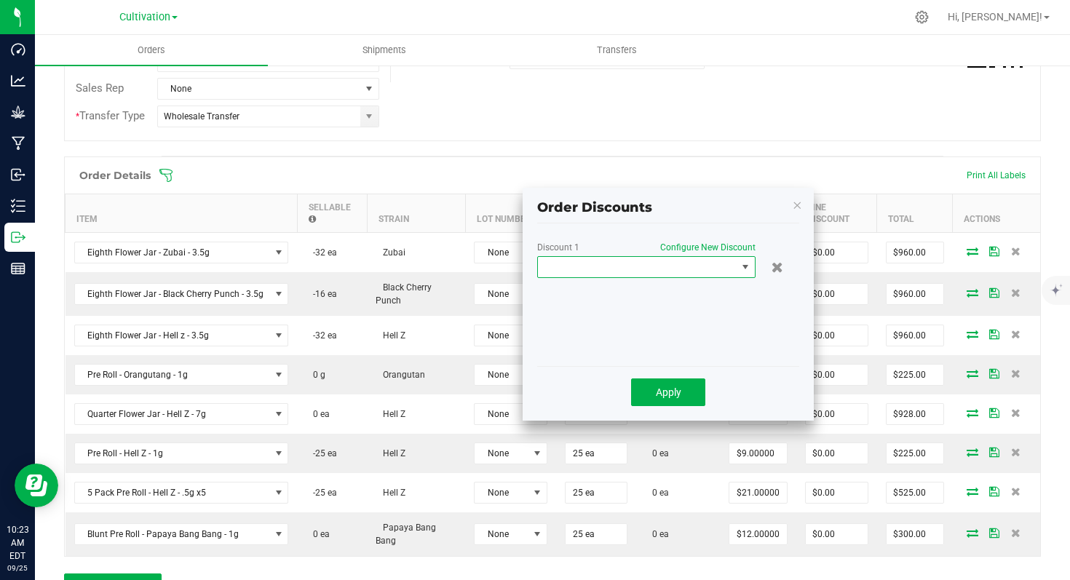
click at [726, 268] on span at bounding box center [637, 267] width 199 height 20
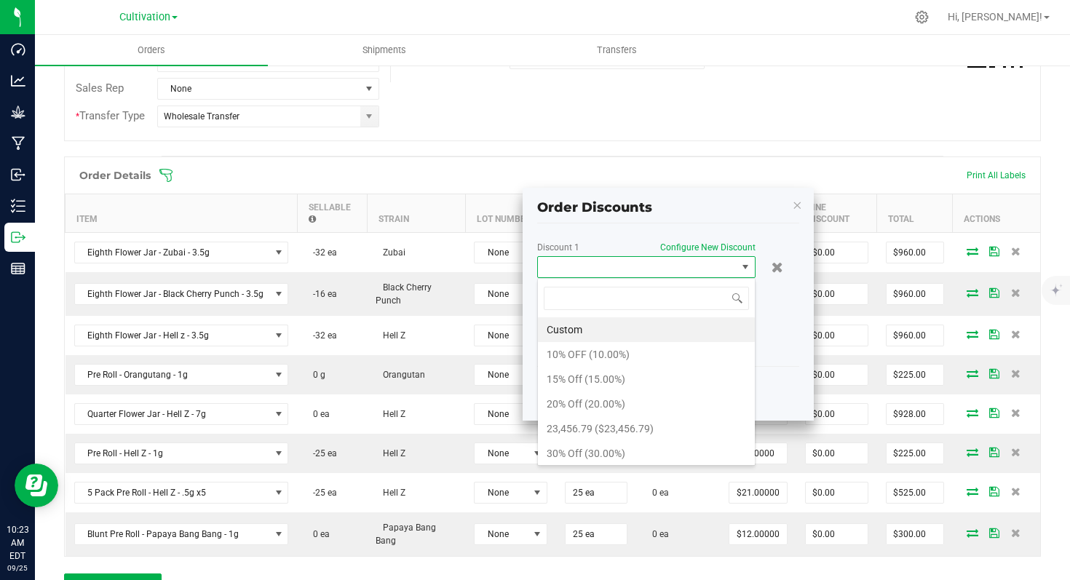
scroll to position [22, 218]
click at [648, 349] on li "10% OFF (10.00%)" at bounding box center [646, 354] width 217 height 25
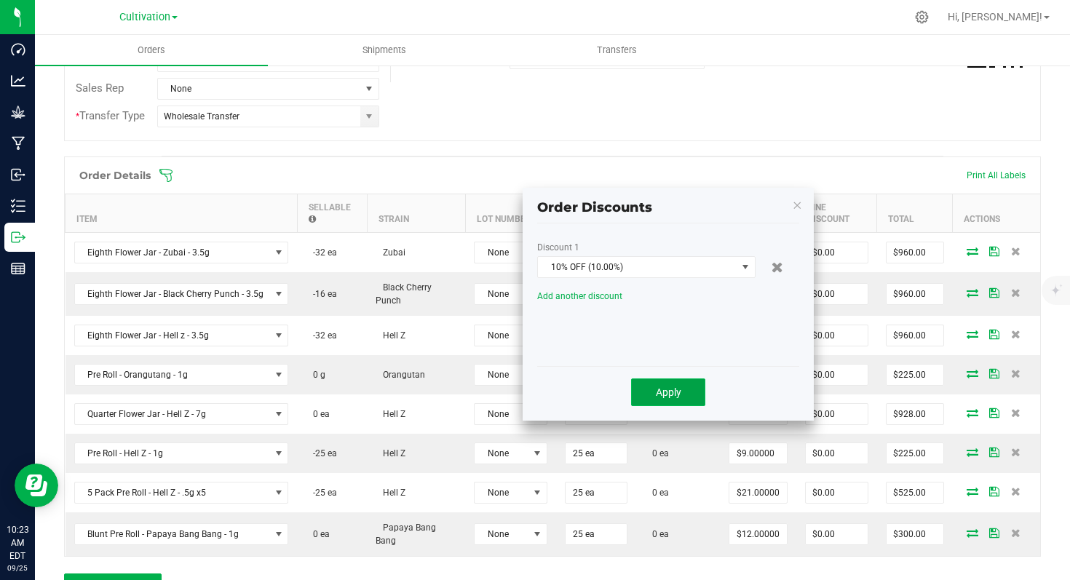
click at [682, 389] on button "Apply" at bounding box center [668, 392] width 74 height 28
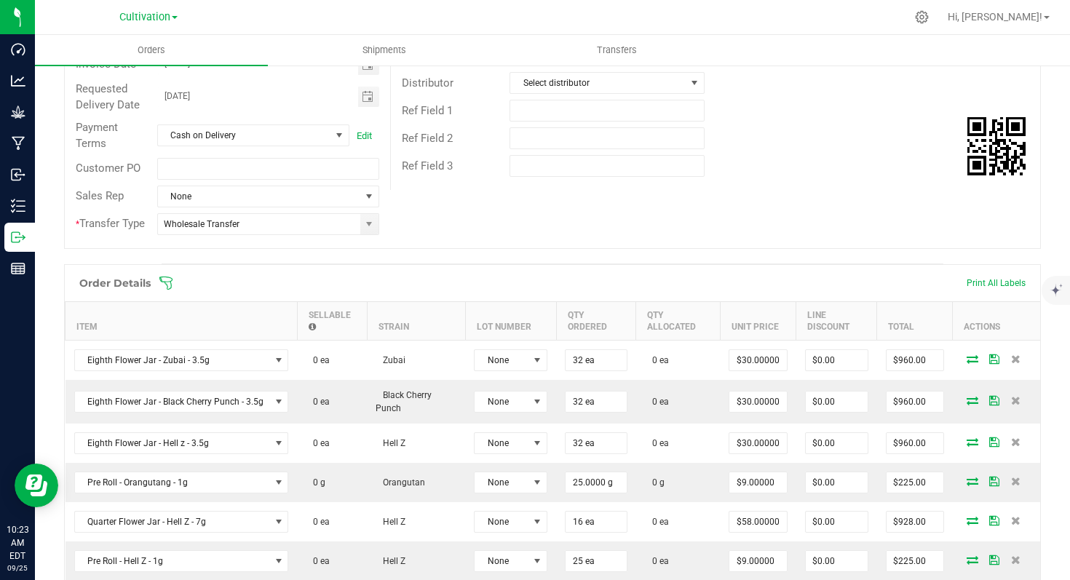
scroll to position [0, 0]
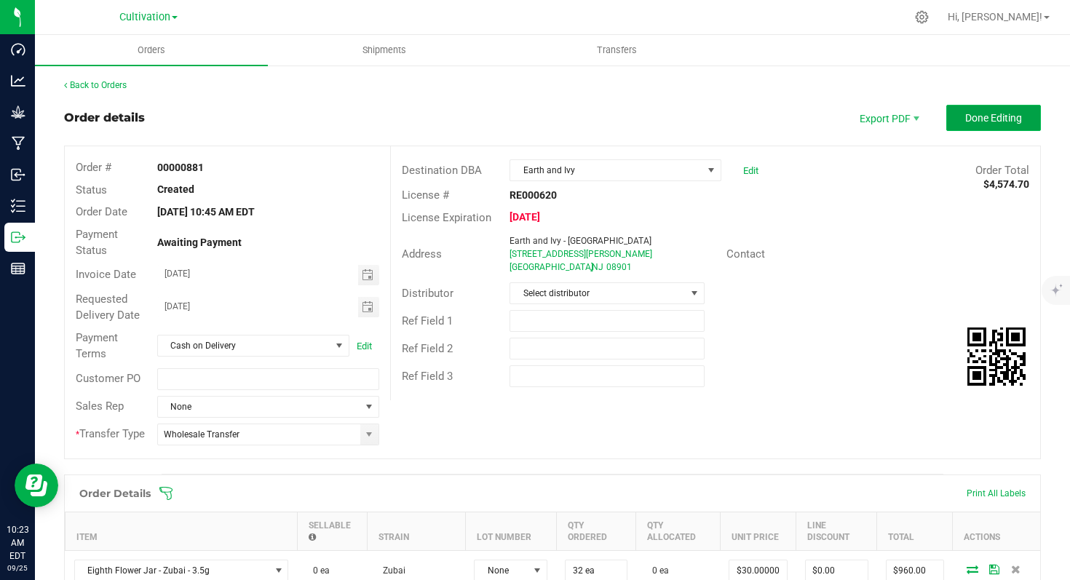
click at [973, 127] on button "Done Editing" at bounding box center [993, 118] width 95 height 26
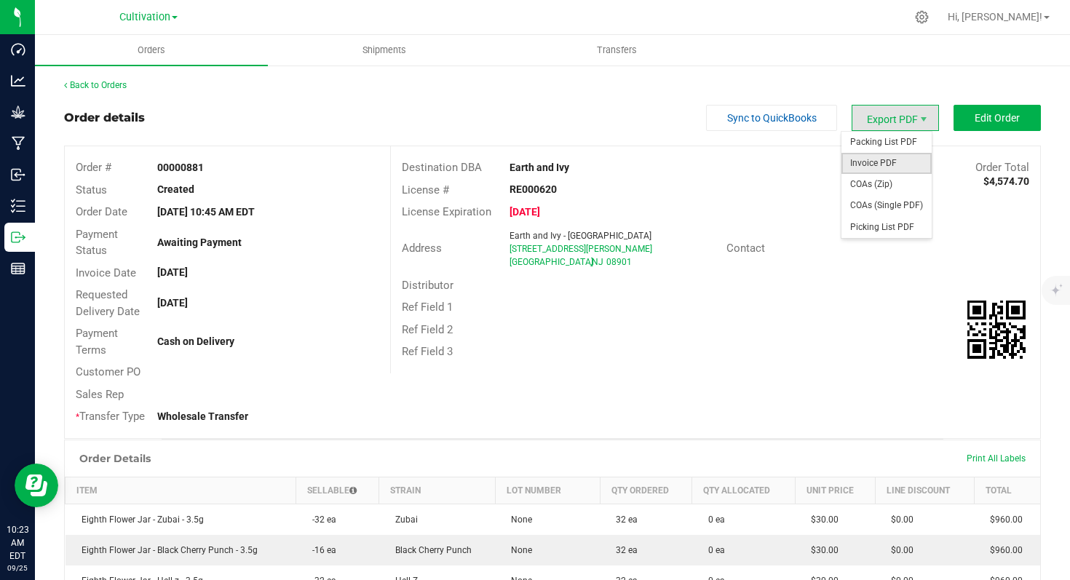
click at [895, 165] on span "Invoice PDF" at bounding box center [886, 163] width 90 height 21
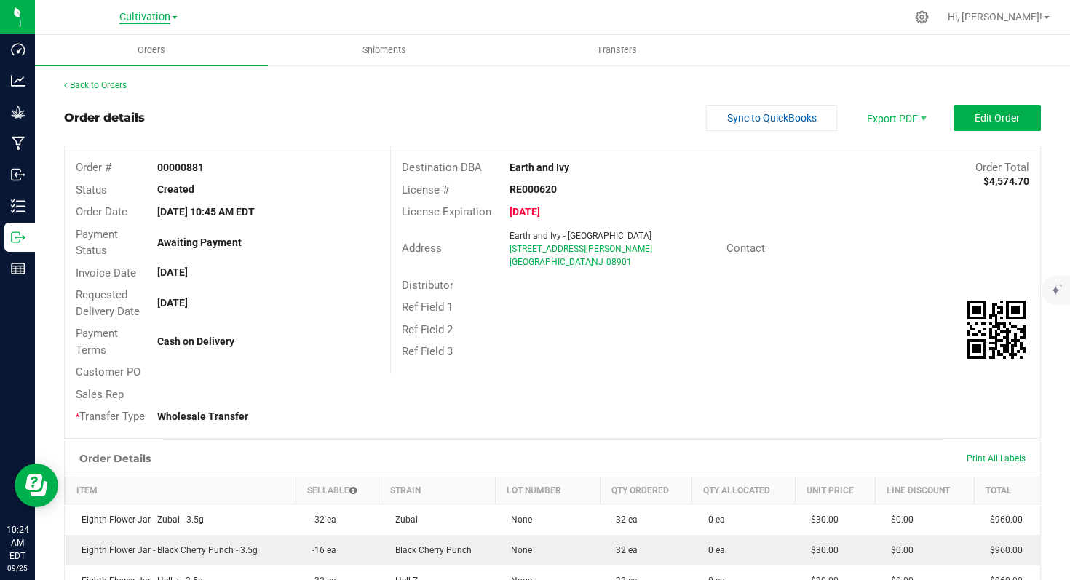
click at [149, 20] on span "Cultivation" at bounding box center [144, 17] width 51 height 13
click at [124, 67] on link "Manufacturing" at bounding box center [148, 71] width 212 height 20
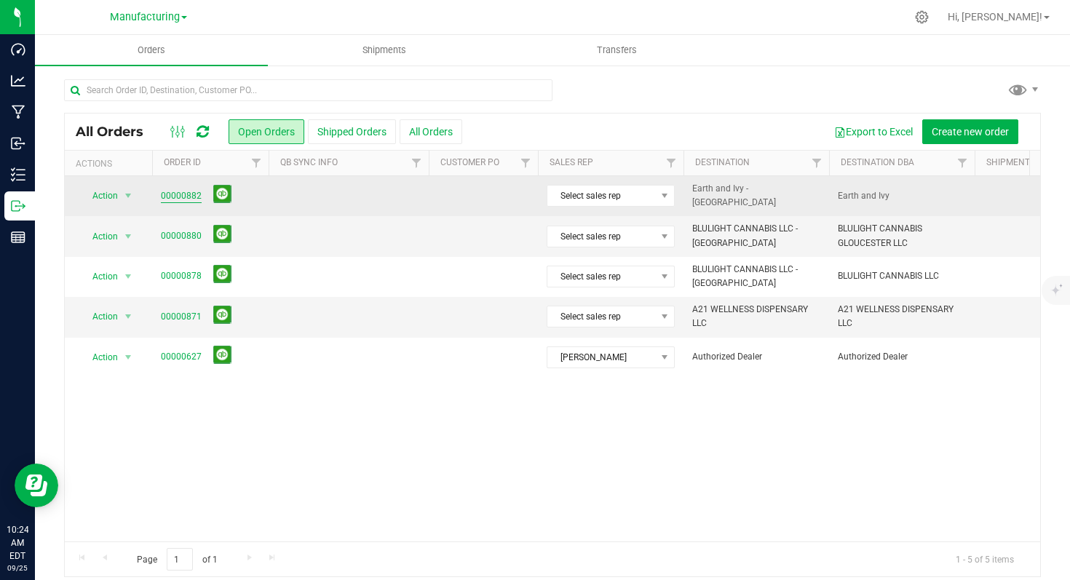
click at [175, 192] on link "00000882" at bounding box center [181, 196] width 41 height 14
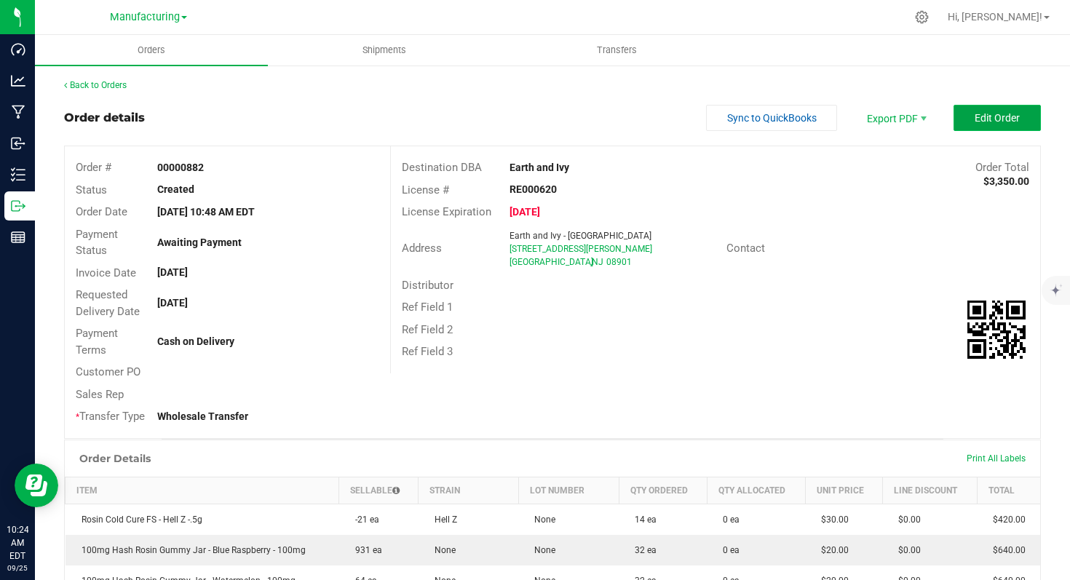
click at [974, 118] on span "Edit Order" at bounding box center [996, 118] width 45 height 12
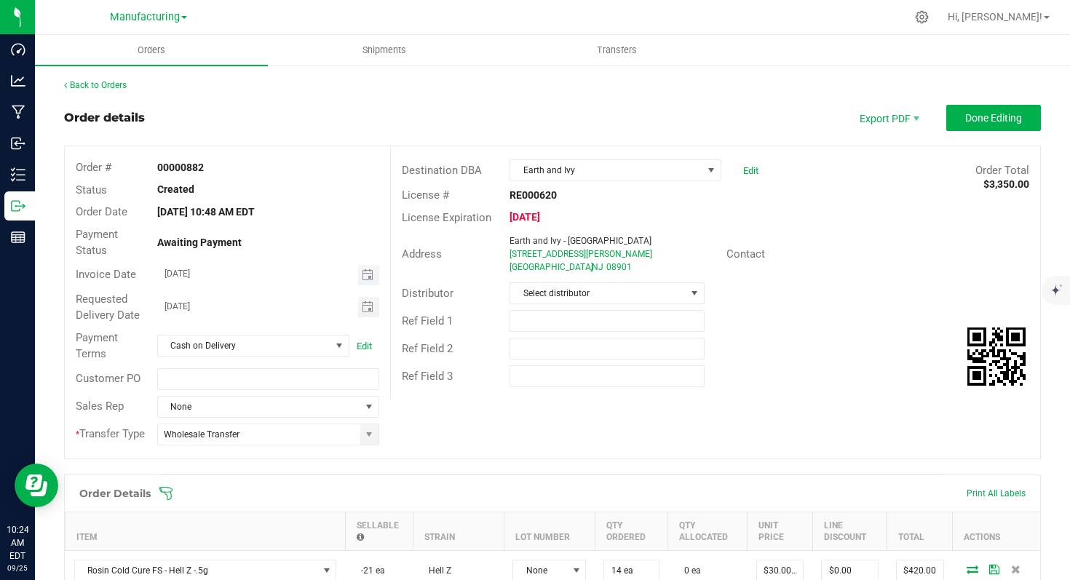
click at [363, 281] on span "Toggle calendar" at bounding box center [368, 275] width 21 height 20
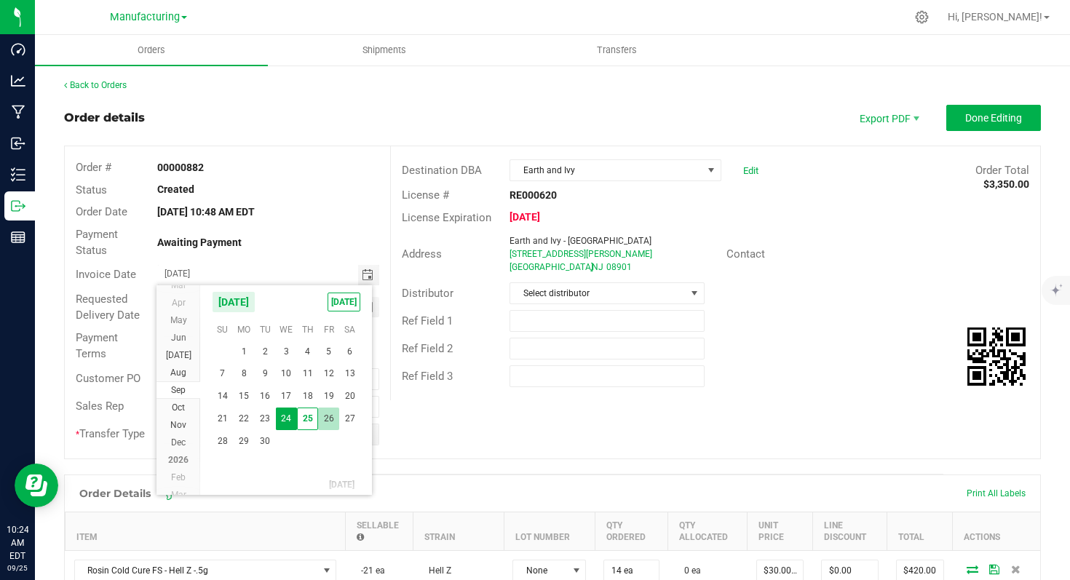
click at [332, 421] on span "26" at bounding box center [328, 418] width 21 height 23
type input "[DATE]"
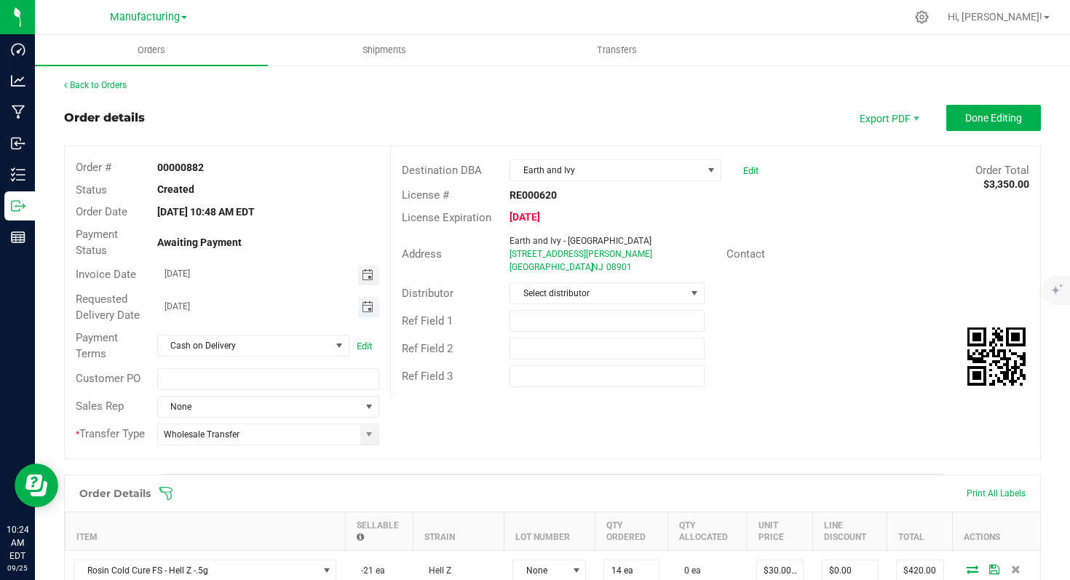
click at [367, 306] on span "Toggle calendar" at bounding box center [368, 307] width 12 height 12
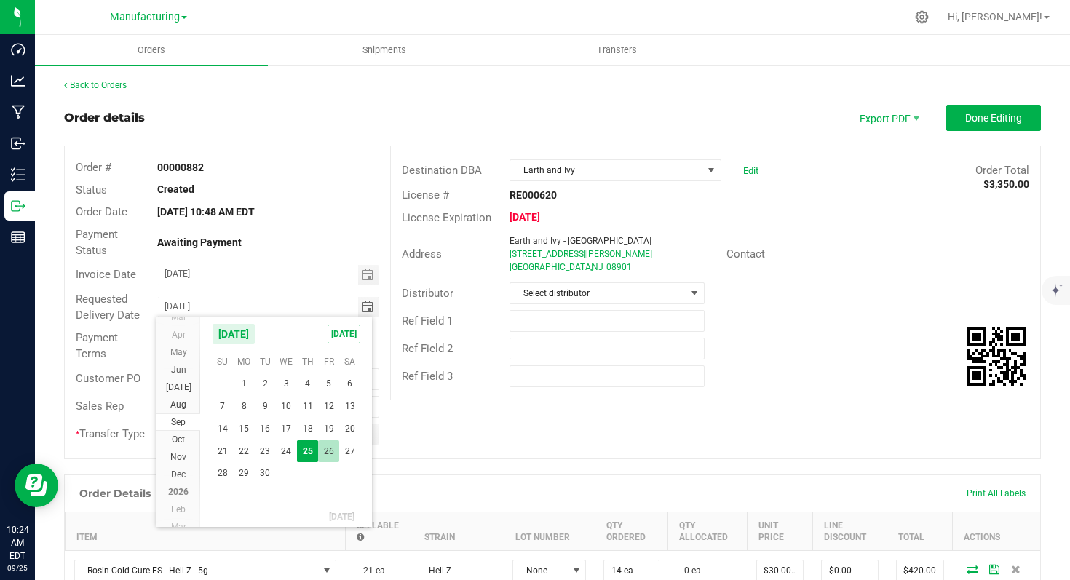
click at [330, 453] on span "26" at bounding box center [328, 451] width 21 height 23
type input "[DATE]"
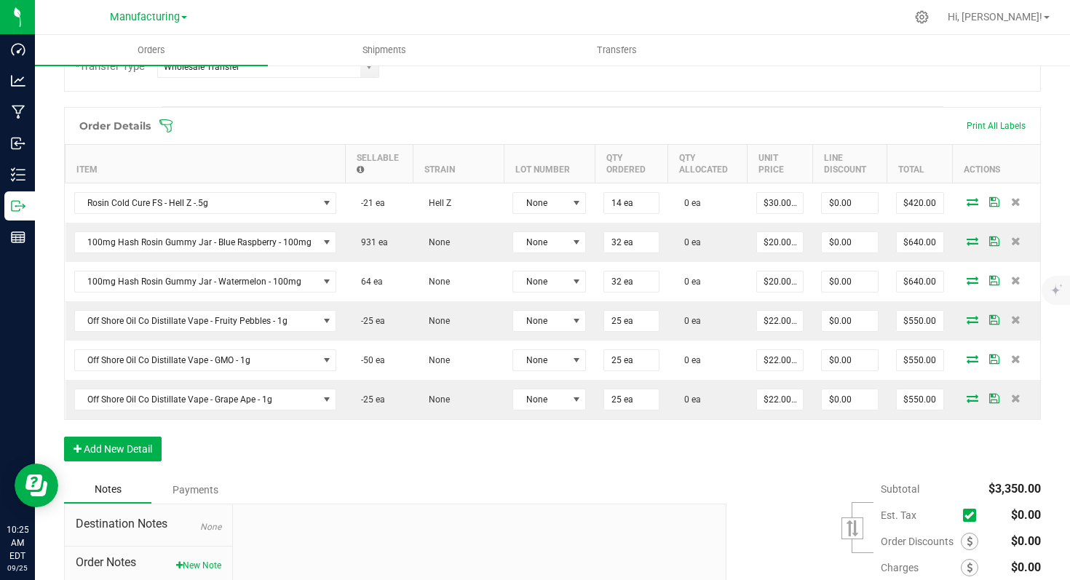
scroll to position [512, 0]
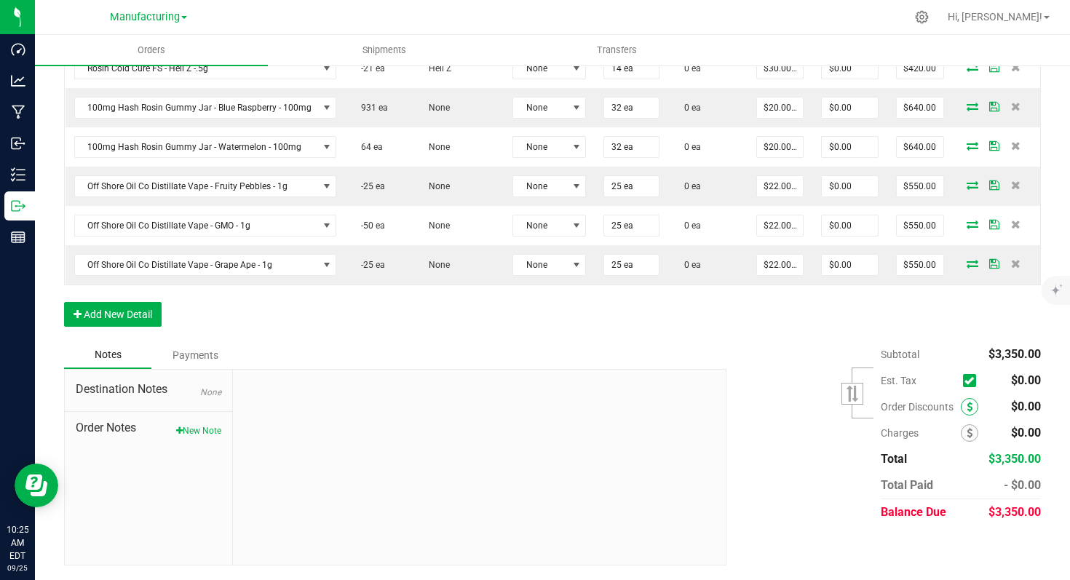
click at [966, 410] on icon at bounding box center [969, 407] width 6 height 10
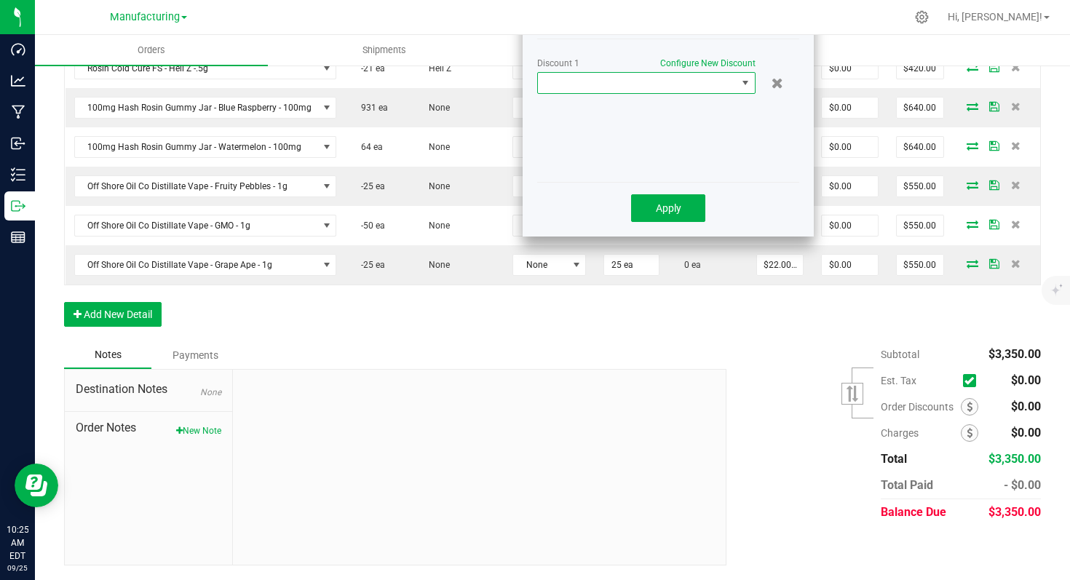
click at [742, 77] on span at bounding box center [745, 83] width 12 height 12
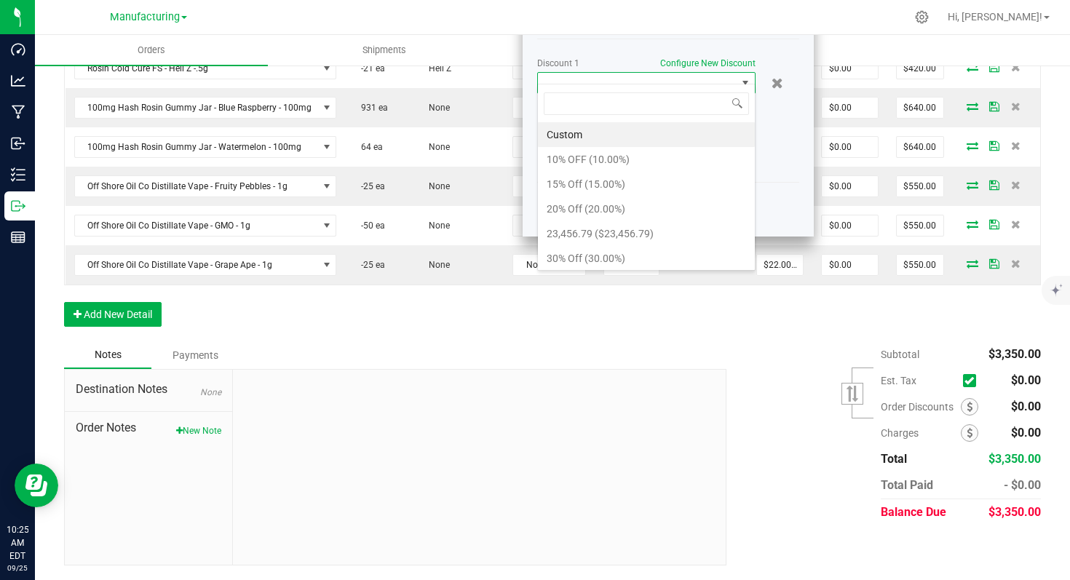
scroll to position [22, 218]
click at [662, 155] on li "10% OFF (10.00%)" at bounding box center [646, 159] width 217 height 25
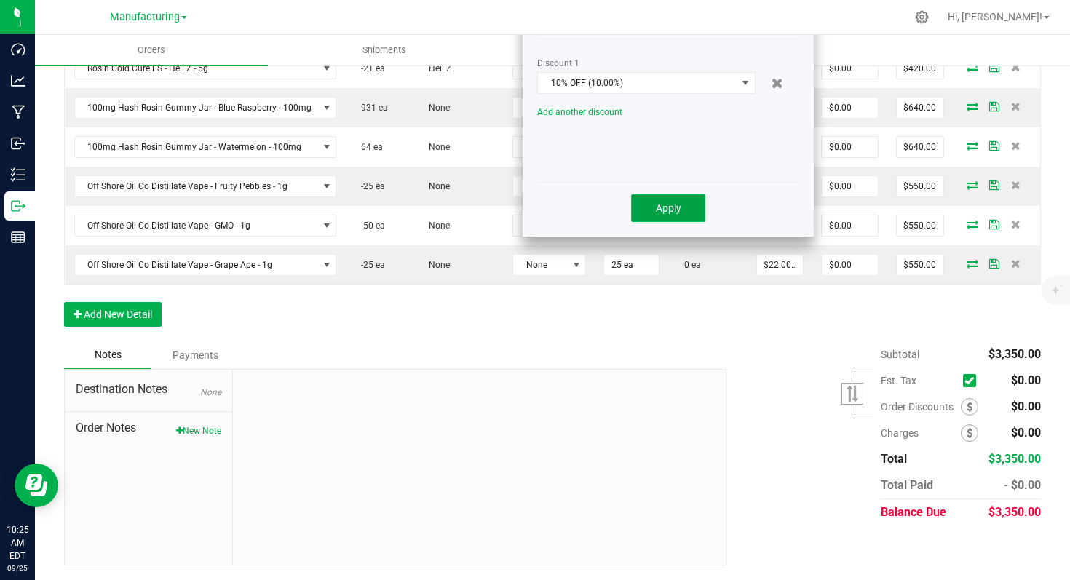
click at [668, 202] on span "Apply" at bounding box center [668, 208] width 25 height 12
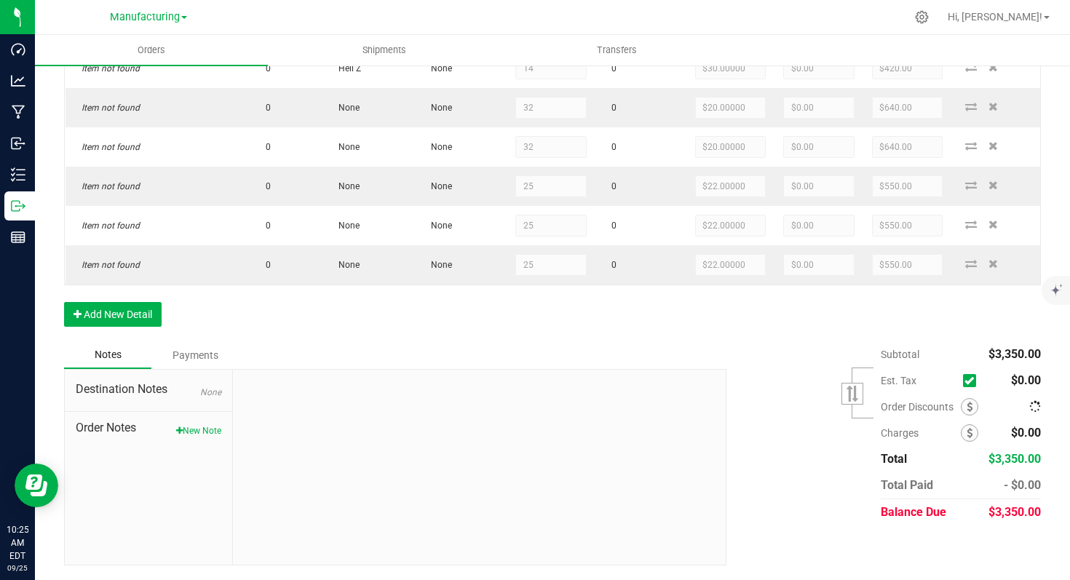
scroll to position [512, 0]
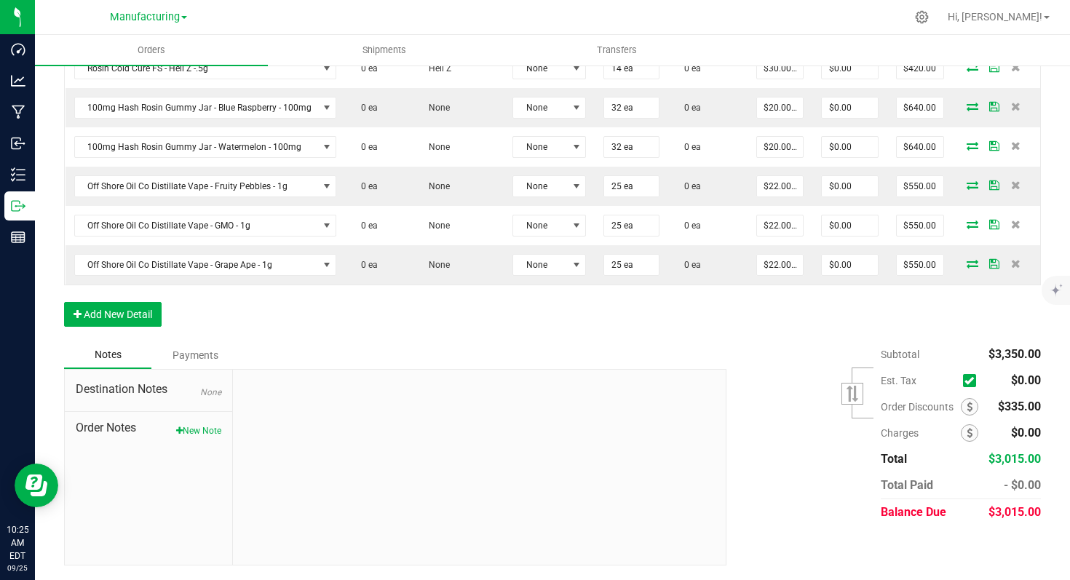
click at [715, 392] on div "Subtotal $3,350.00 Est. Tax" at bounding box center [877, 433] width 325 height 184
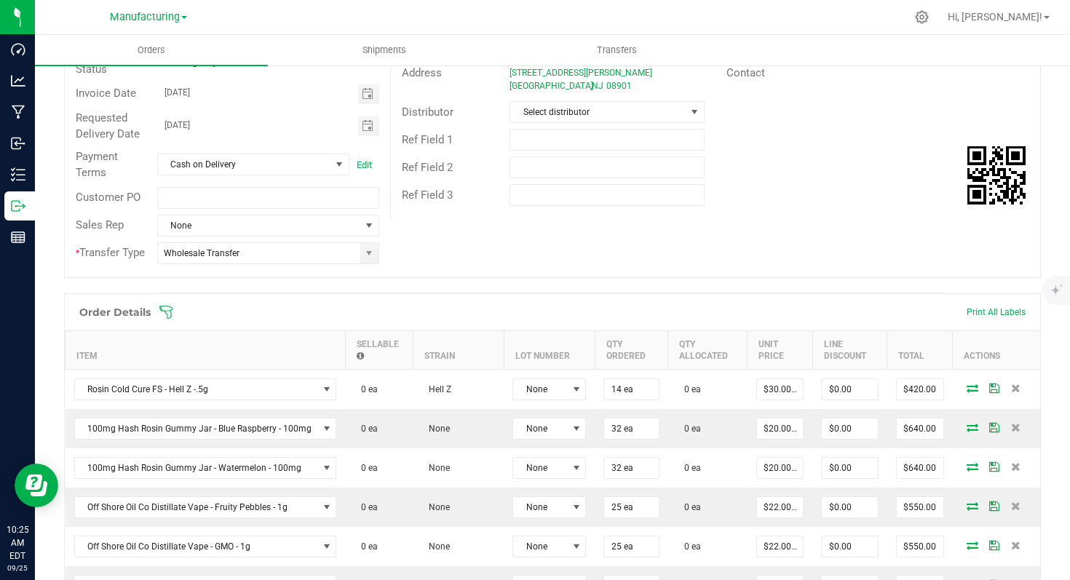
scroll to position [0, 0]
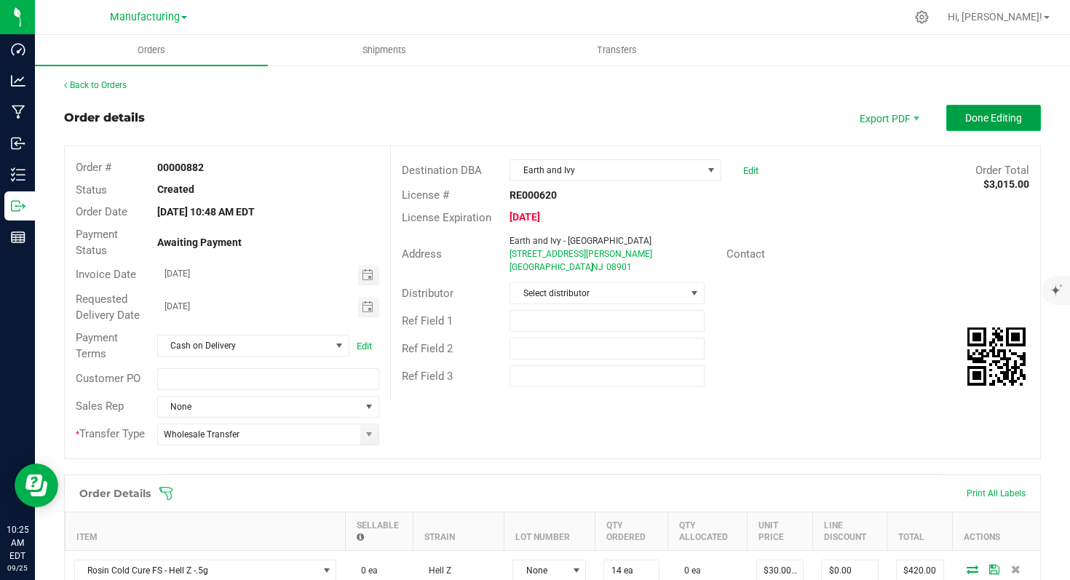
click at [968, 118] on span "Done Editing" at bounding box center [993, 118] width 57 height 12
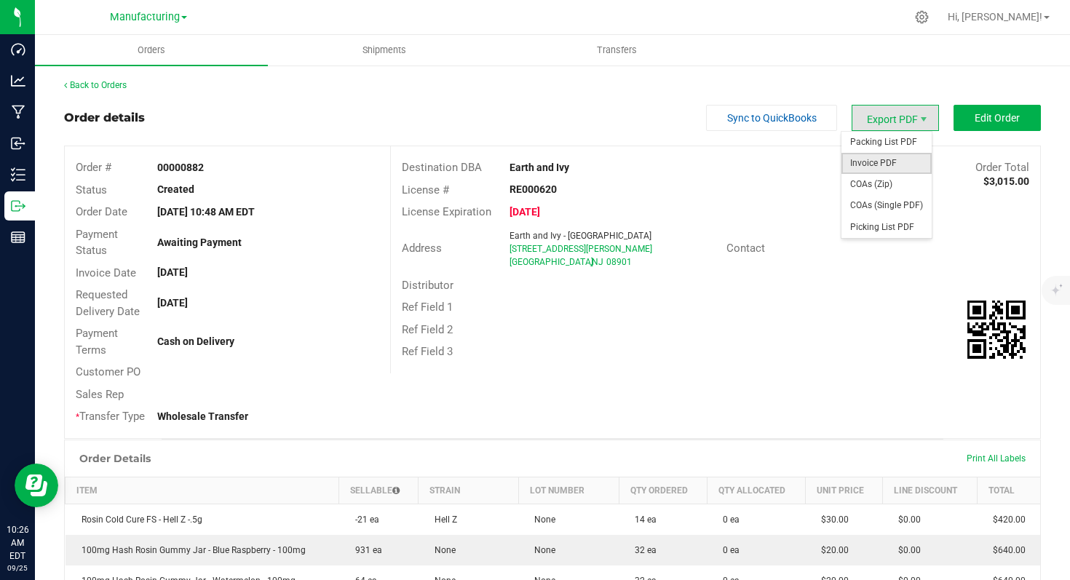
click at [872, 161] on span "Invoice PDF" at bounding box center [886, 163] width 90 height 21
